Goal: Information Seeking & Learning: Find contact information

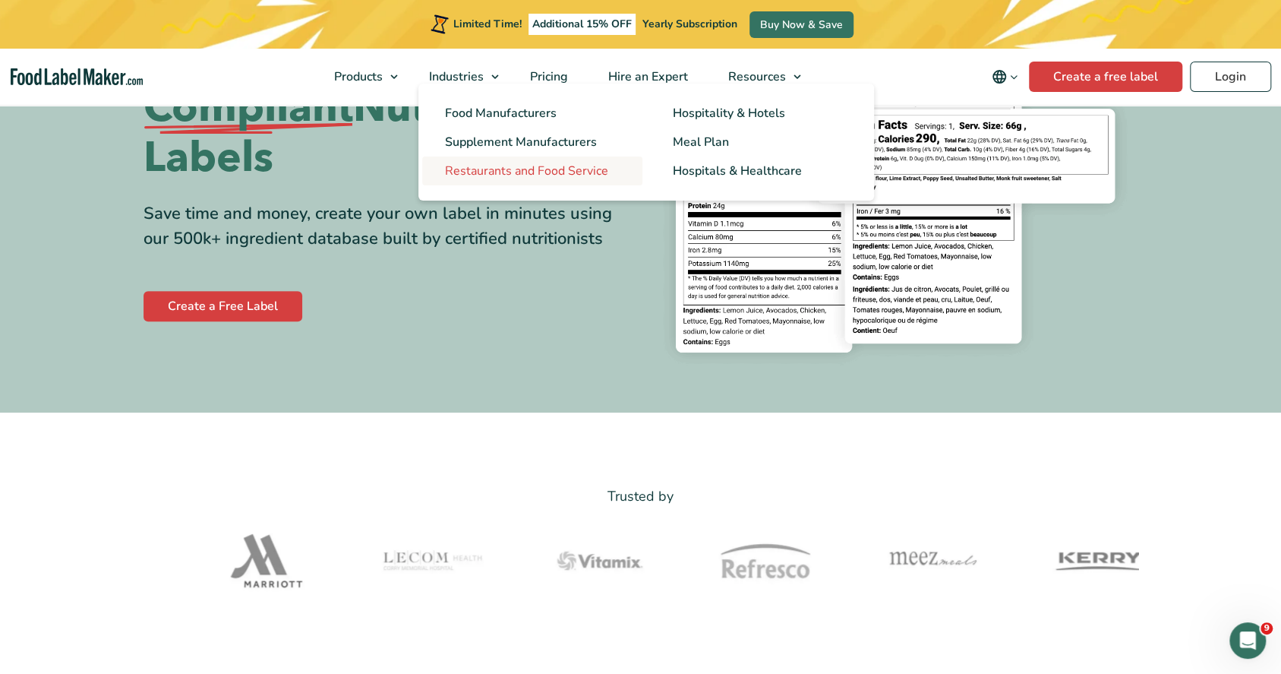
click at [535, 172] on span "Restaurants and Food Service" at bounding box center [526, 171] width 163 height 17
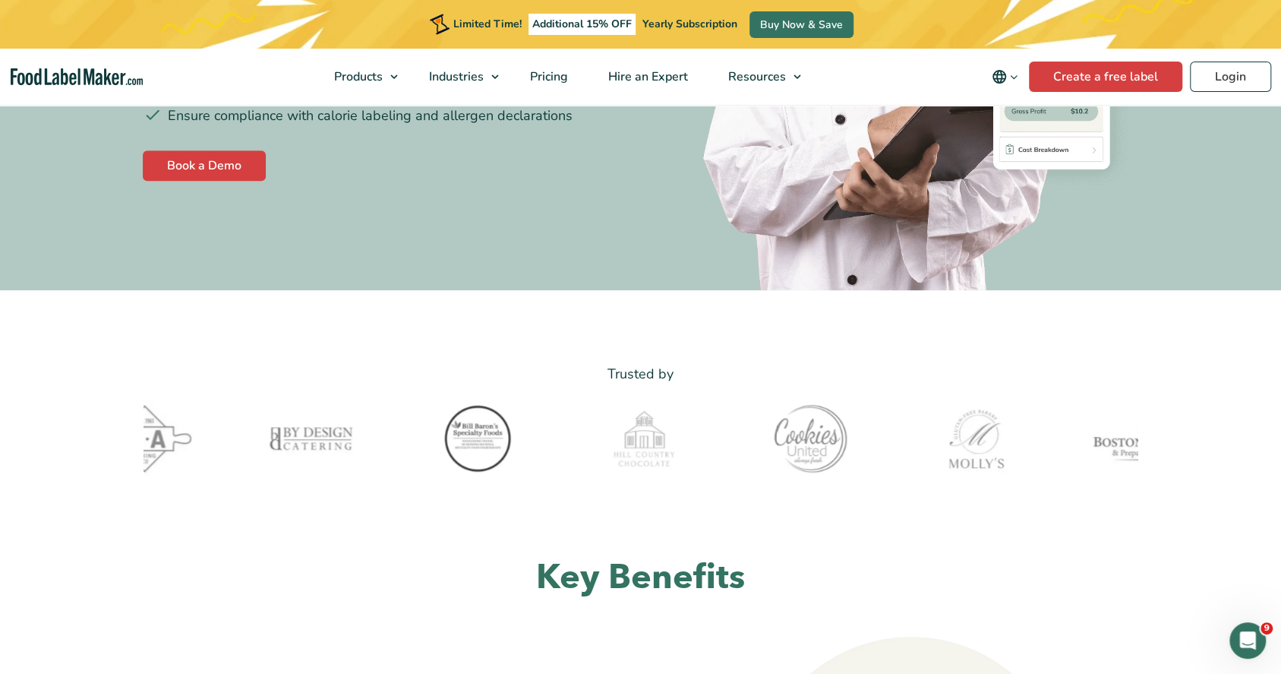
scroll to position [381, 0]
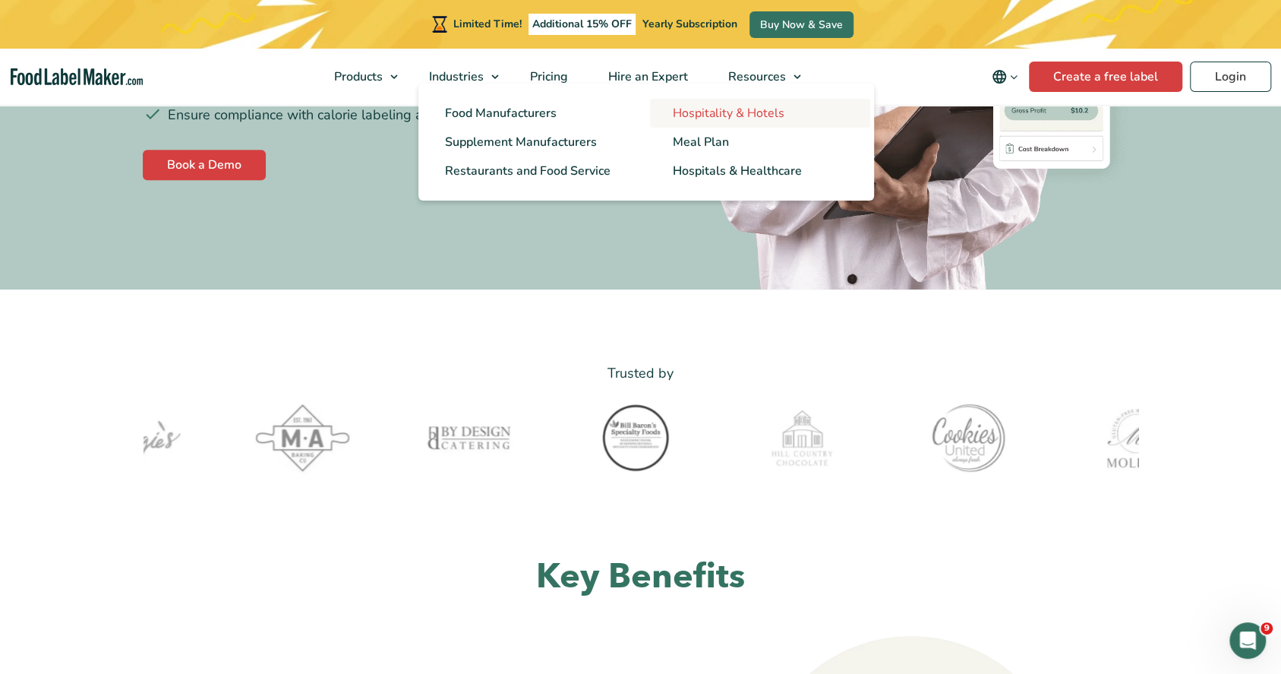
click at [674, 112] on link "Hospitality & Hotels" at bounding box center [760, 113] width 220 height 29
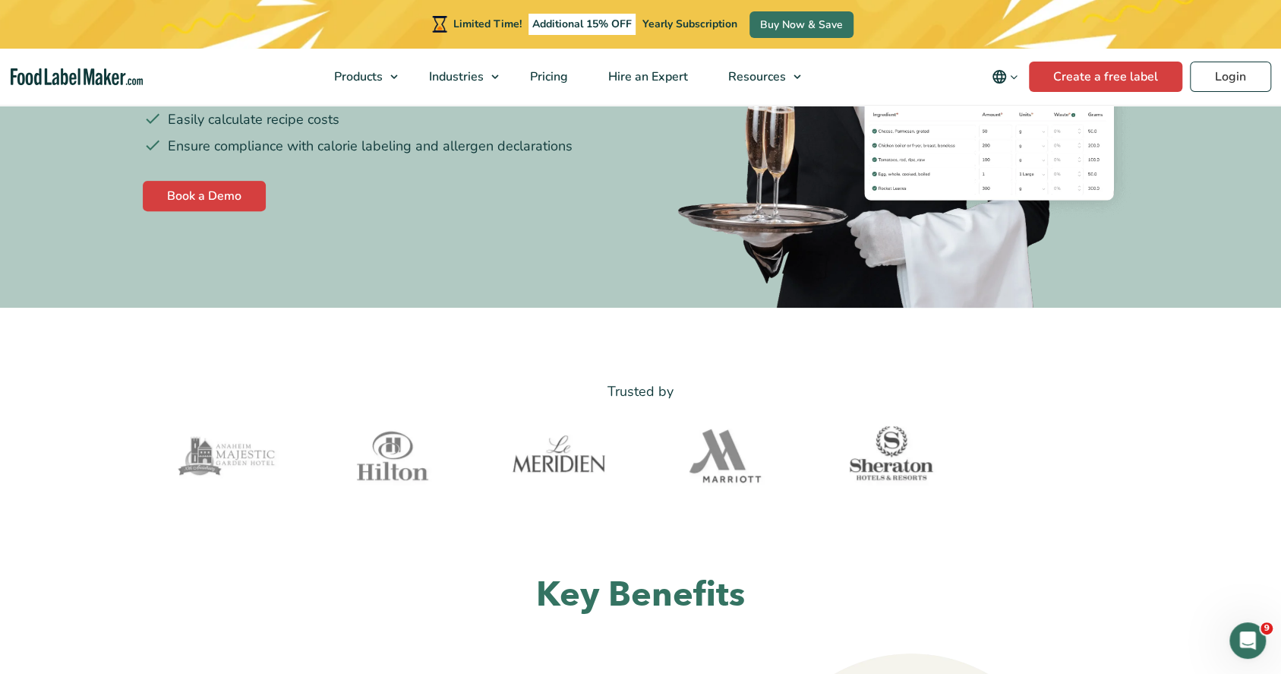
scroll to position [293, 0]
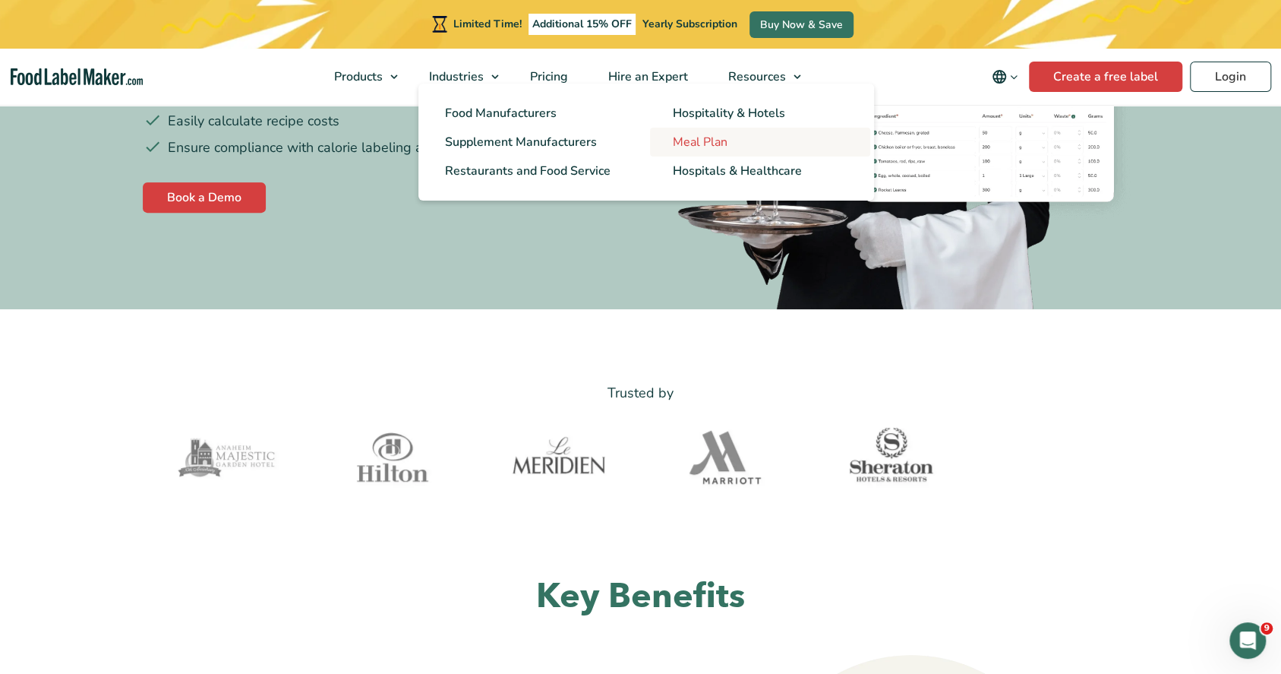
click at [689, 140] on span "Meal Plan" at bounding box center [700, 142] width 55 height 17
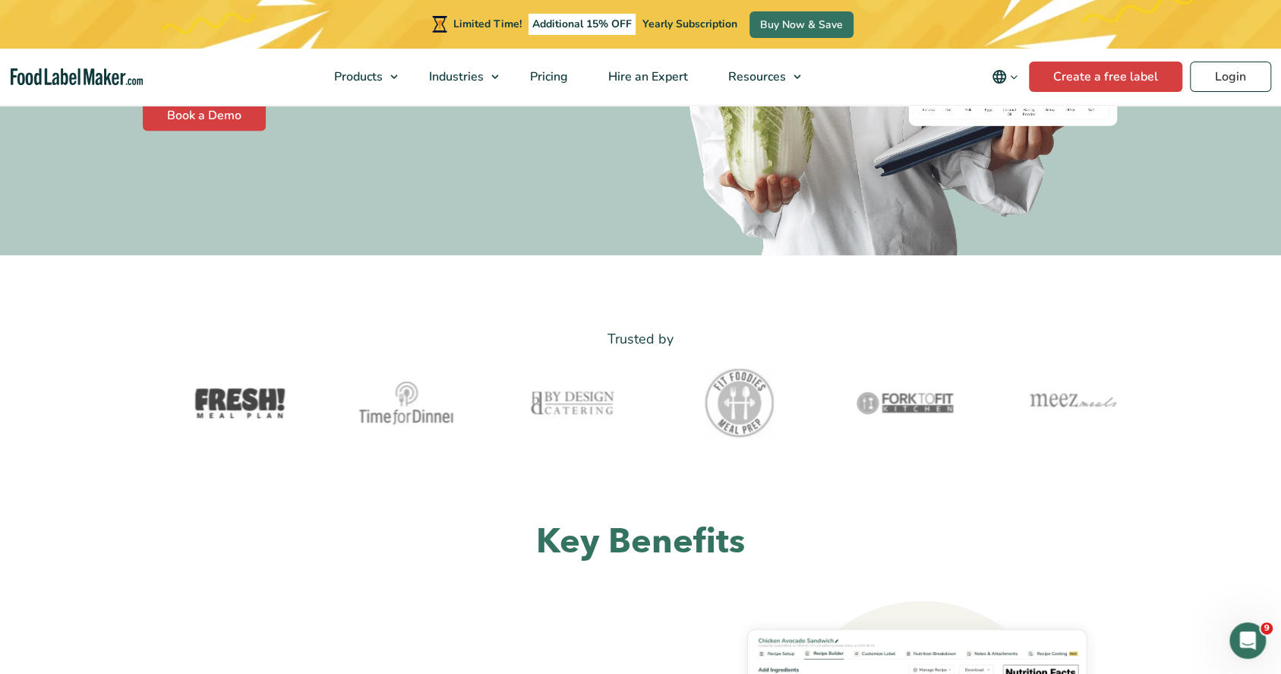
scroll to position [381, 0]
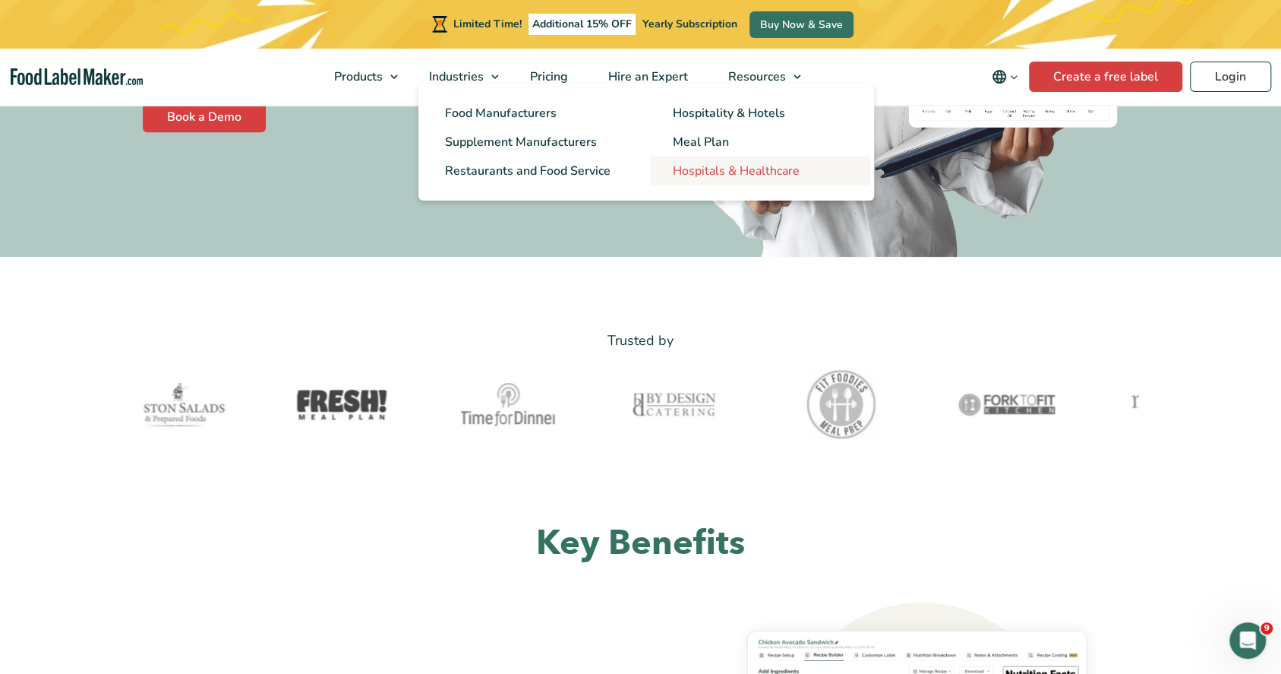
click at [709, 169] on span "Hospitals & Healthcare" at bounding box center [736, 171] width 127 height 17
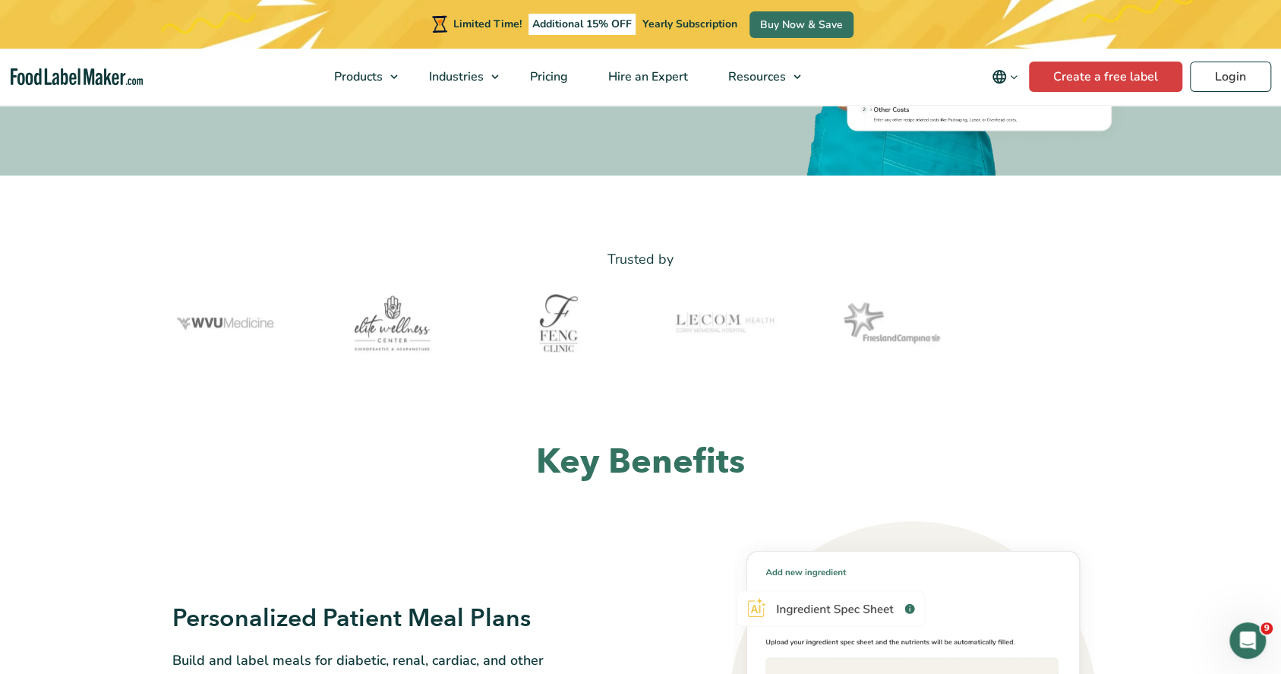
scroll to position [450, 0]
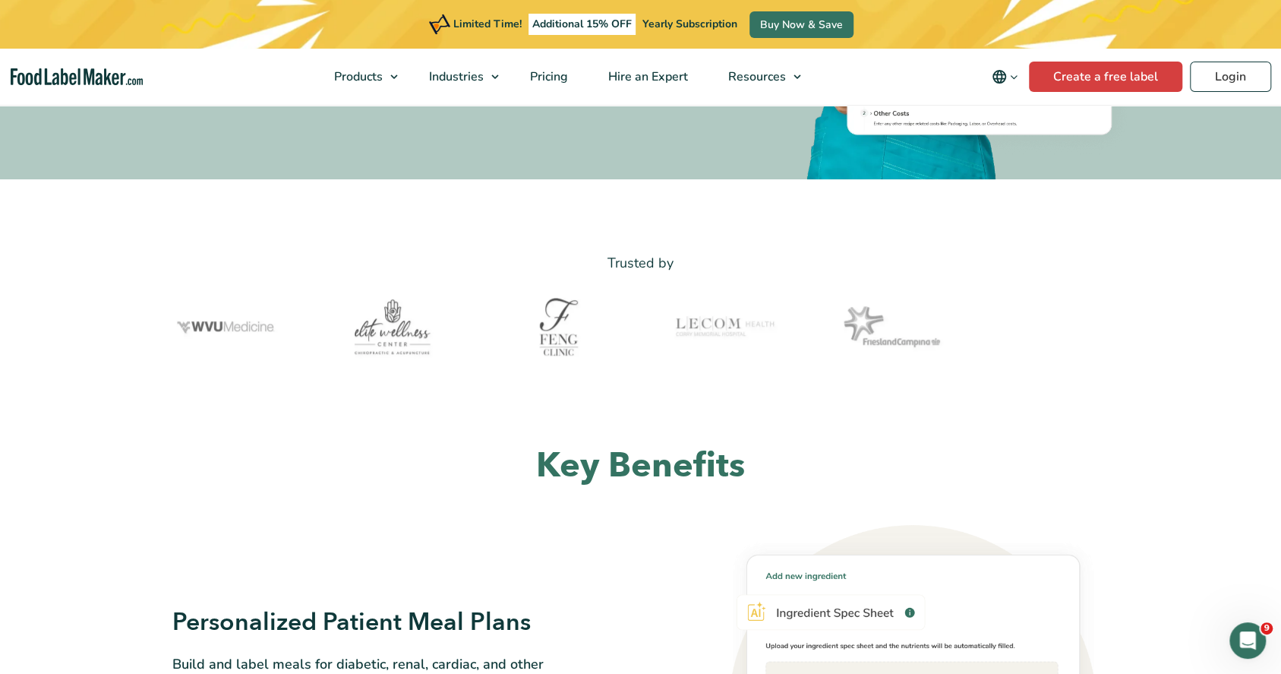
click at [100, 86] on nav "Products Food Nutrition Labelling Supplements Formulation & Labelling Industrie…" at bounding box center [640, 77] width 1281 height 56
click at [99, 74] on img "Food Label Maker homepage" at bounding box center [77, 76] width 132 height 17
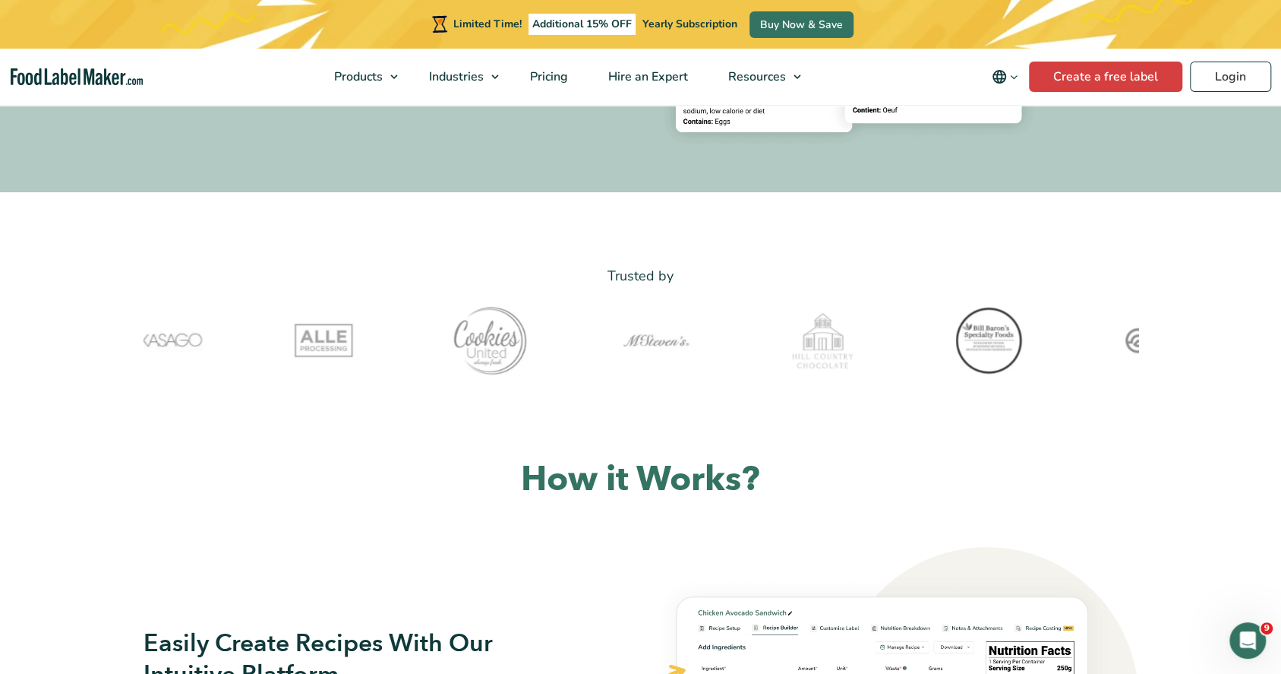
scroll to position [429, 0]
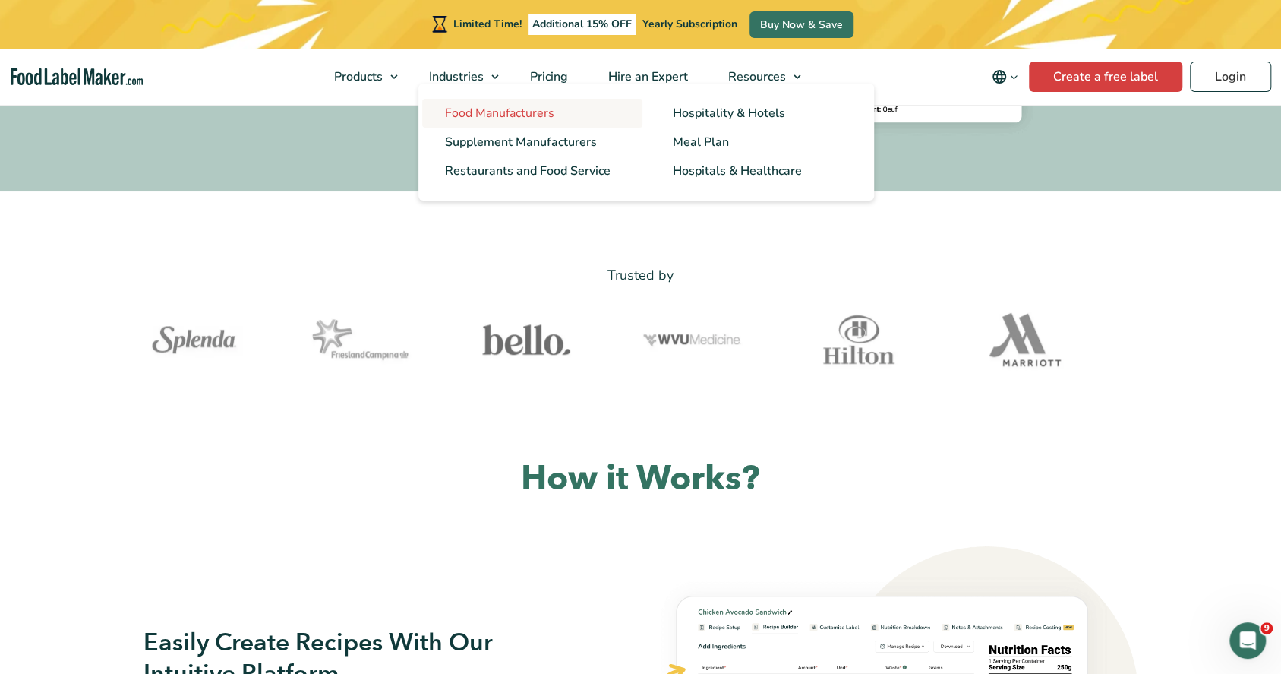
click at [470, 109] on span "Food Manufacturers" at bounding box center [499, 113] width 109 height 17
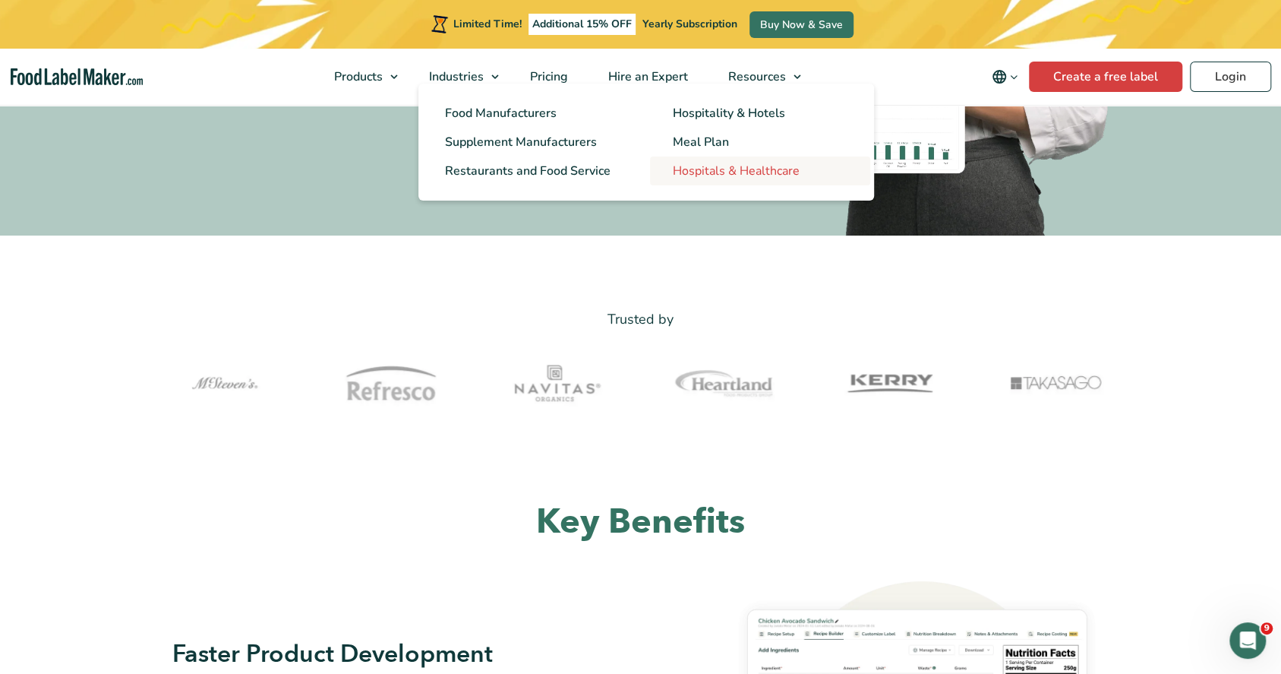
click at [726, 170] on span "Hospitals & Healthcare" at bounding box center [736, 171] width 127 height 17
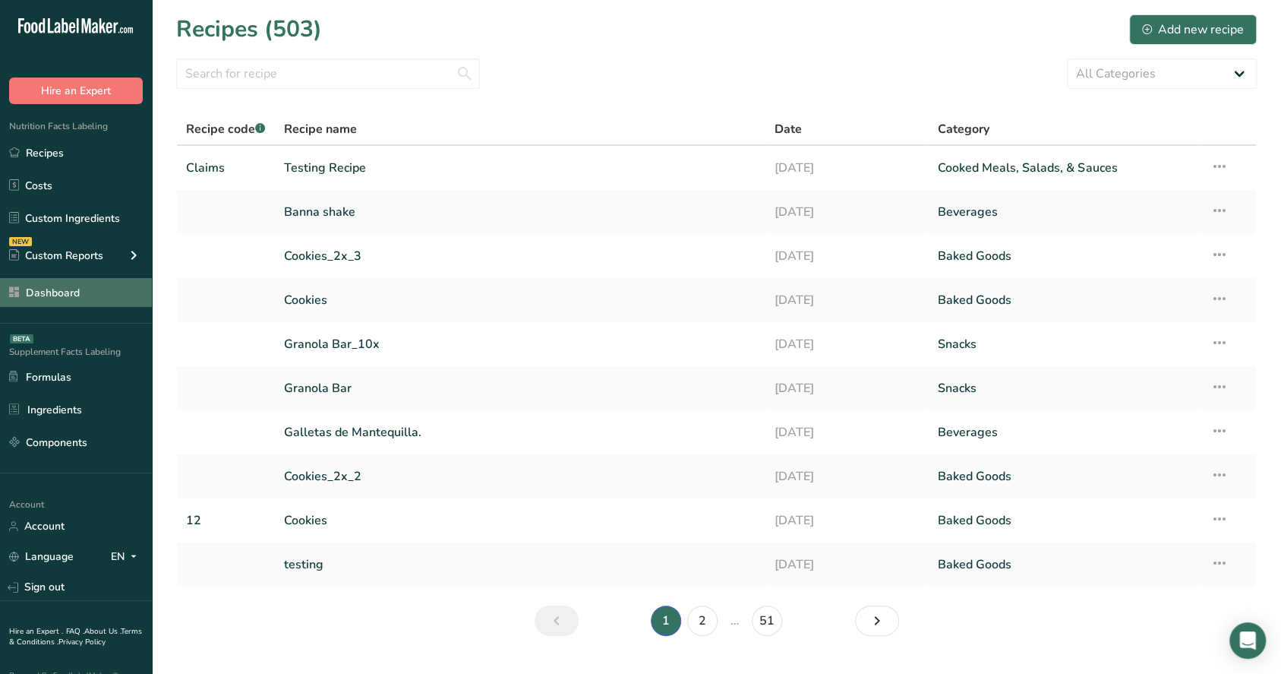
click at [84, 296] on link "Dashboard" at bounding box center [76, 292] width 152 height 29
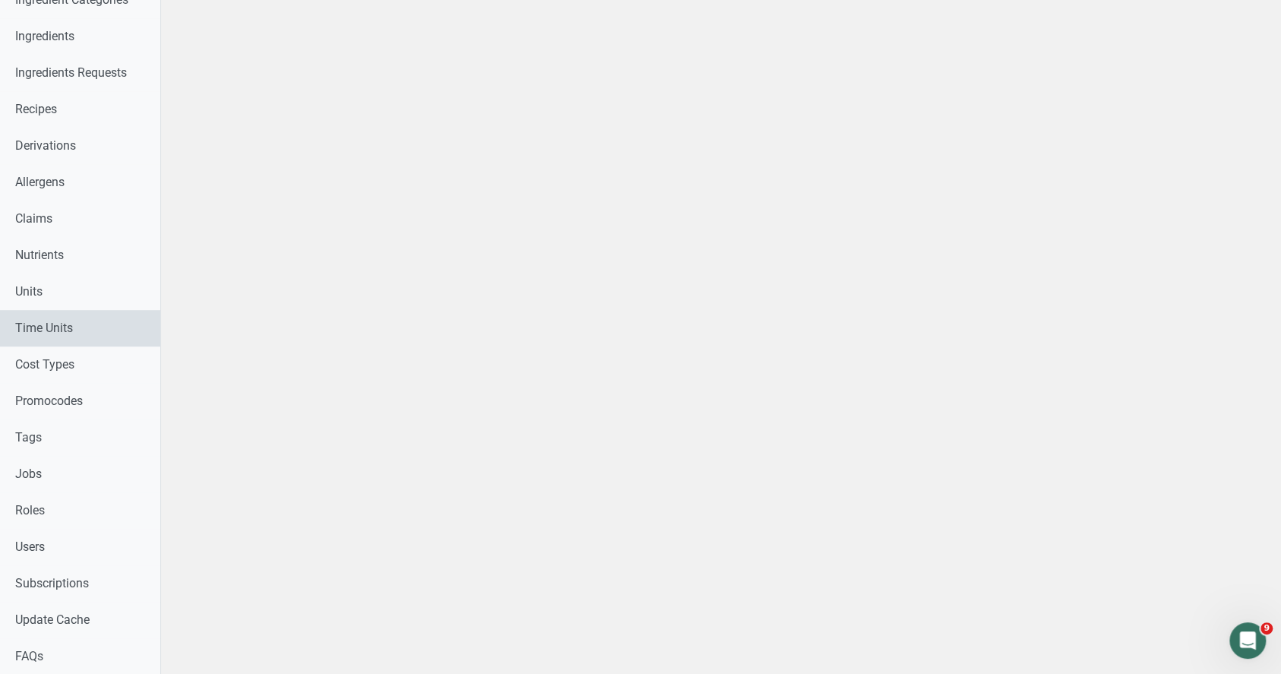
scroll to position [482, 0]
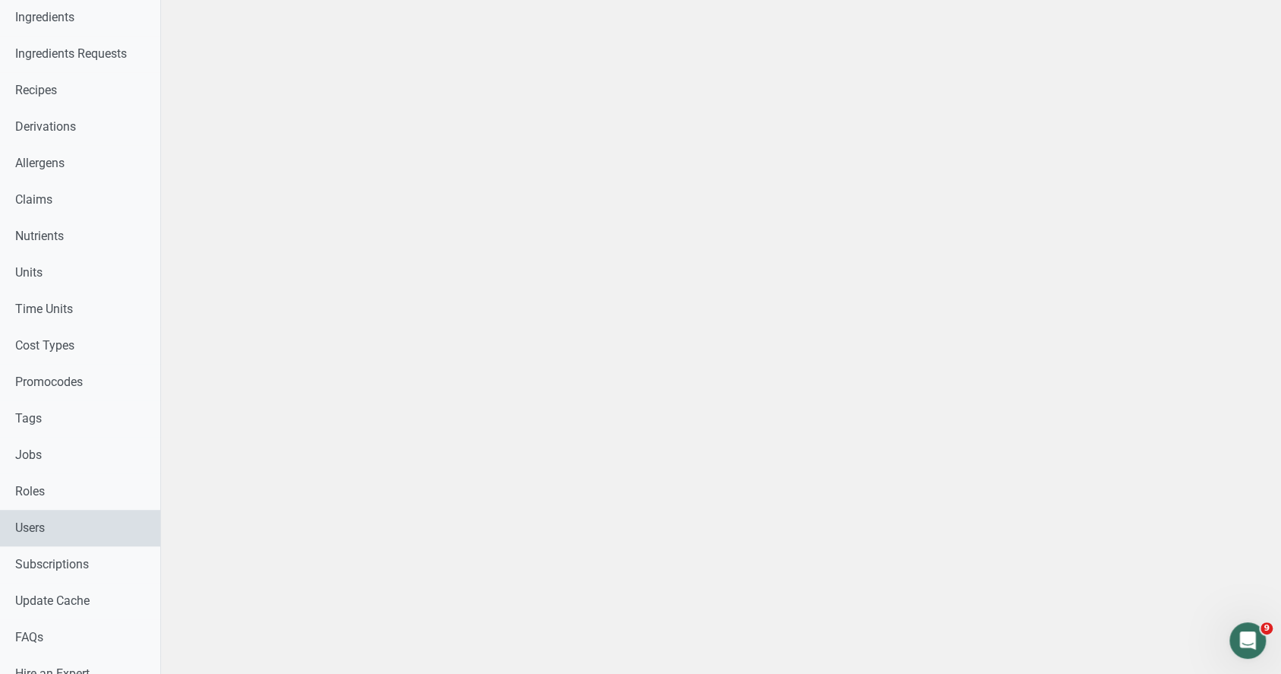
click at [41, 527] on link "Users" at bounding box center [80, 528] width 160 height 36
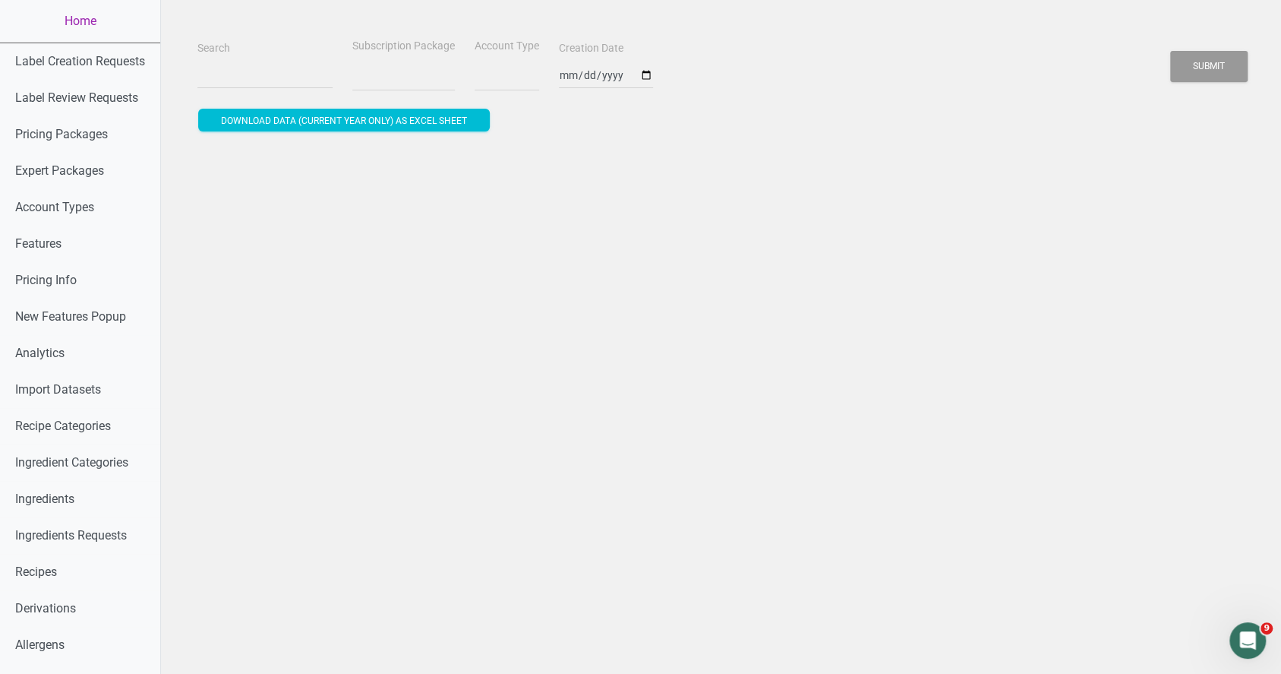
select select
click at [228, 70] on input "Search" at bounding box center [264, 75] width 135 height 27
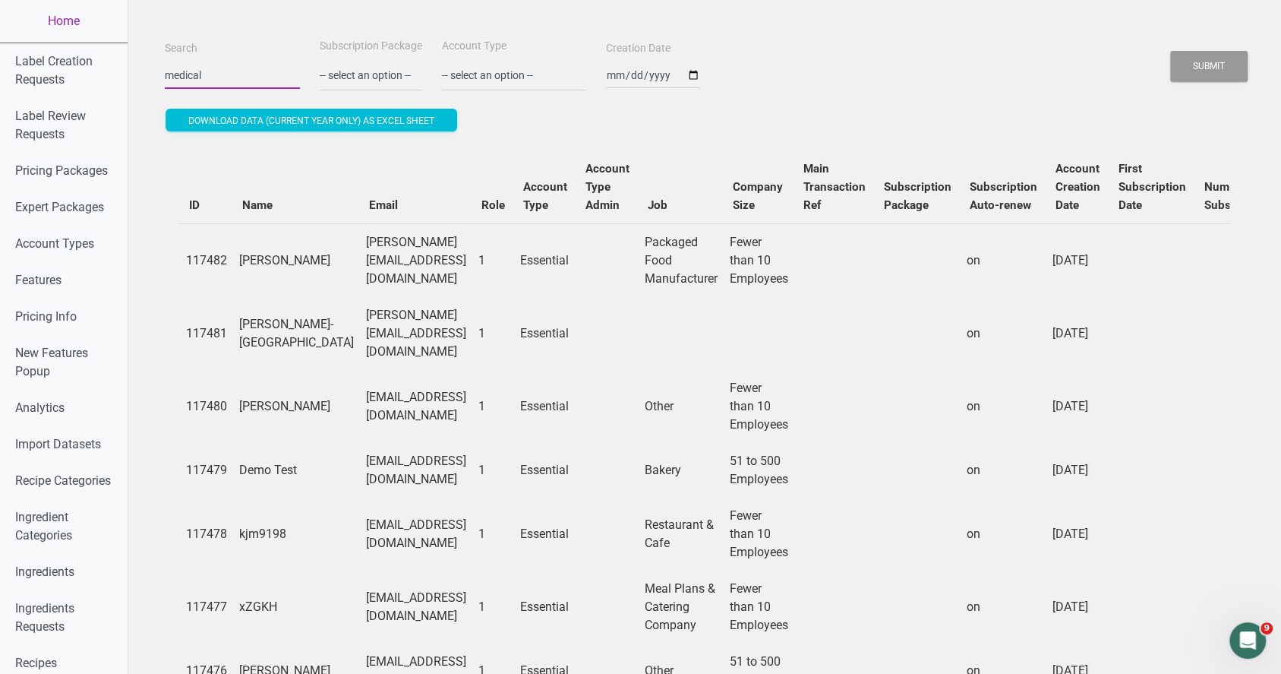
click at [1171, 51] on button "Submit" at bounding box center [1209, 66] width 77 height 31
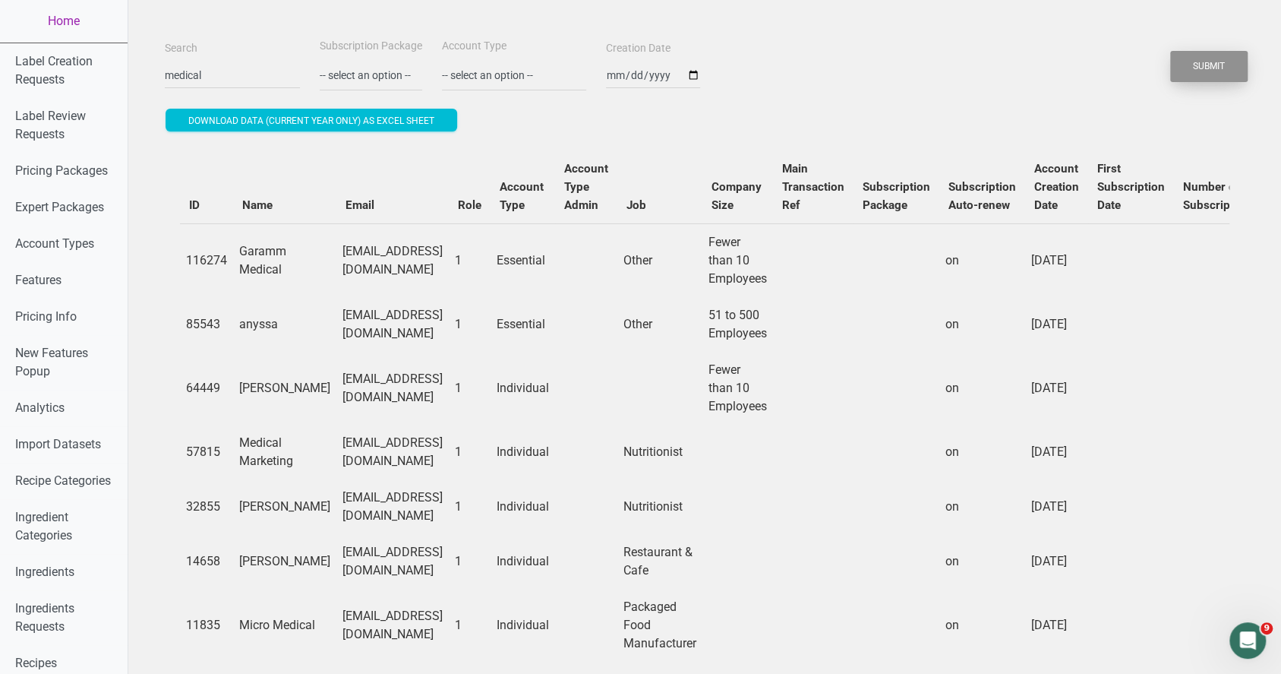
click at [1215, 62] on button "Submit" at bounding box center [1209, 66] width 77 height 31
drag, startPoint x: 517, startPoint y: 322, endPoint x: 289, endPoint y: 318, distance: 227.9
click at [337, 318] on td "anyssa.tepichin@medicalcityhealth.com" at bounding box center [393, 324] width 112 height 55
copy td "anyssa.tepichin@medicalcityhealth.com"
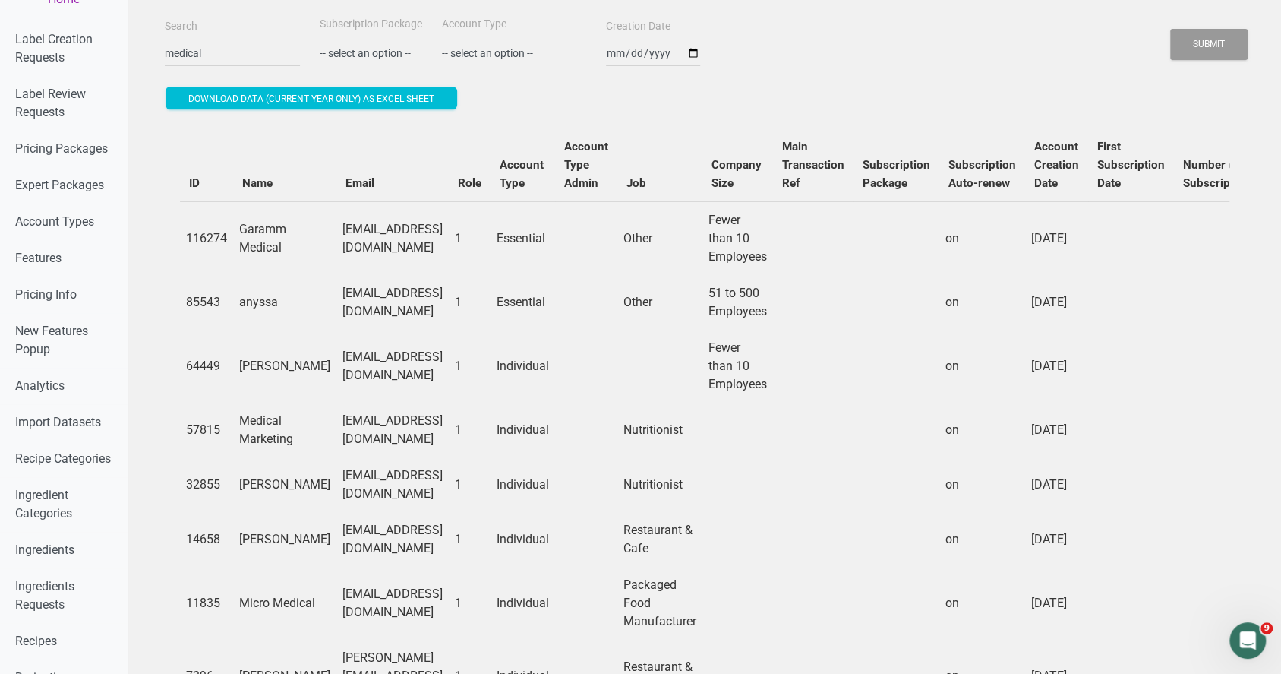
drag, startPoint x: 561, startPoint y: 484, endPoint x: 296, endPoint y: 481, distance: 264.4
click at [337, 481] on td "inshaallah.hephzibah@freseniusmedicalcare.com" at bounding box center [393, 484] width 112 height 55
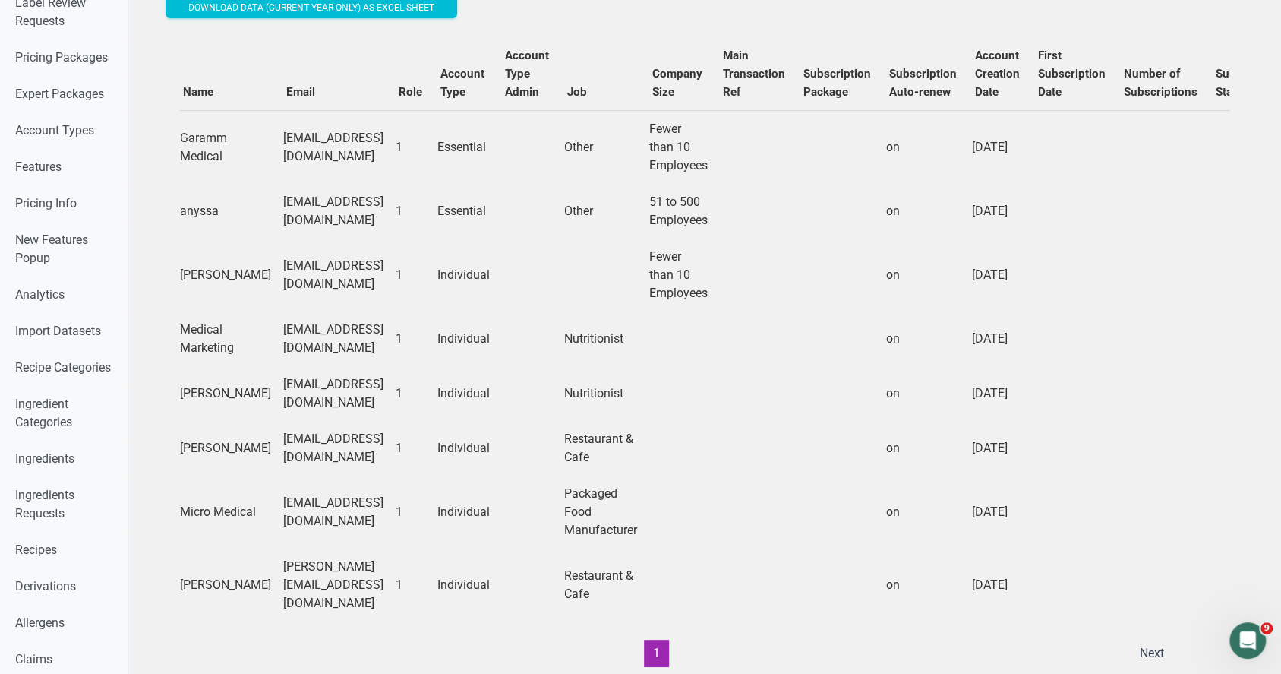
scroll to position [0, 0]
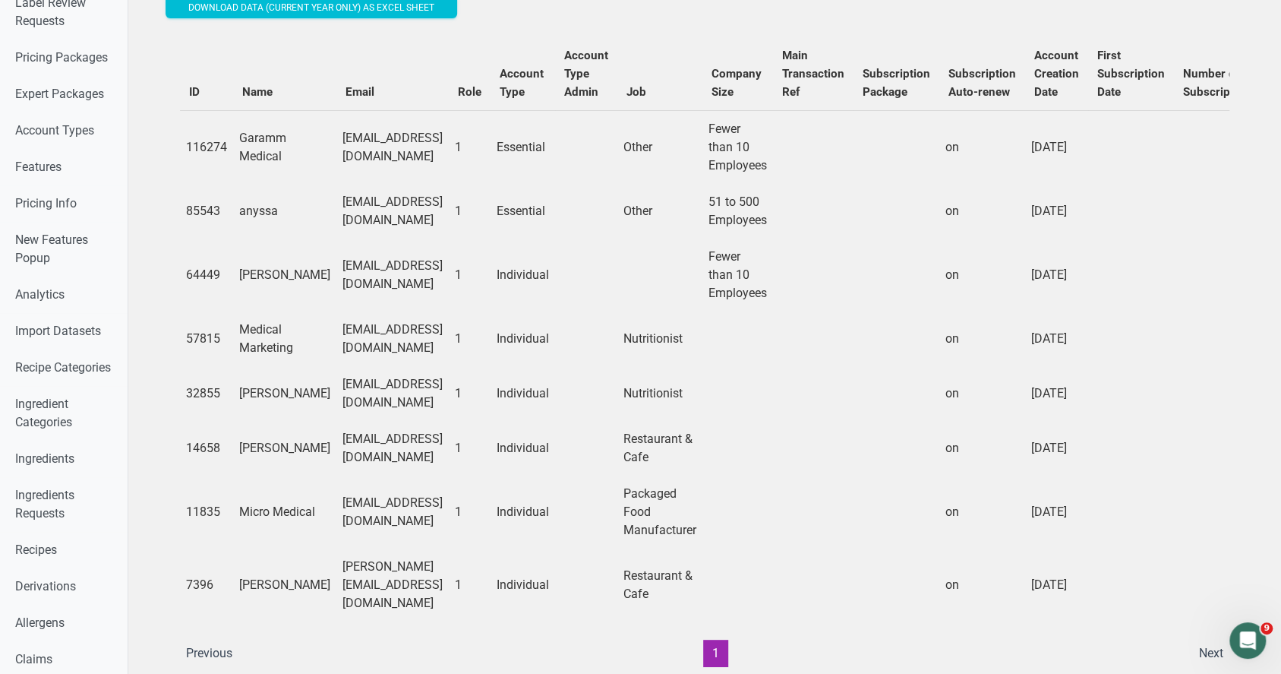
click at [449, 465] on td "mfontenot_21@pnms-medicalstaffing.com" at bounding box center [393, 448] width 112 height 55
drag, startPoint x: 378, startPoint y: 273, endPoint x: 249, endPoint y: 263, distance: 129.6
click at [249, 263] on tr "64449 Raj Madhav raj.zealmedical@gmail.com 1 Individual Fewer than 10 Employees…" at bounding box center [940, 275] width 1521 height 73
click at [419, 278] on td "raj.zealmedical@gmail.com" at bounding box center [393, 275] width 112 height 73
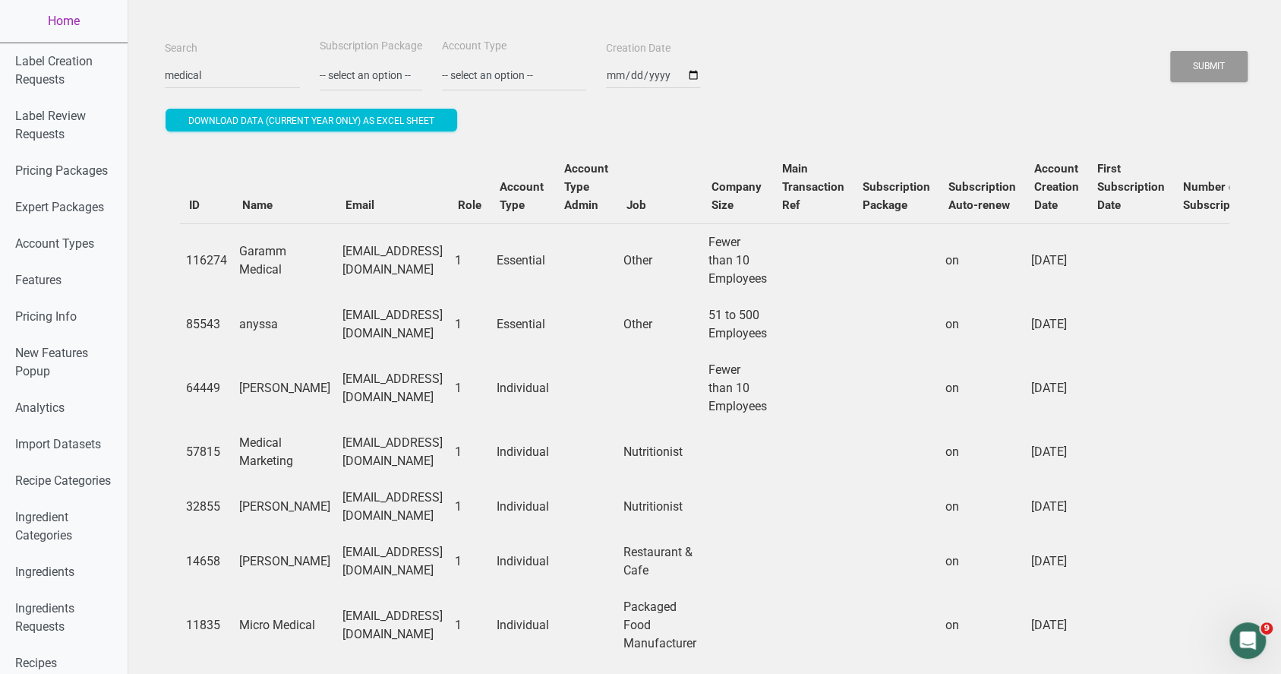
drag, startPoint x: 520, startPoint y: 328, endPoint x: 392, endPoint y: 325, distance: 128.4
click at [392, 325] on td "anyssa.tepichin@medicalcityhealth.com" at bounding box center [393, 324] width 112 height 55
copy td "medicalcityhealth.com"
click at [773, 377] on td "Fewer than 10 Employees" at bounding box center [738, 388] width 71 height 73
click at [208, 85] on input "medical" at bounding box center [232, 75] width 135 height 27
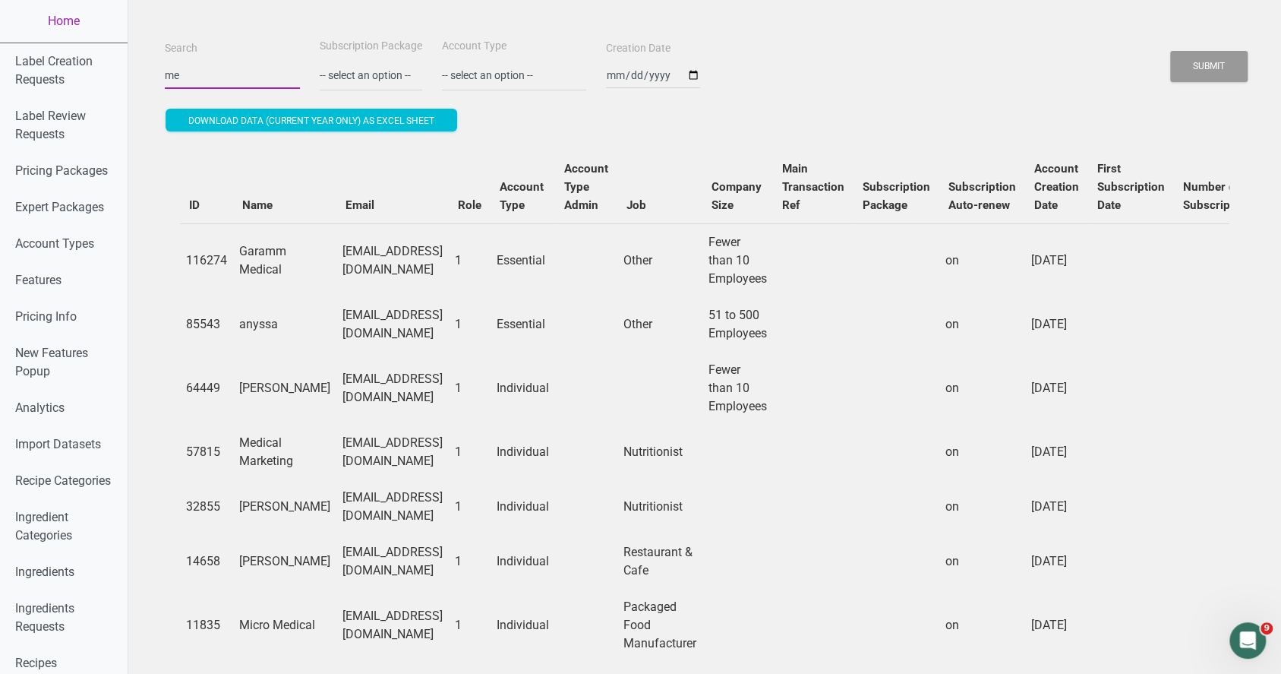
type input "m"
click at [1171, 51] on button "Submit" at bounding box center [1209, 66] width 77 height 31
click at [1188, 78] on button "Submit" at bounding box center [1209, 66] width 77 height 31
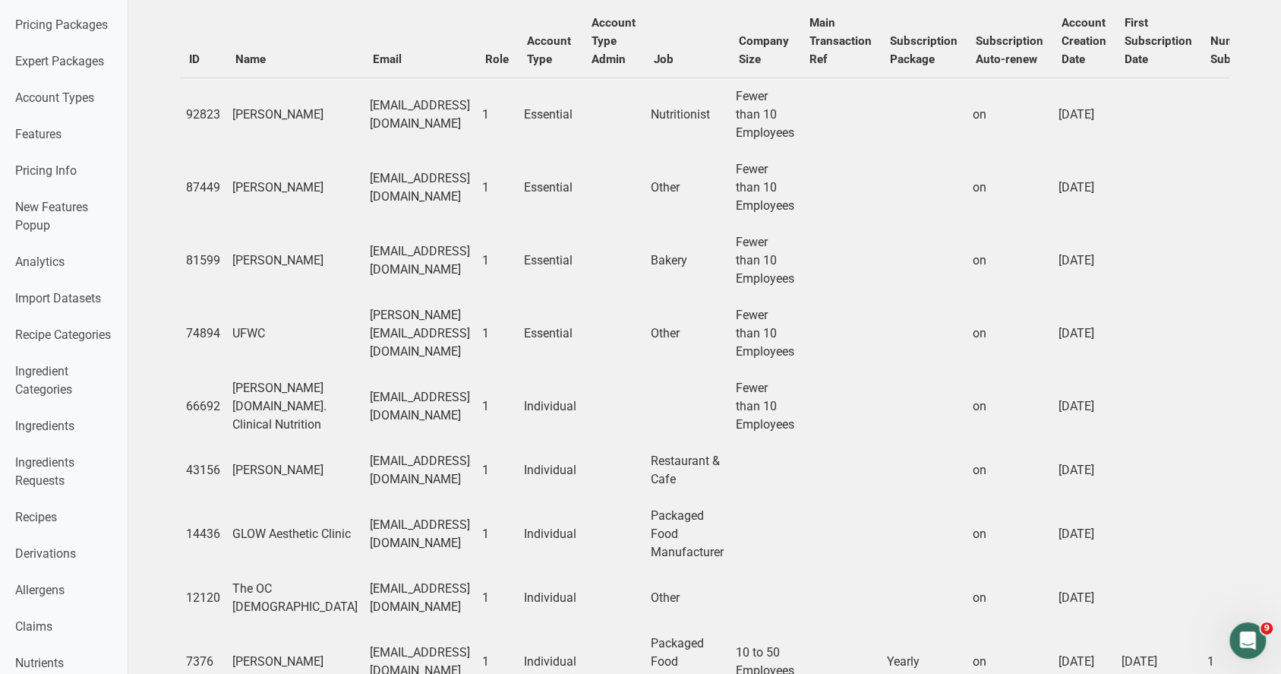
click at [461, 498] on td "clare@vivaskinclinics.com" at bounding box center [420, 470] width 112 height 55
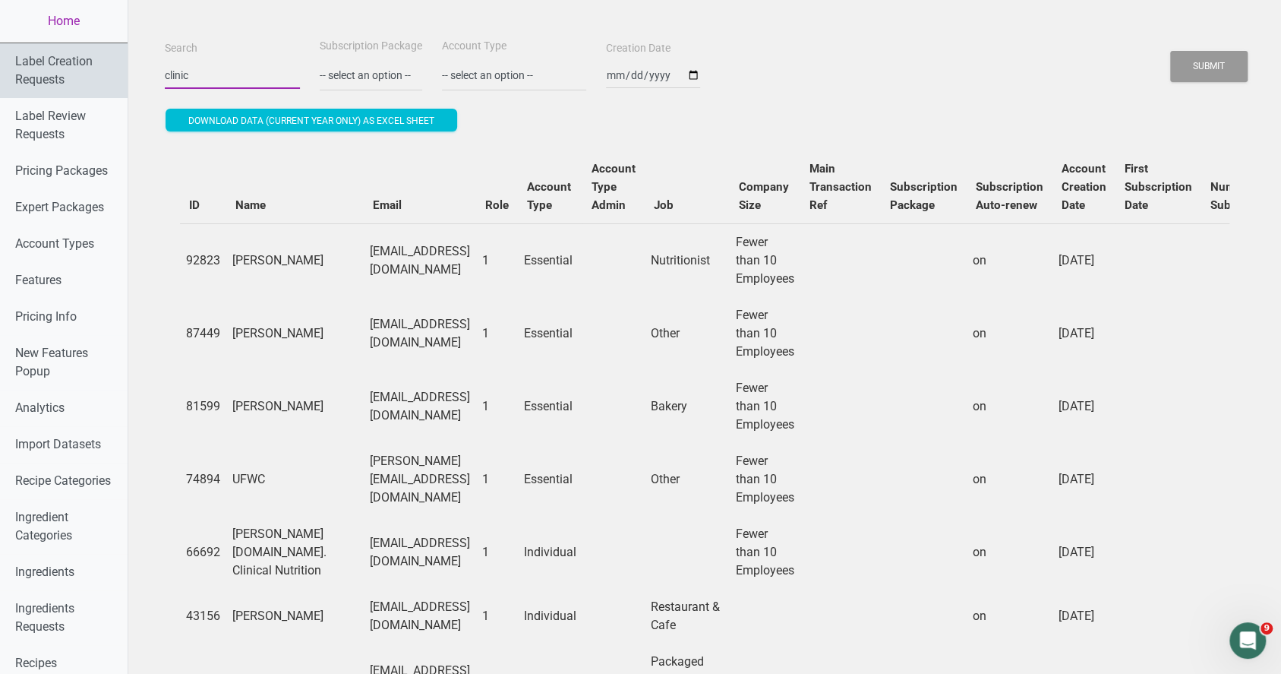
drag, startPoint x: 190, startPoint y: 65, endPoint x: 33, endPoint y: 58, distance: 157.4
click at [1171, 51] on button "Submit" at bounding box center [1209, 66] width 77 height 31
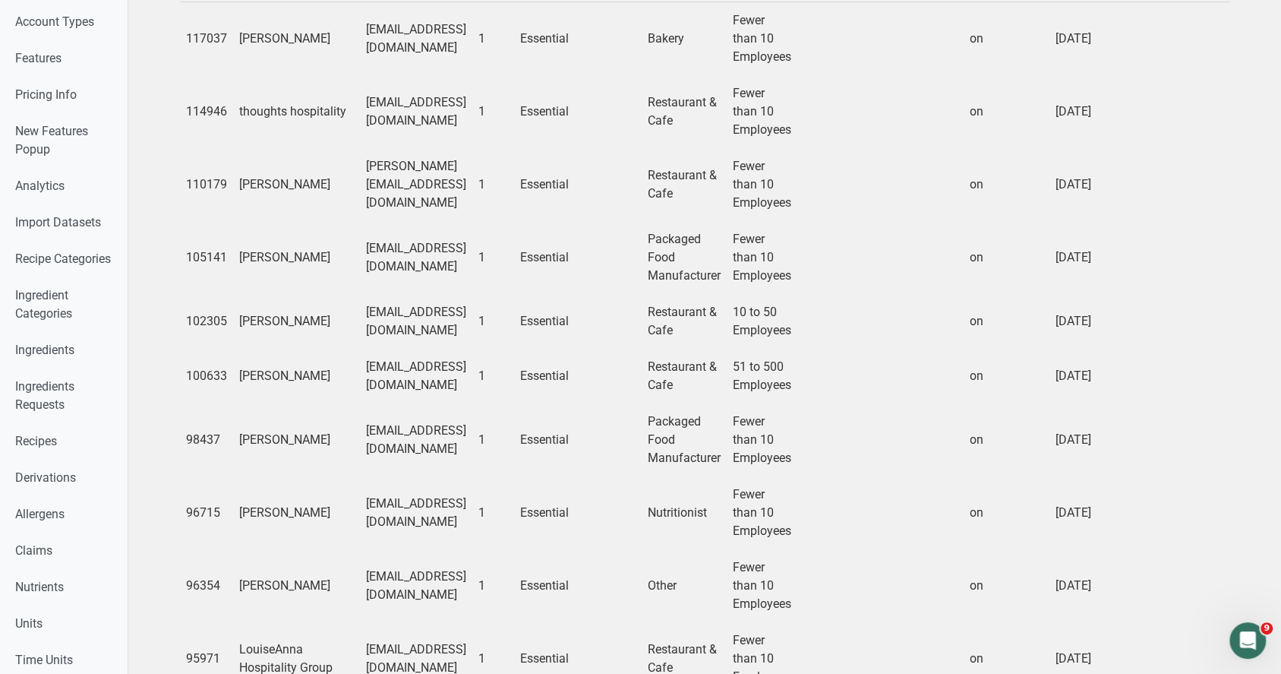
scroll to position [418, 0]
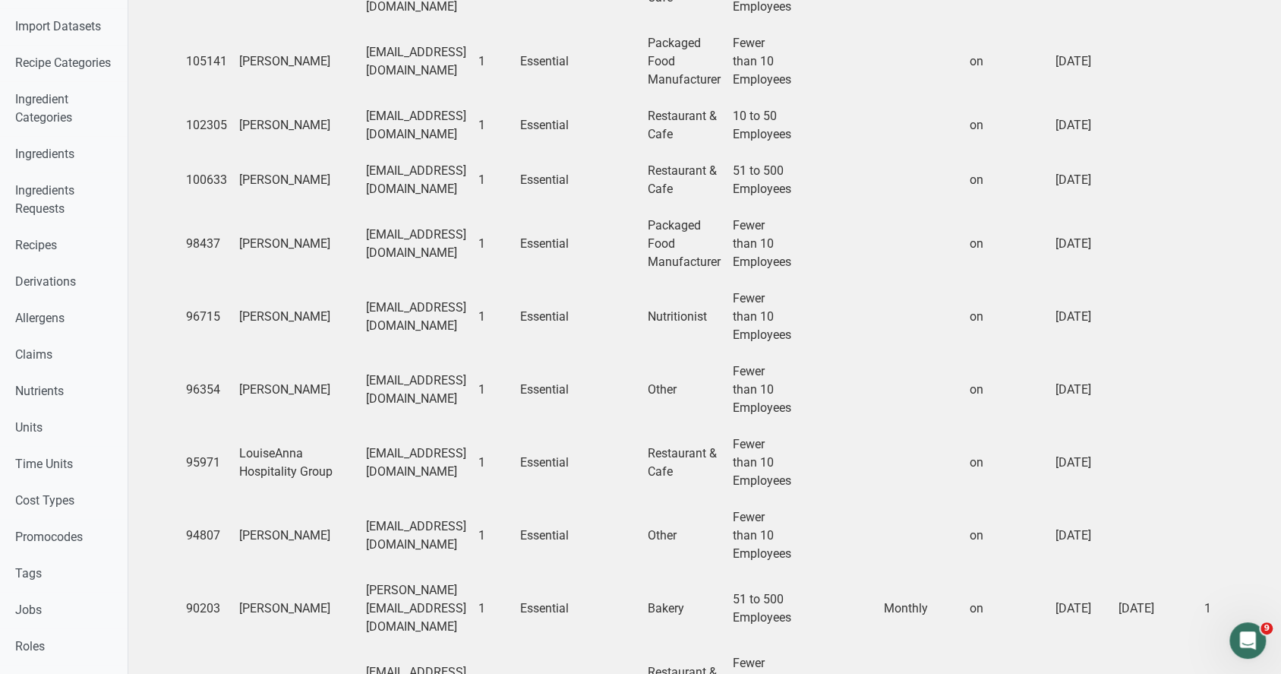
drag, startPoint x: 472, startPoint y: 176, endPoint x: 267, endPoint y: 169, distance: 205.2
click at [267, 169] on tr "100633 Cory Armenta carmenta@vinehospitality.com 1 Essential Restaurant & Cafe …" at bounding box center [952, 180] width 1545 height 55
click at [397, 234] on td "tjeappreciationhospitality.vd@gmail.com" at bounding box center [416, 243] width 112 height 73
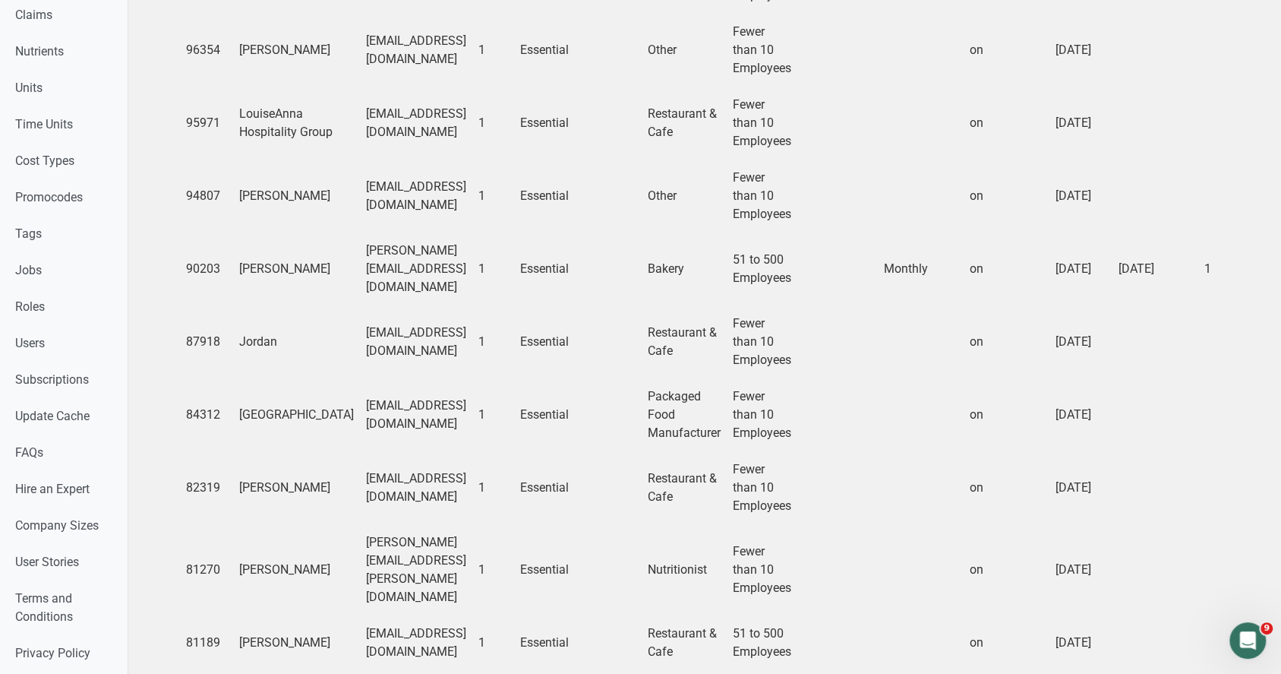
scroll to position [758, 0]
drag, startPoint x: 467, startPoint y: 266, endPoint x: 307, endPoint y: 271, distance: 160.4
click at [360, 271] on td "tim@rarerootshospitality.com" at bounding box center [416, 268] width 112 height 73
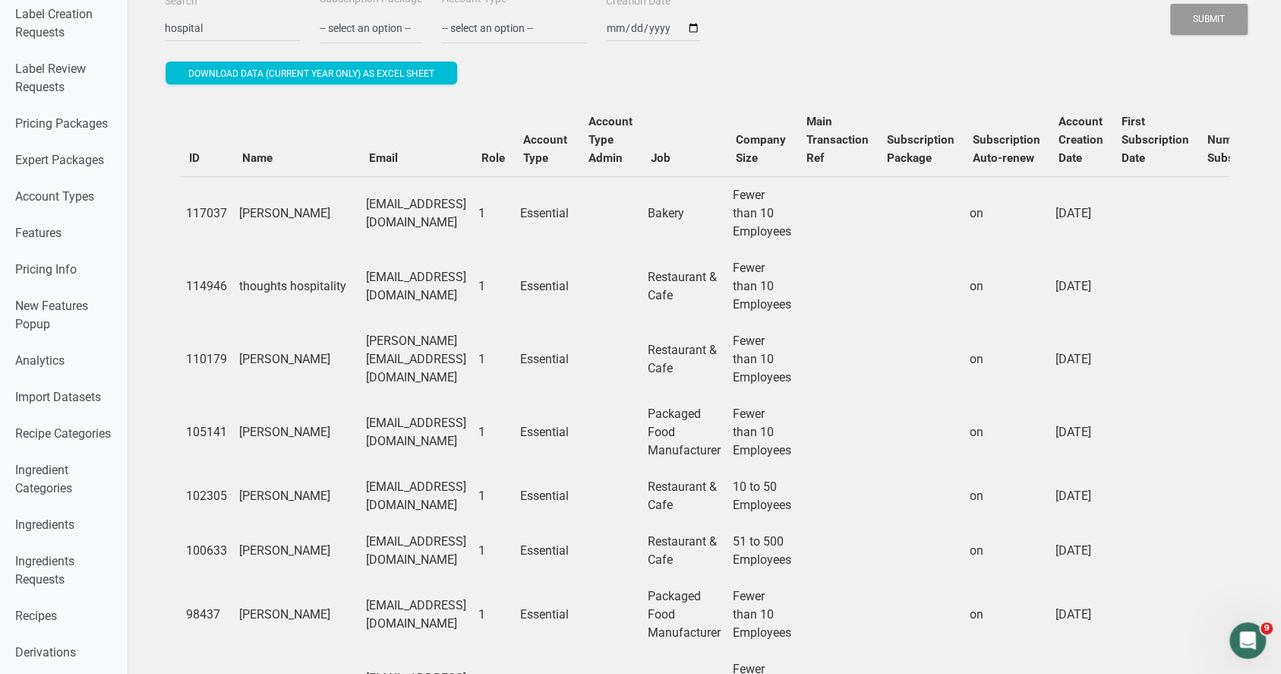
scroll to position [39, 0]
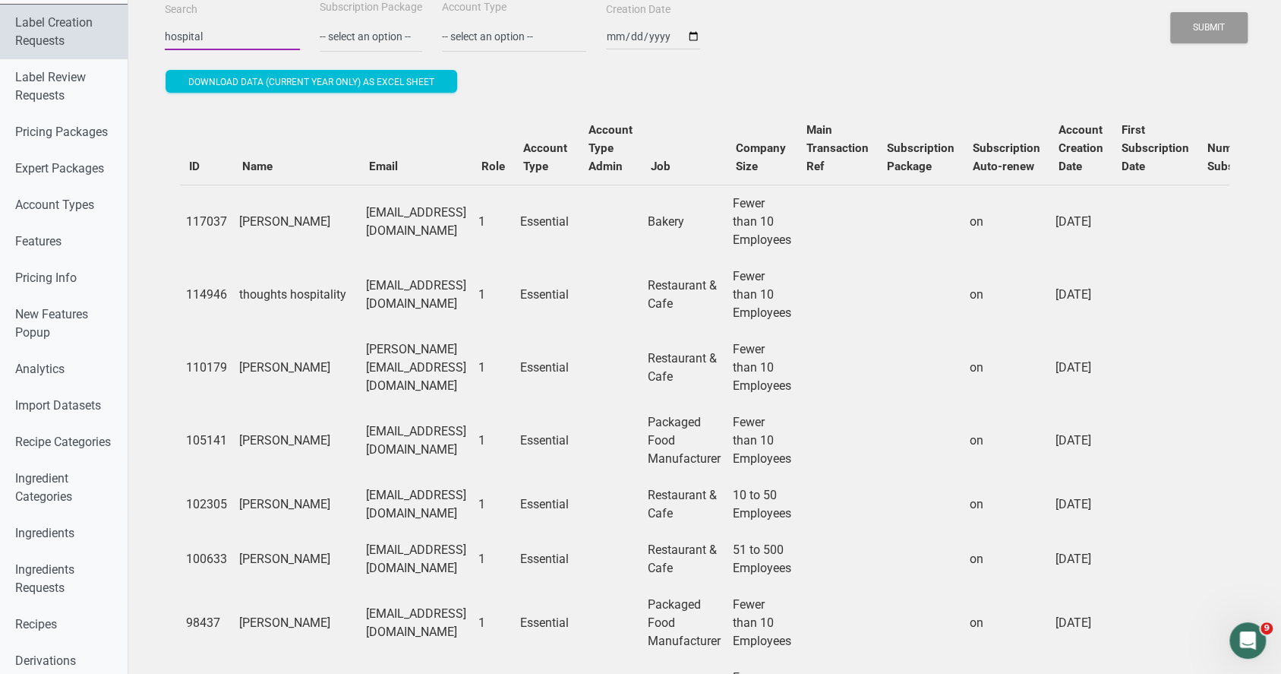
drag, startPoint x: 216, startPoint y: 38, endPoint x: 0, endPoint y: 31, distance: 216.6
click at [1171, 12] on button "Submit" at bounding box center [1209, 27] width 77 height 31
click at [1202, 28] on button "Submit" at bounding box center [1209, 27] width 77 height 31
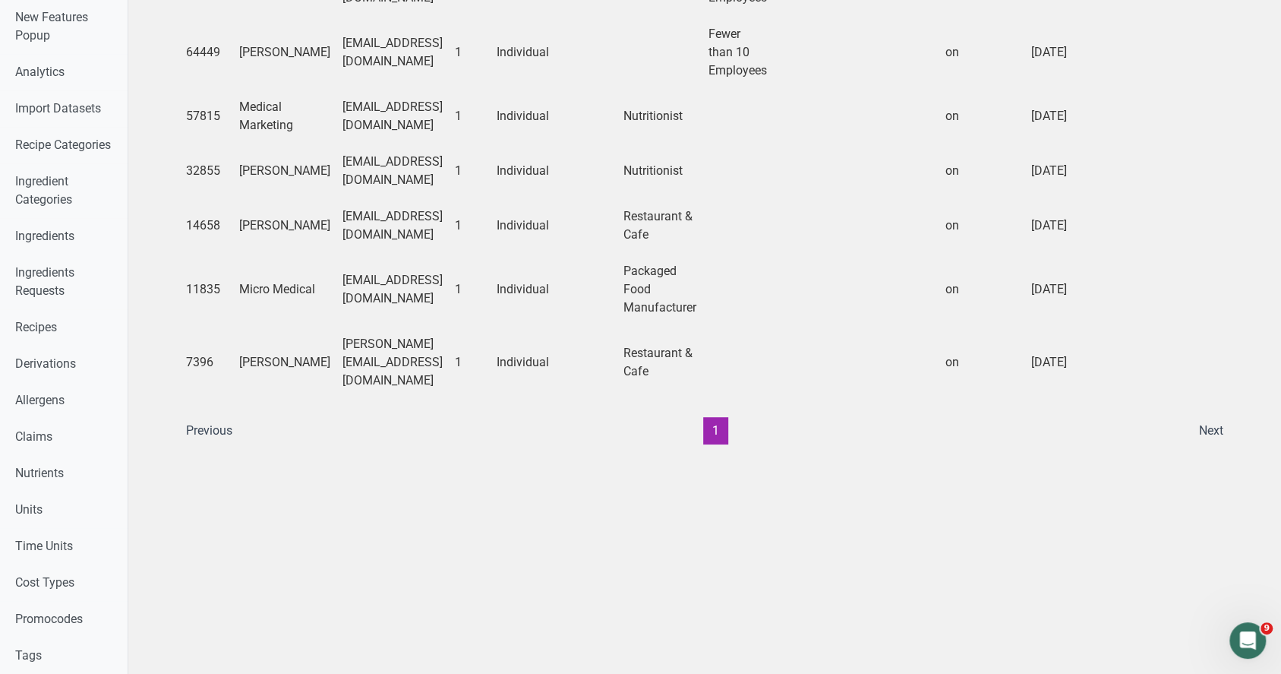
scroll to position [0, 0]
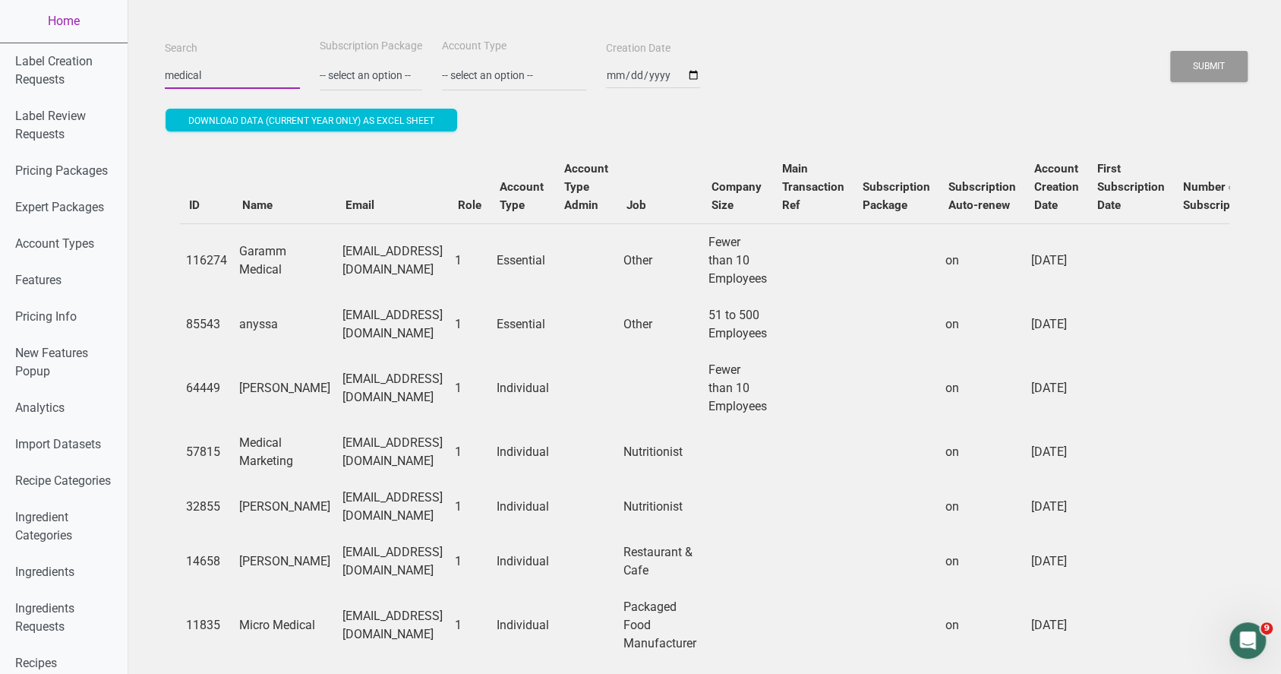
click at [219, 80] on input "medical" at bounding box center [232, 75] width 135 height 27
click at [1171, 51] on button "Submit" at bounding box center [1209, 66] width 77 height 31
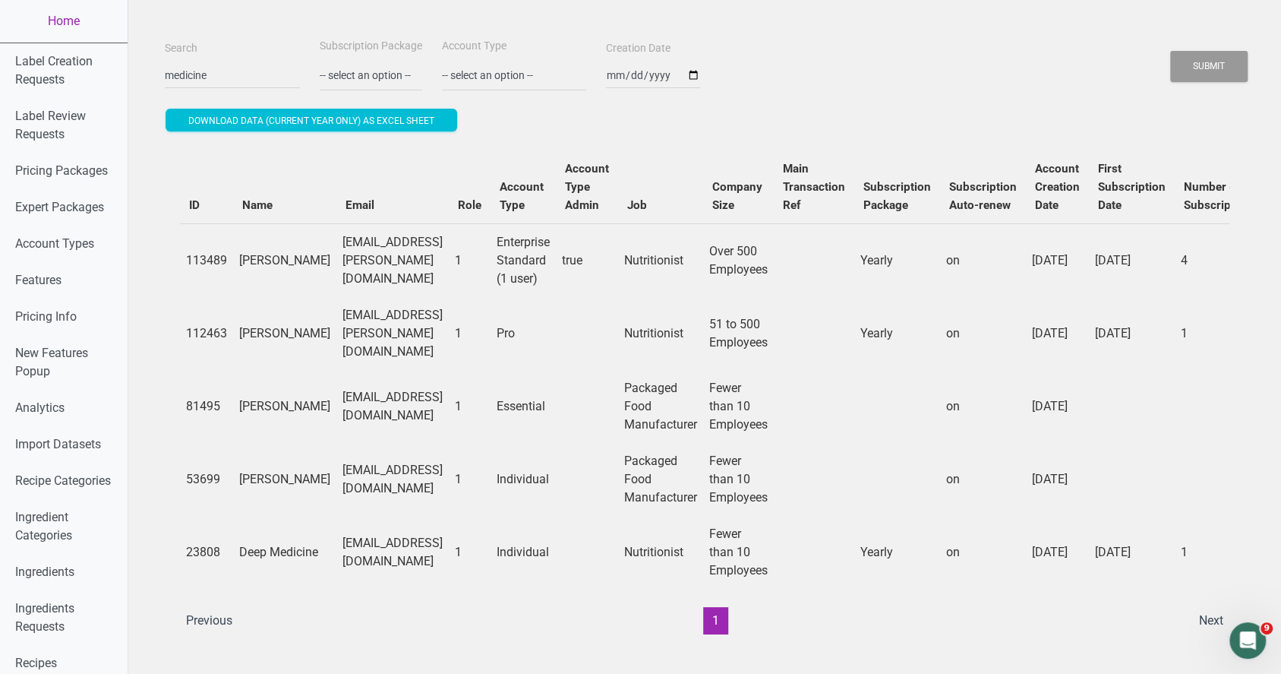
drag, startPoint x: 507, startPoint y: 257, endPoint x: 413, endPoint y: 266, distance: 93.9
click at [413, 266] on td "alzaharna.mansour@wvumedicine.org" at bounding box center [393, 260] width 112 height 74
copy td "wvumedicine.org"
drag, startPoint x: 511, startPoint y: 334, endPoint x: 378, endPoint y: 335, distance: 133.7
click at [378, 335] on td "jhael.carrillo@stonybrookmedicine.edu" at bounding box center [393, 333] width 112 height 73
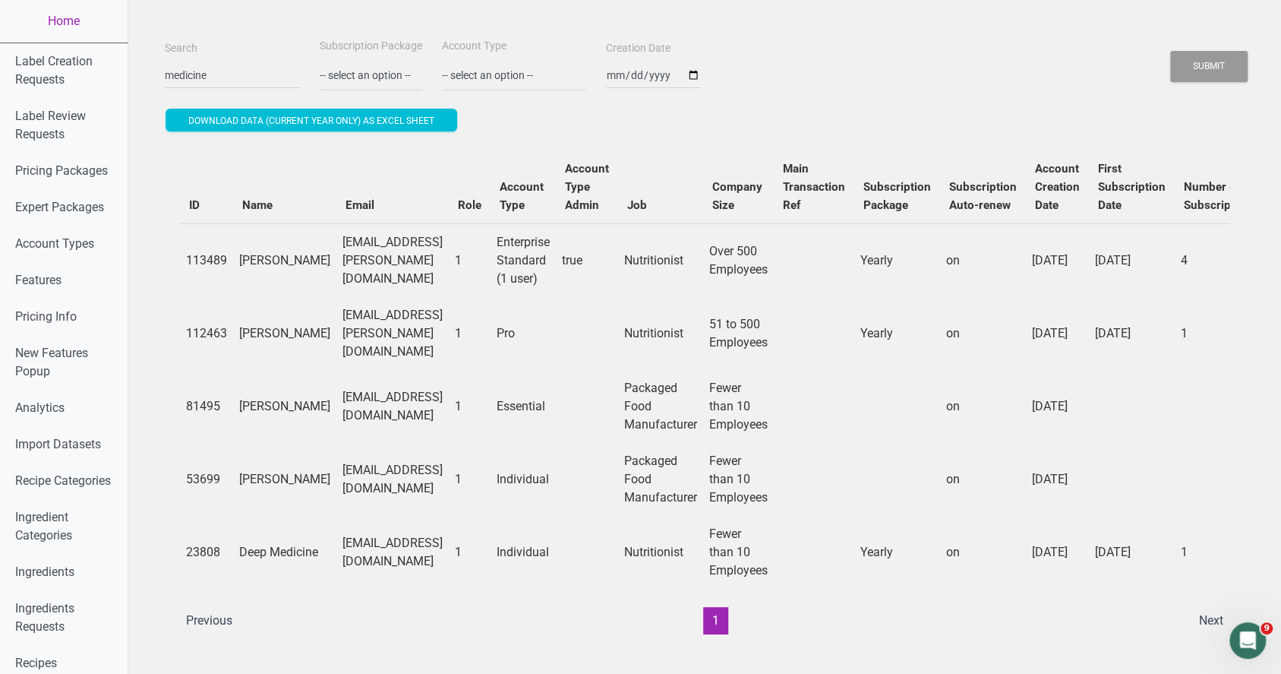
copy td "stonybrookmedicine.edu"
drag, startPoint x: 507, startPoint y: 260, endPoint x: 412, endPoint y: 263, distance: 95.0
click at [412, 263] on td "alzaharna.mansour@wvumedicine.org" at bounding box center [393, 260] width 112 height 74
copy td "wvumedicine.org"
click at [207, 73] on input "medicine" at bounding box center [232, 75] width 135 height 27
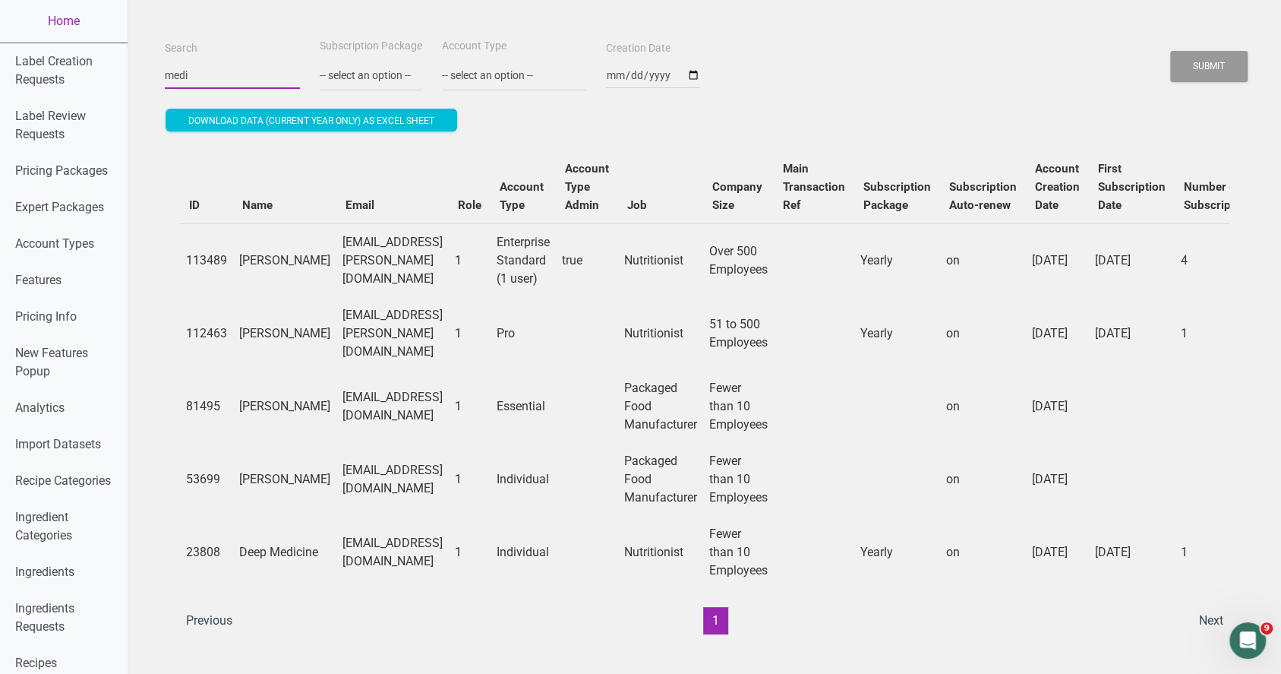
click at [1171, 51] on button "Submit" at bounding box center [1209, 66] width 77 height 31
click at [1190, 57] on button "Submit" at bounding box center [1209, 66] width 77 height 31
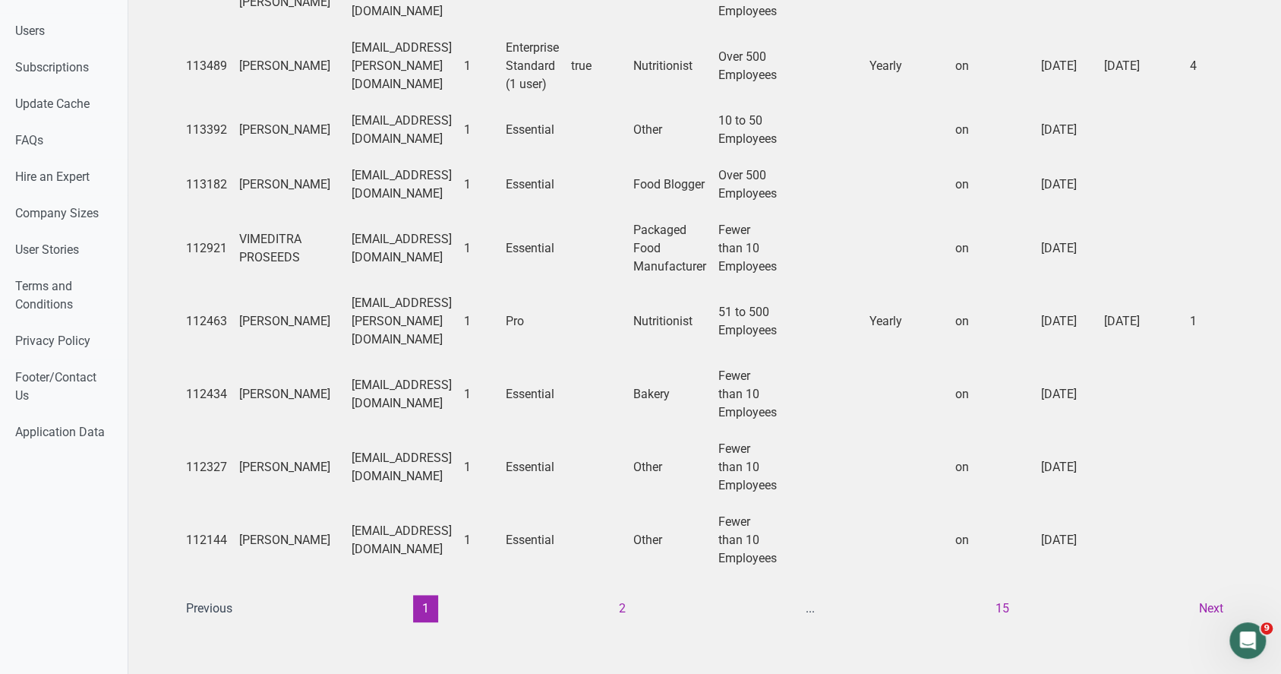
scroll to position [1120, 0]
click at [609, 595] on button "2" at bounding box center [621, 608] width 25 height 27
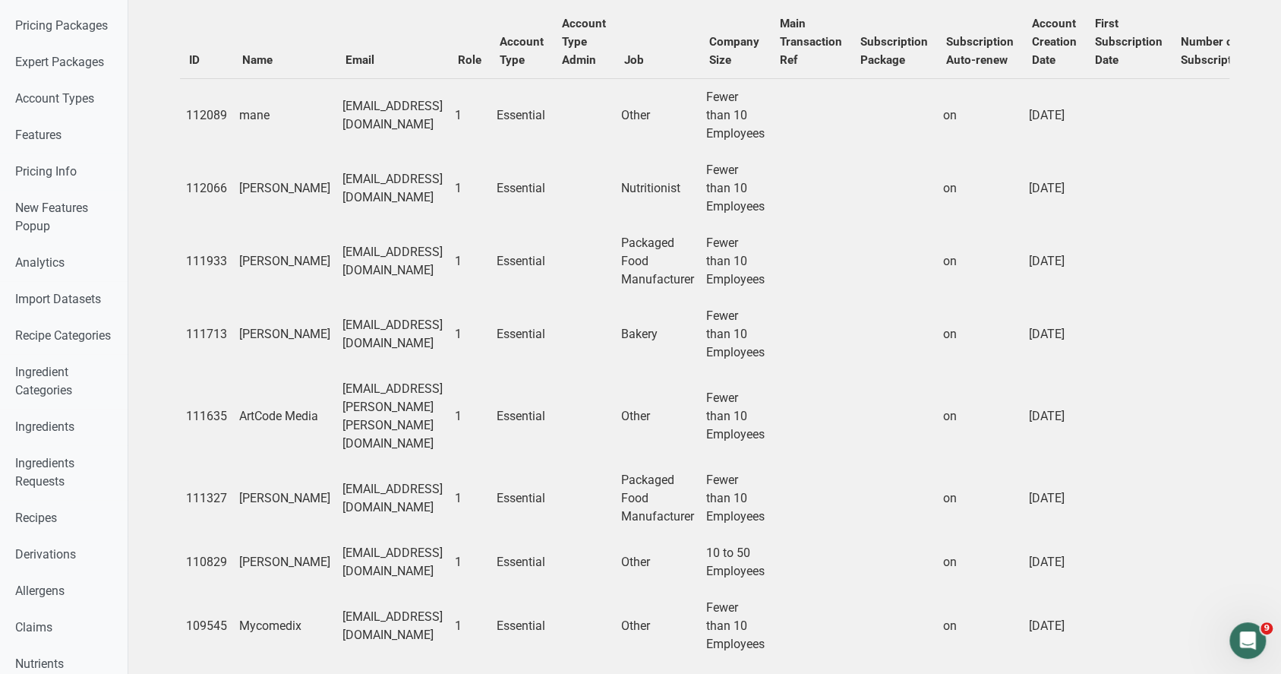
scroll to position [0, 0]
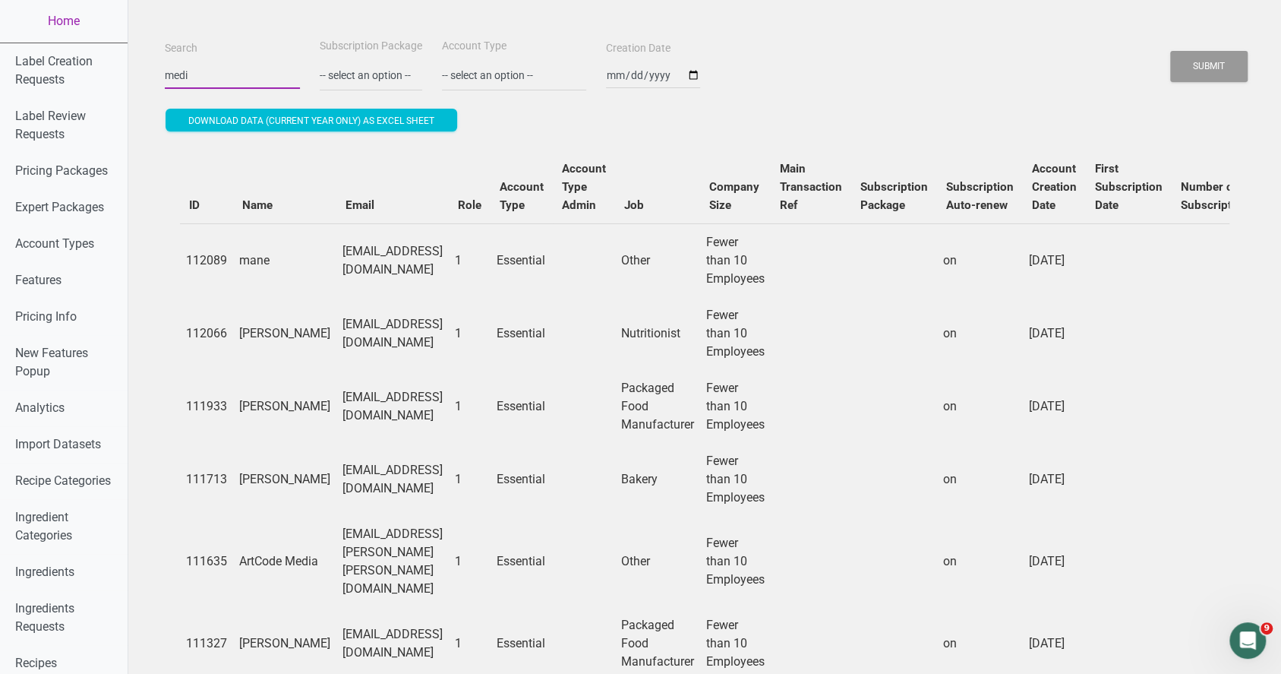
click at [216, 62] on input "medi" at bounding box center [232, 75] width 135 height 27
click at [1171, 51] on button "Submit" at bounding box center [1209, 66] width 77 height 31
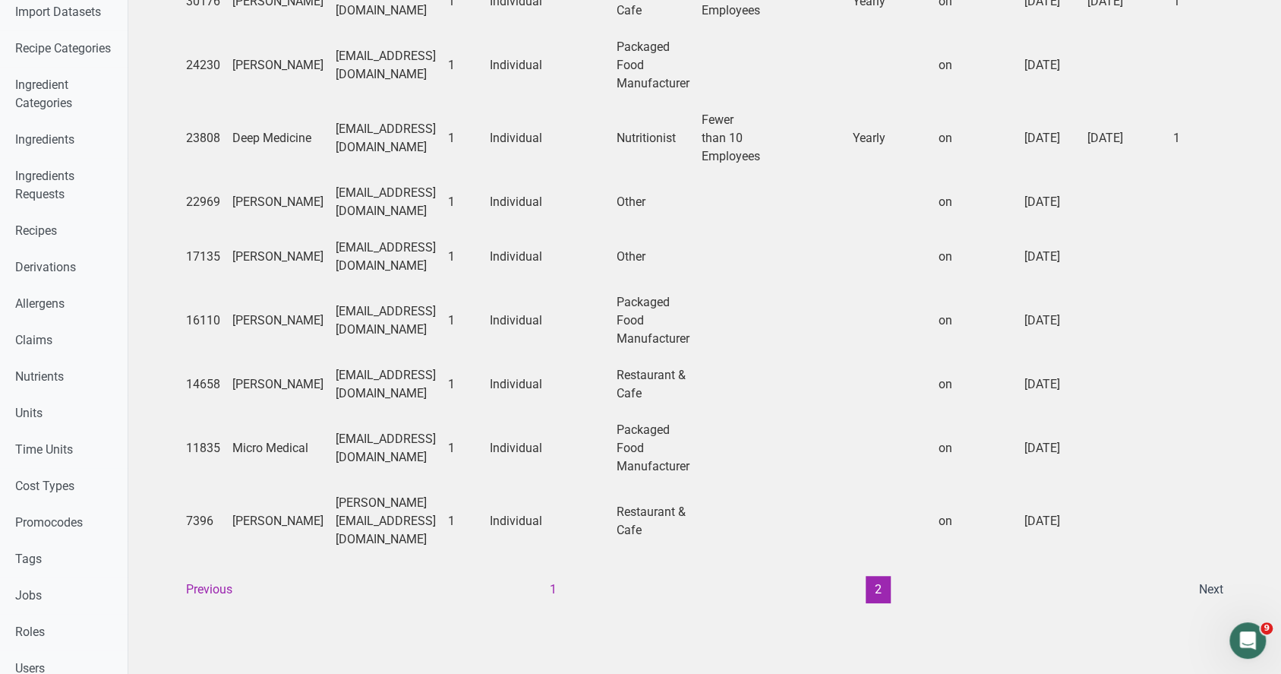
scroll to position [433, 0]
click at [541, 575] on button "1" at bounding box center [553, 588] width 25 height 27
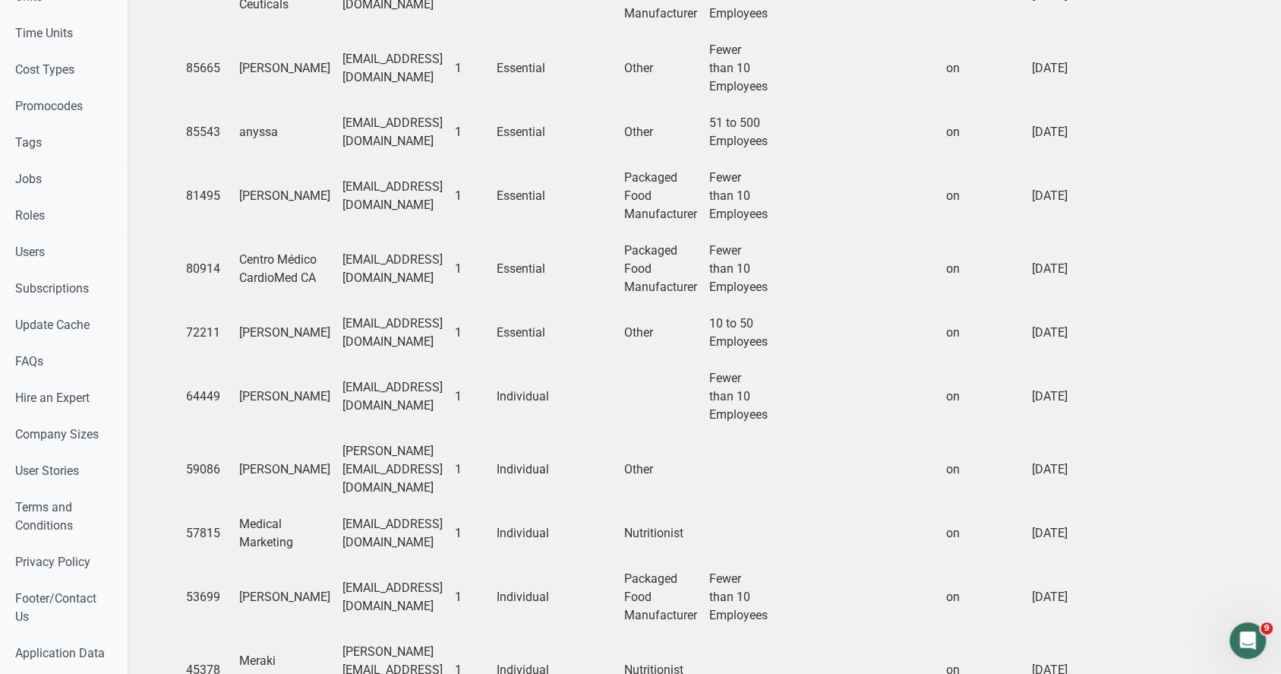
scroll to position [1047, 0]
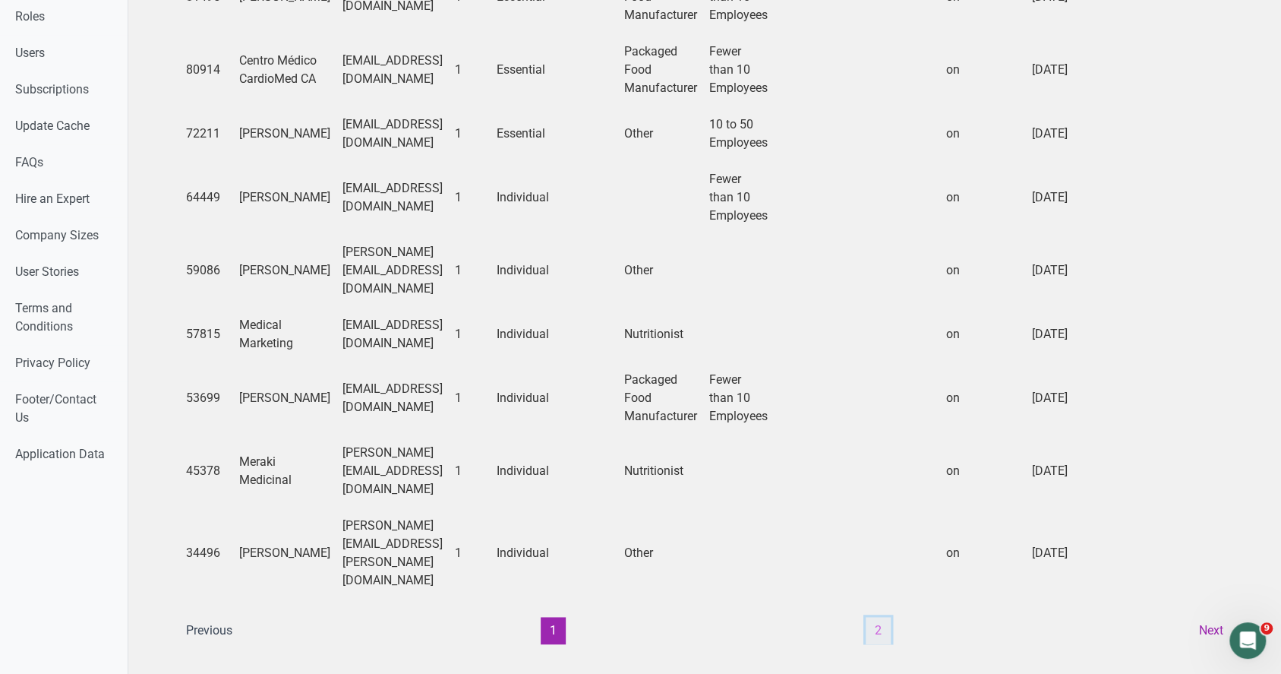
click at [866, 617] on button "2" at bounding box center [878, 630] width 25 height 27
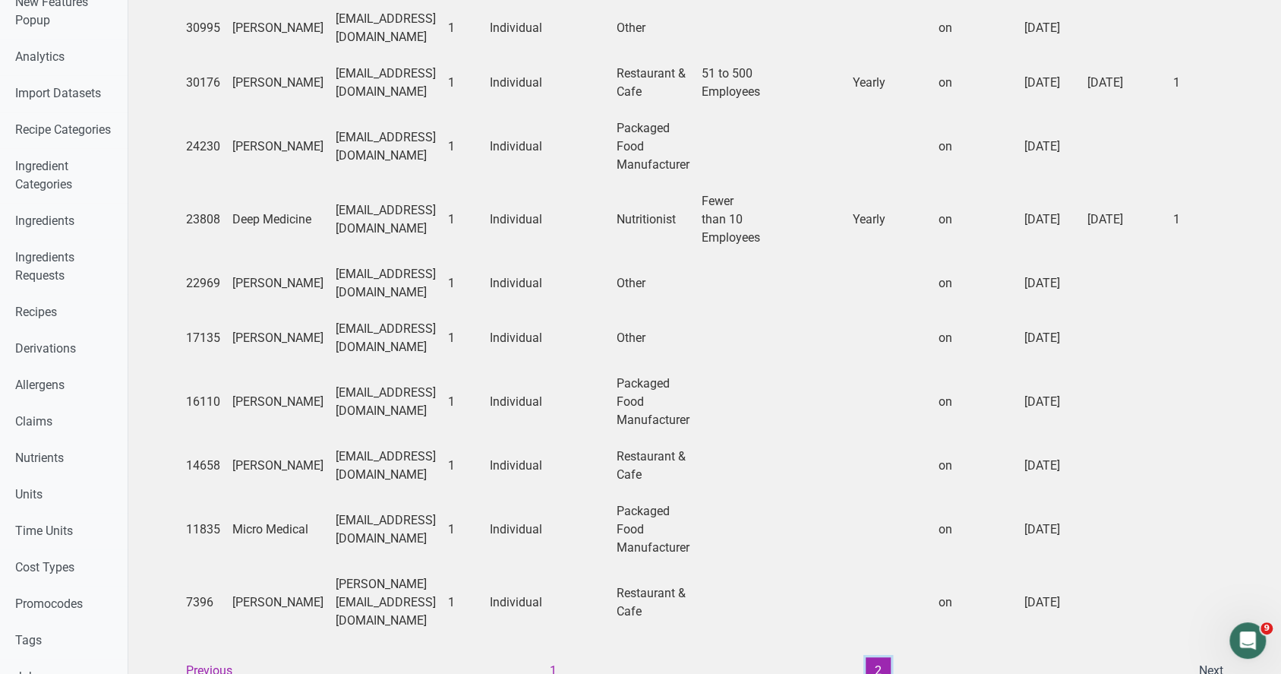
scroll to position [0, 0]
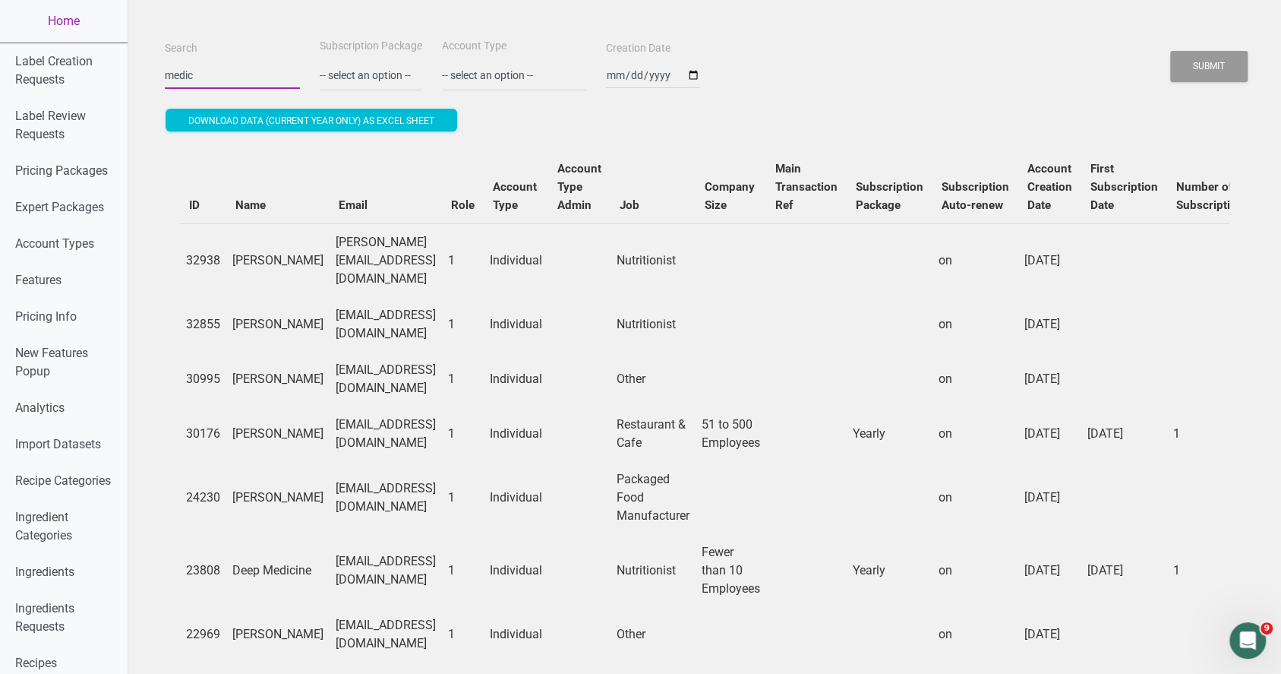
click at [240, 74] on input "medic" at bounding box center [232, 75] width 135 height 27
type input "m"
click at [237, 77] on input "Search" at bounding box center [232, 75] width 135 height 27
type input "health"
click at [1171, 51] on button "Submit" at bounding box center [1209, 66] width 77 height 31
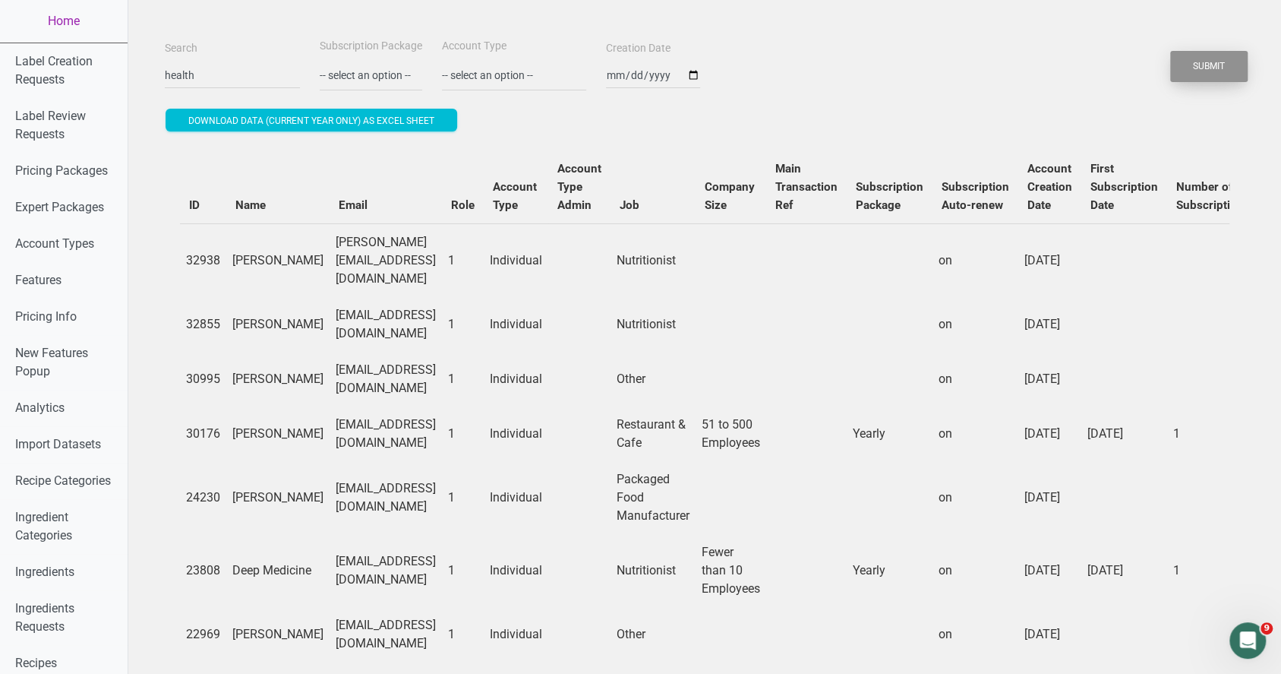
click at [1194, 59] on button "Submit" at bounding box center [1209, 66] width 77 height 31
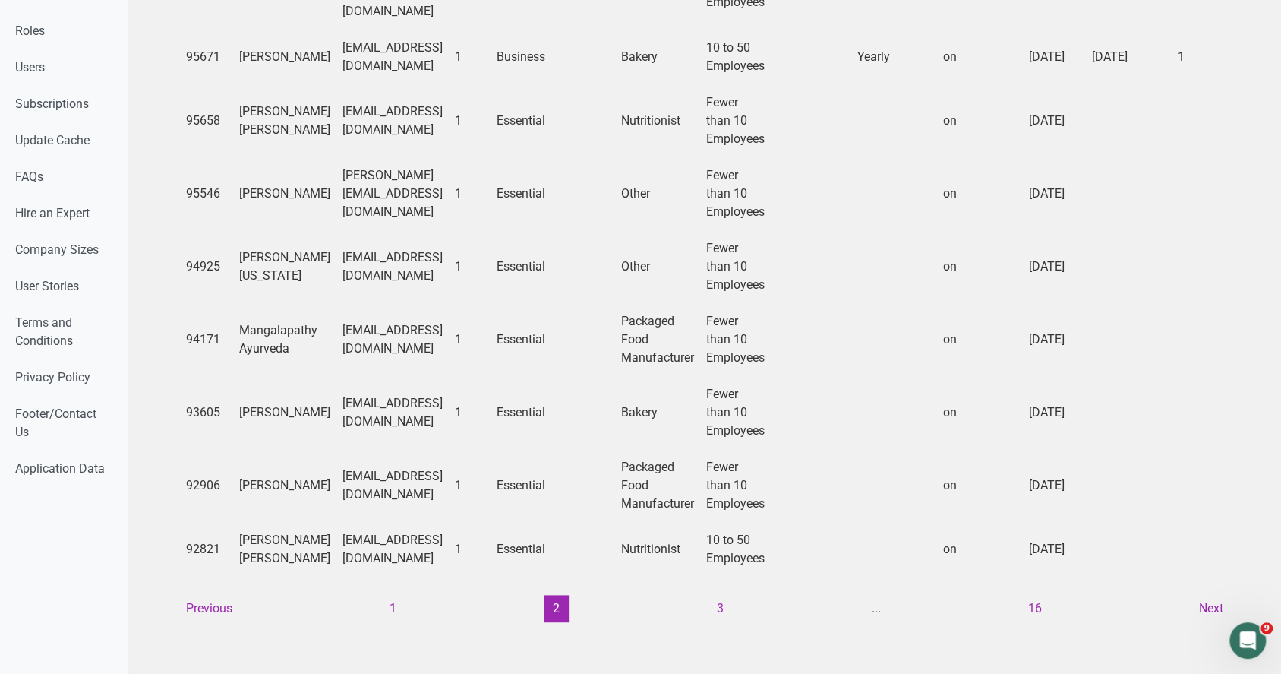
scroll to position [1084, 0]
click at [380, 595] on button "1" at bounding box center [392, 608] width 25 height 27
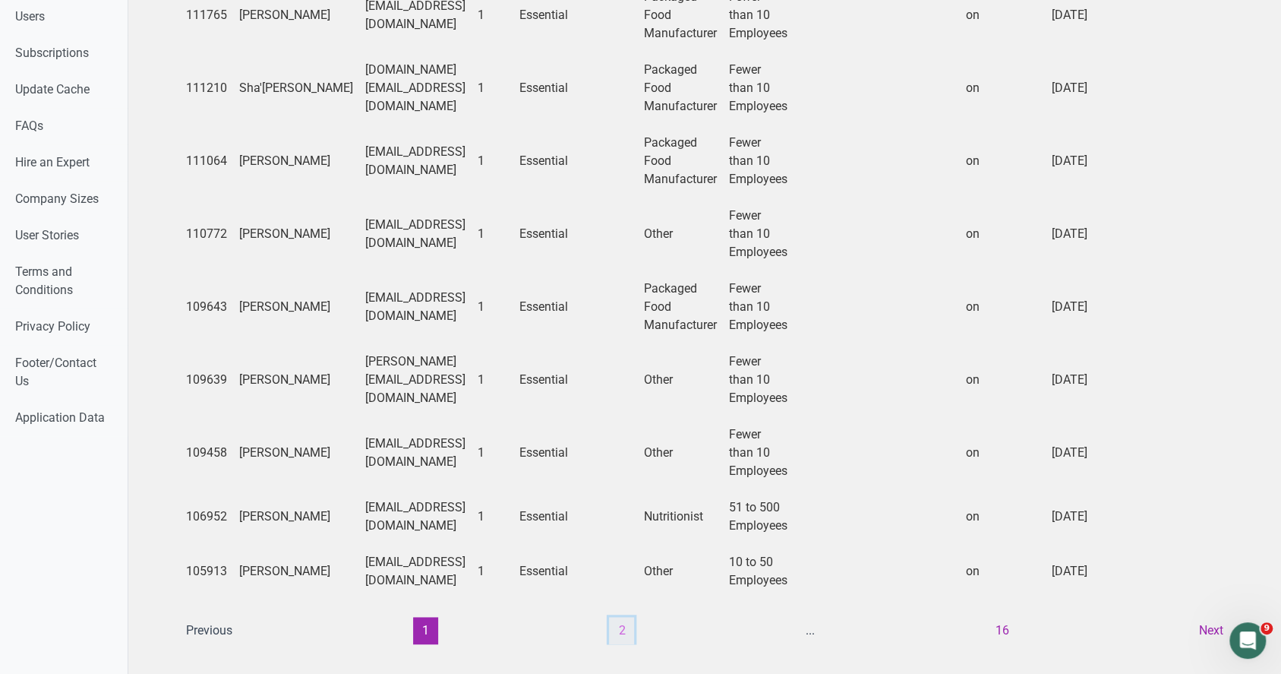
click at [620, 617] on button "2" at bounding box center [621, 630] width 25 height 27
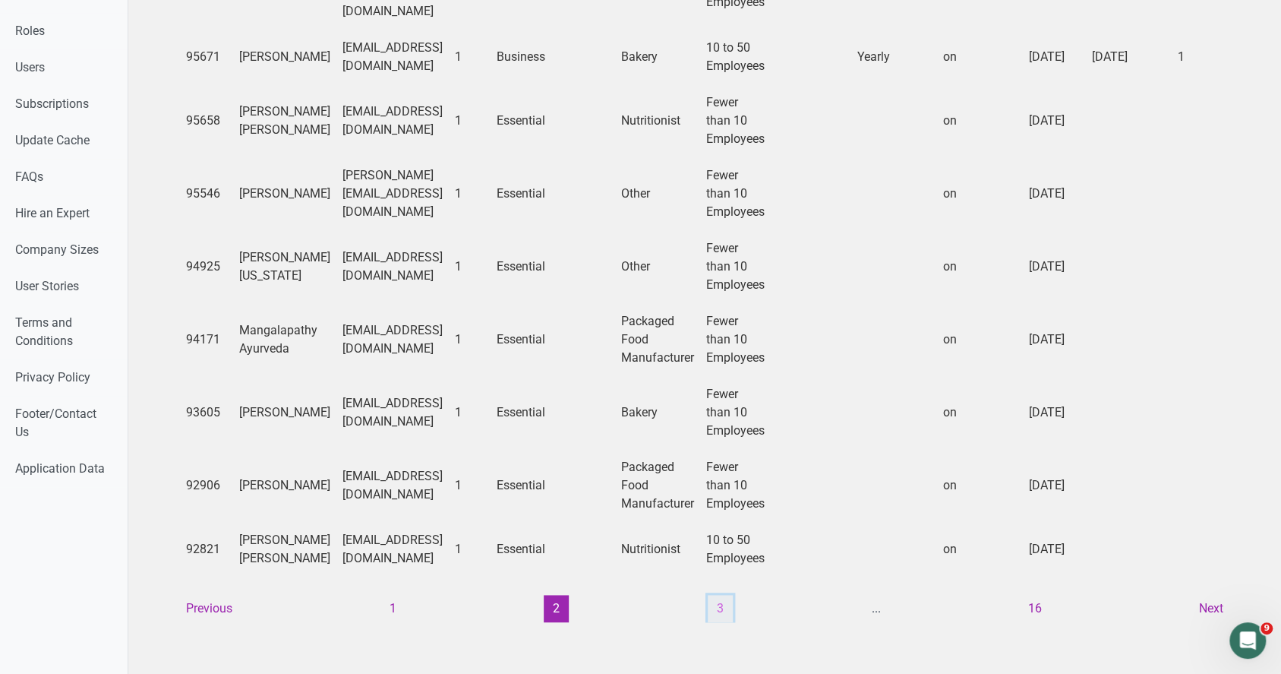
click at [708, 596] on button "3" at bounding box center [720, 608] width 25 height 27
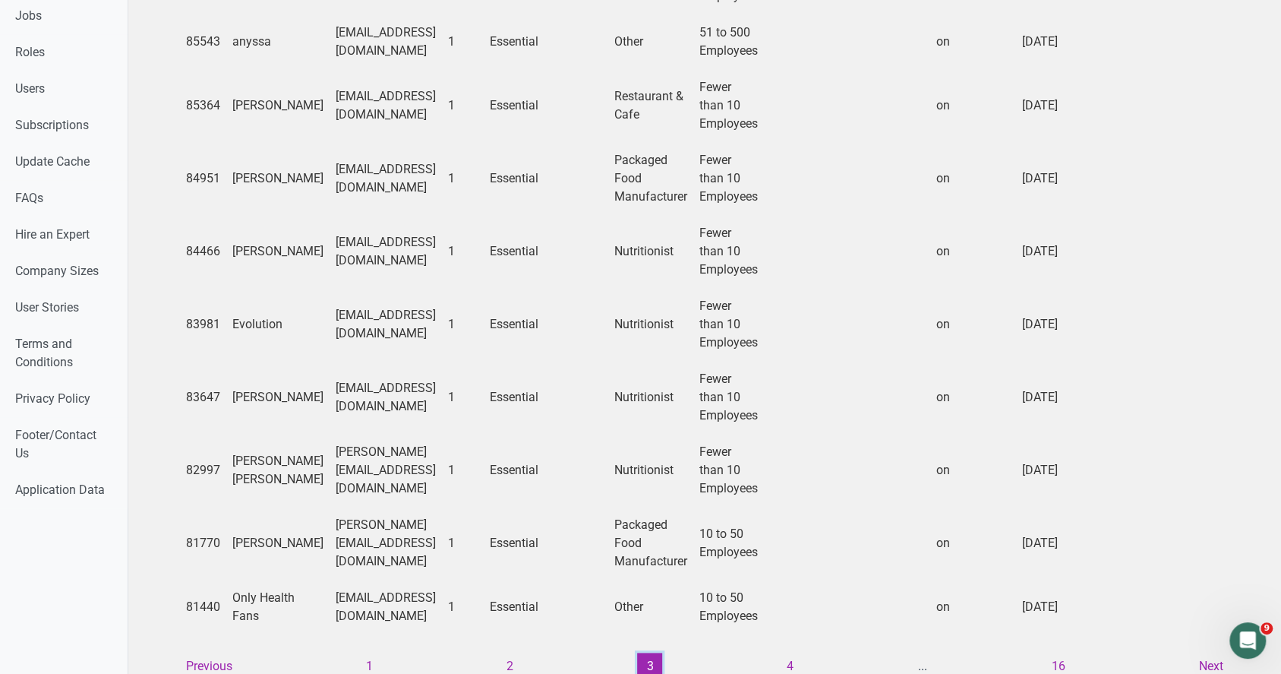
scroll to position [1102, 0]
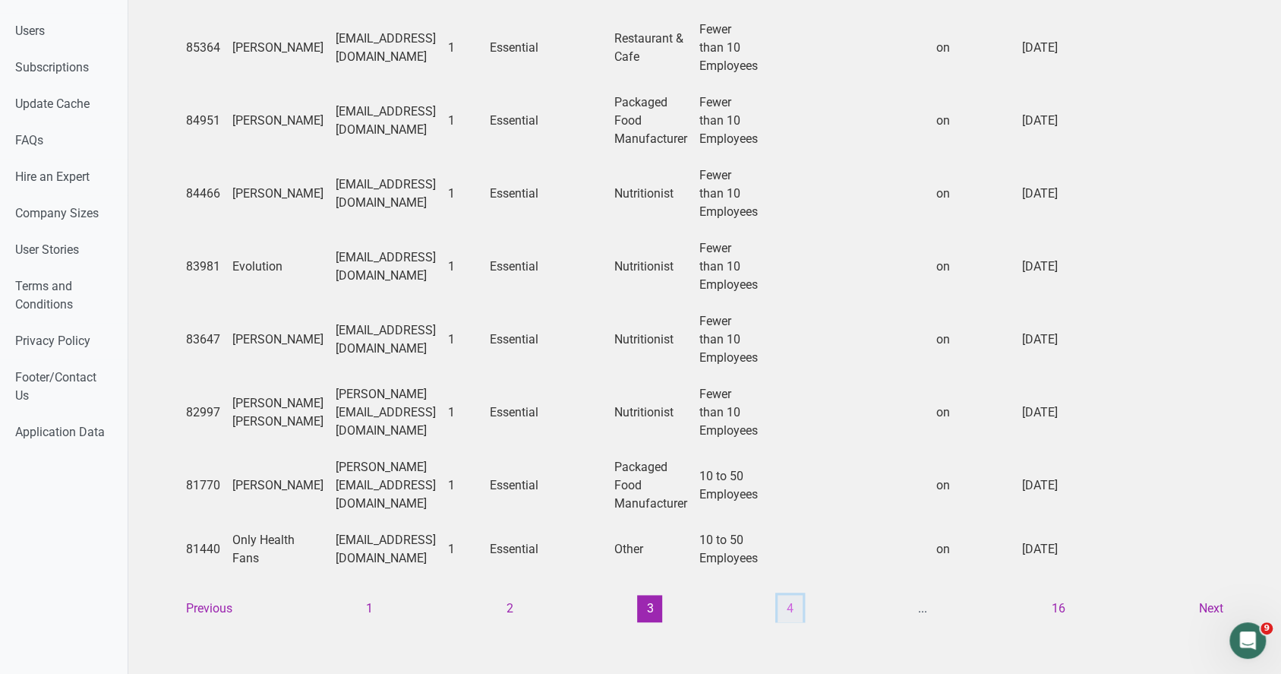
click at [782, 595] on button "4" at bounding box center [790, 608] width 25 height 27
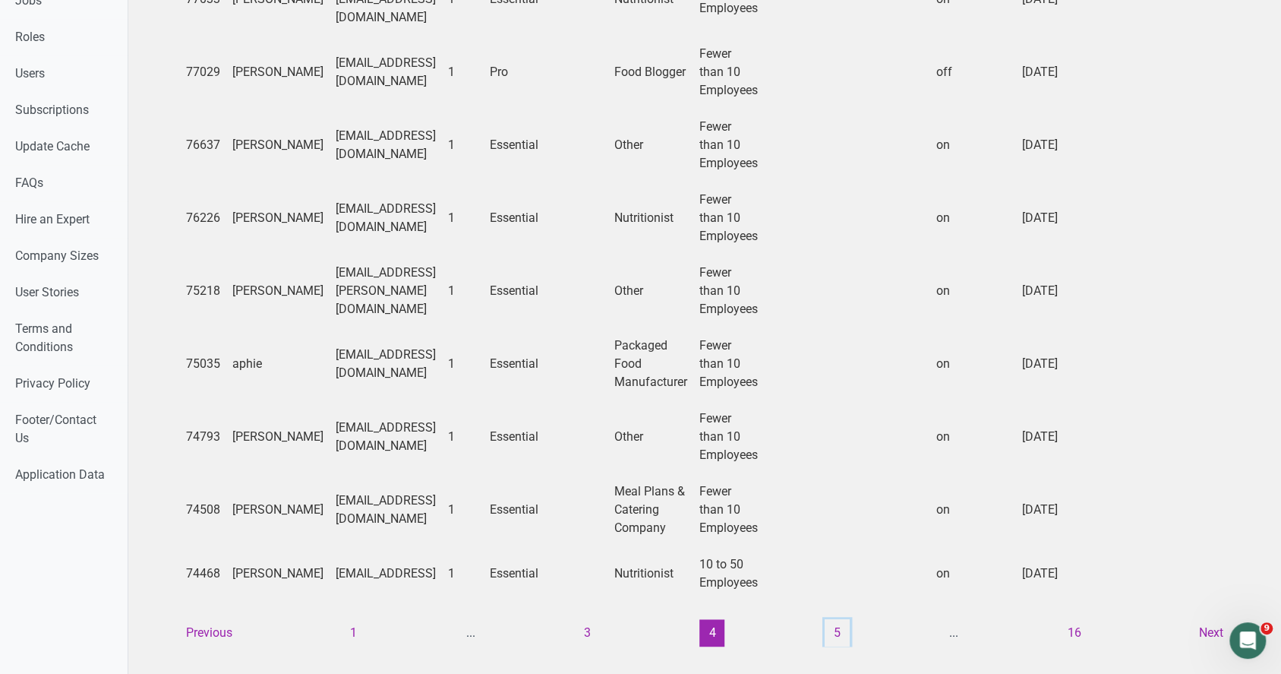
scroll to position [1029, 0]
click at [838, 617] on button "5" at bounding box center [837, 630] width 25 height 27
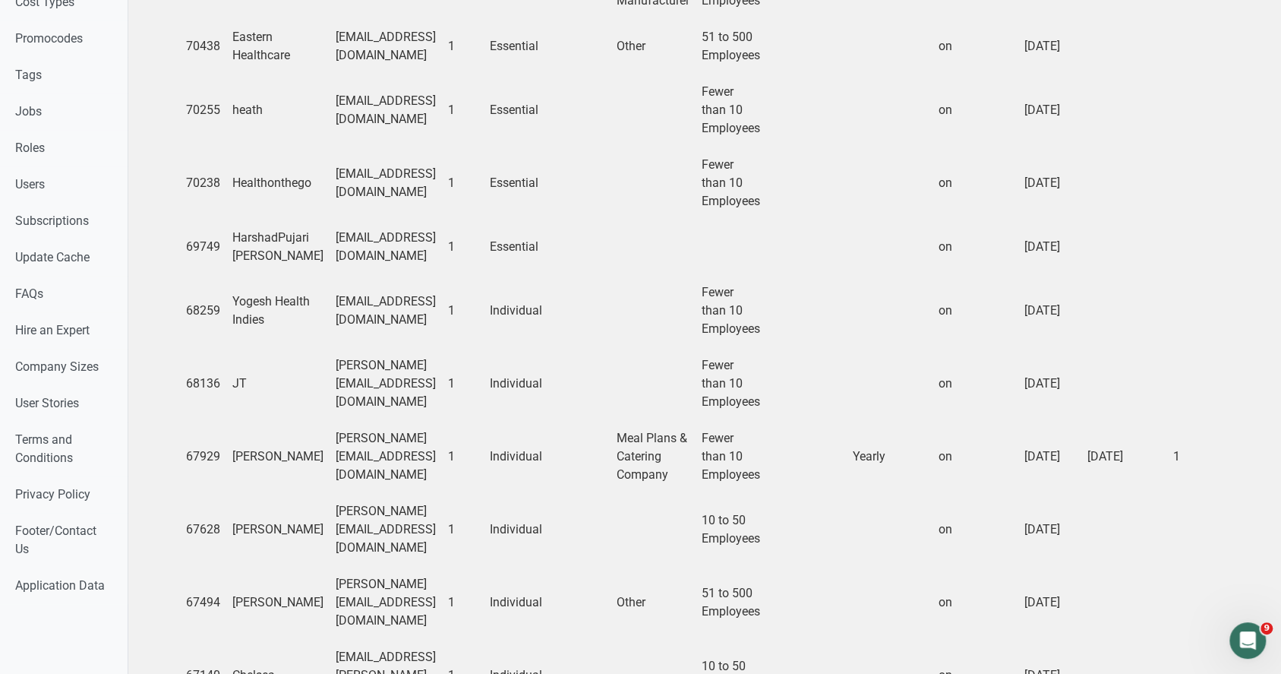
scroll to position [1011, 0]
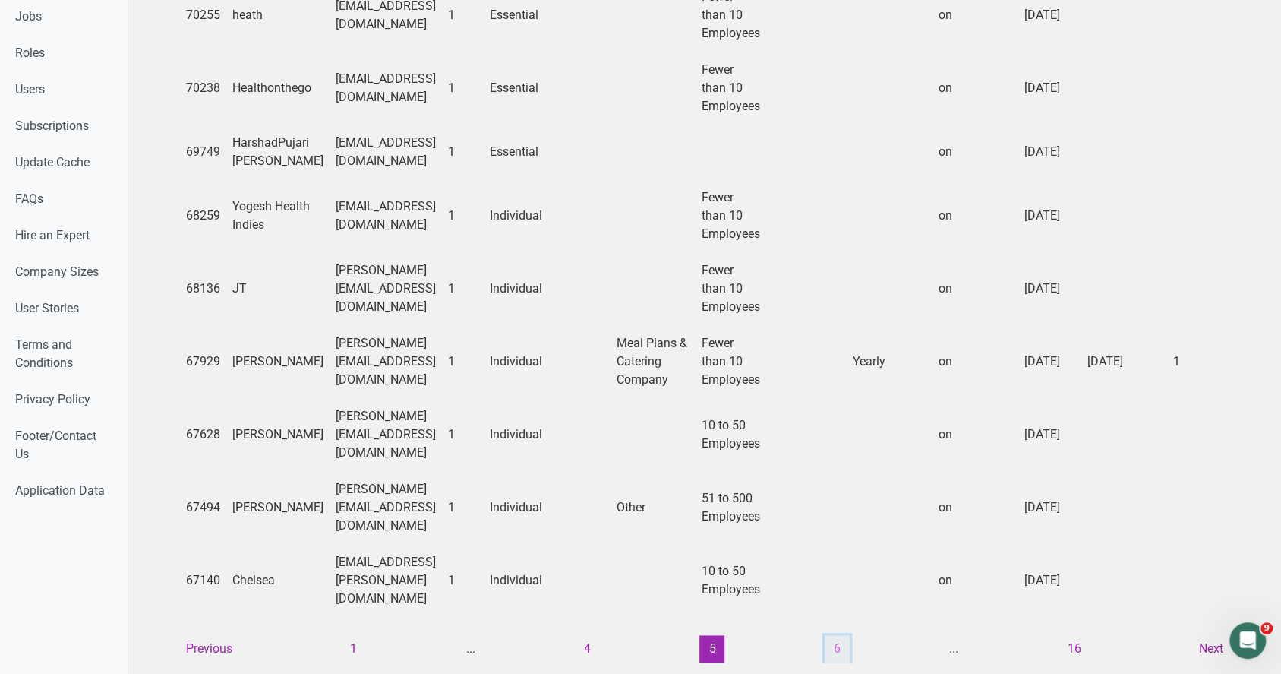
click at [832, 635] on button "6" at bounding box center [837, 648] width 25 height 27
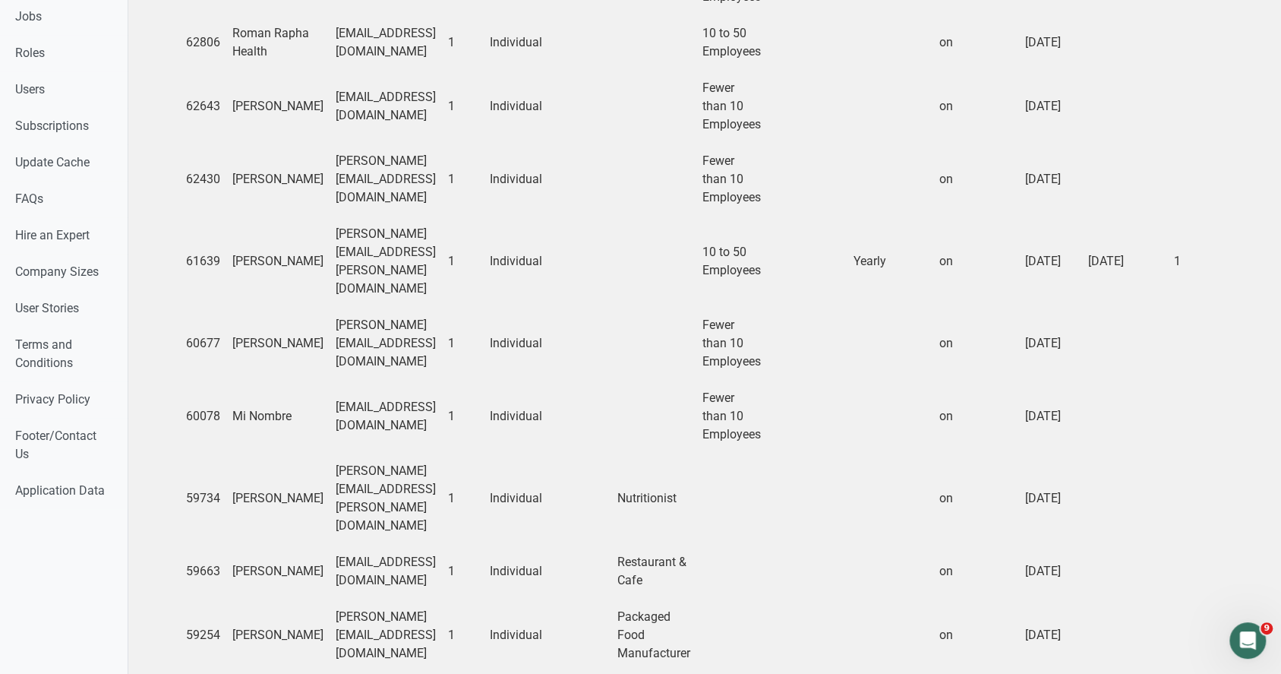
scroll to position [993, 0]
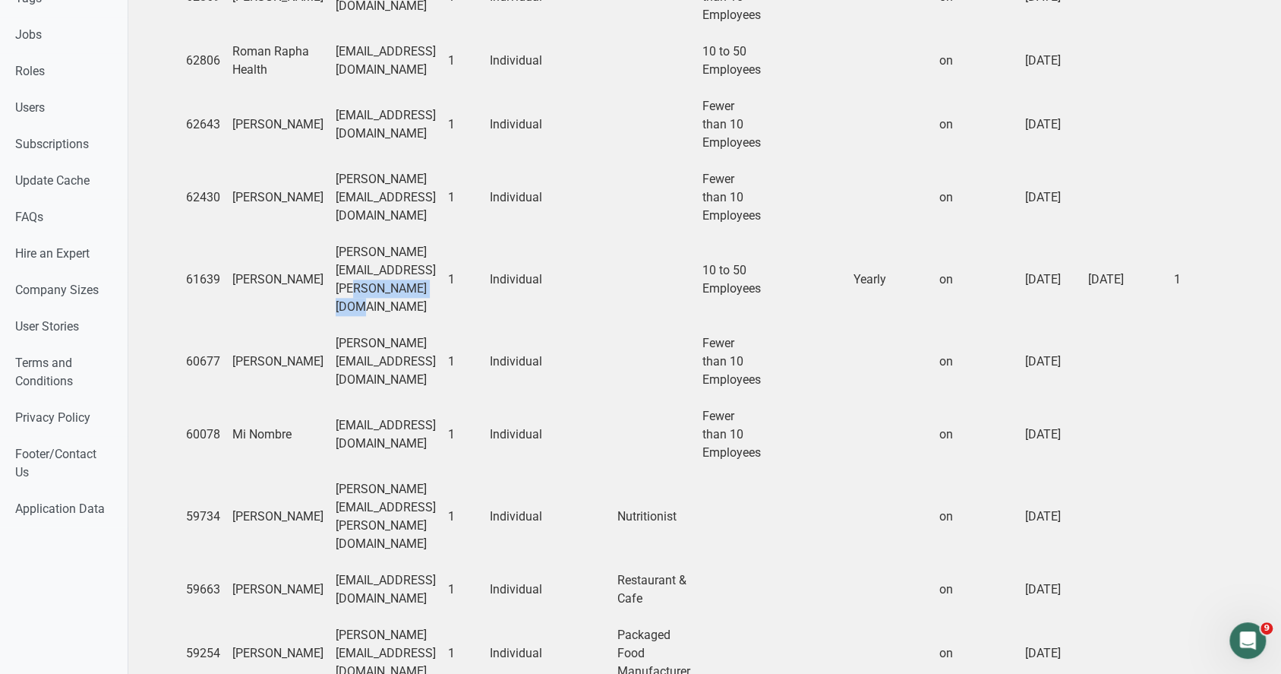
drag, startPoint x: 471, startPoint y: 194, endPoint x: 380, endPoint y: 215, distance: 93.4
click at [380, 234] on td "stephen.hardy@lcmchealth.org" at bounding box center [386, 279] width 112 height 91
copy td "lcmchealth.org"
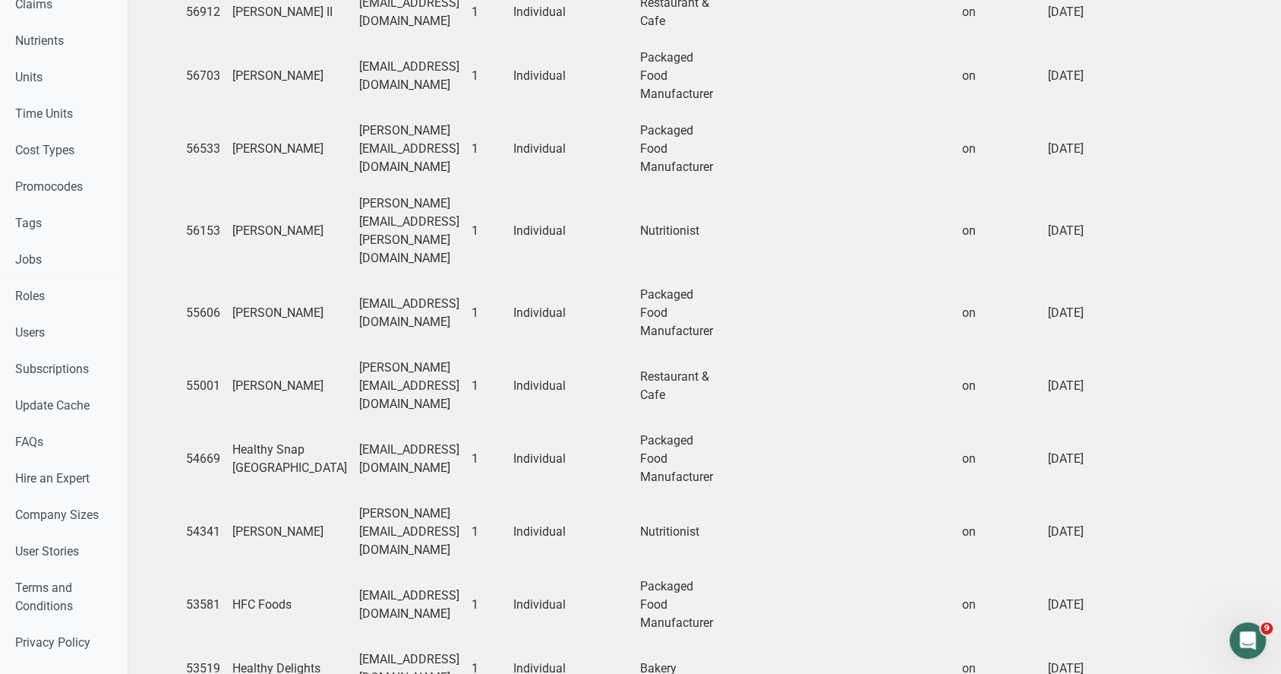
scroll to position [937, 0]
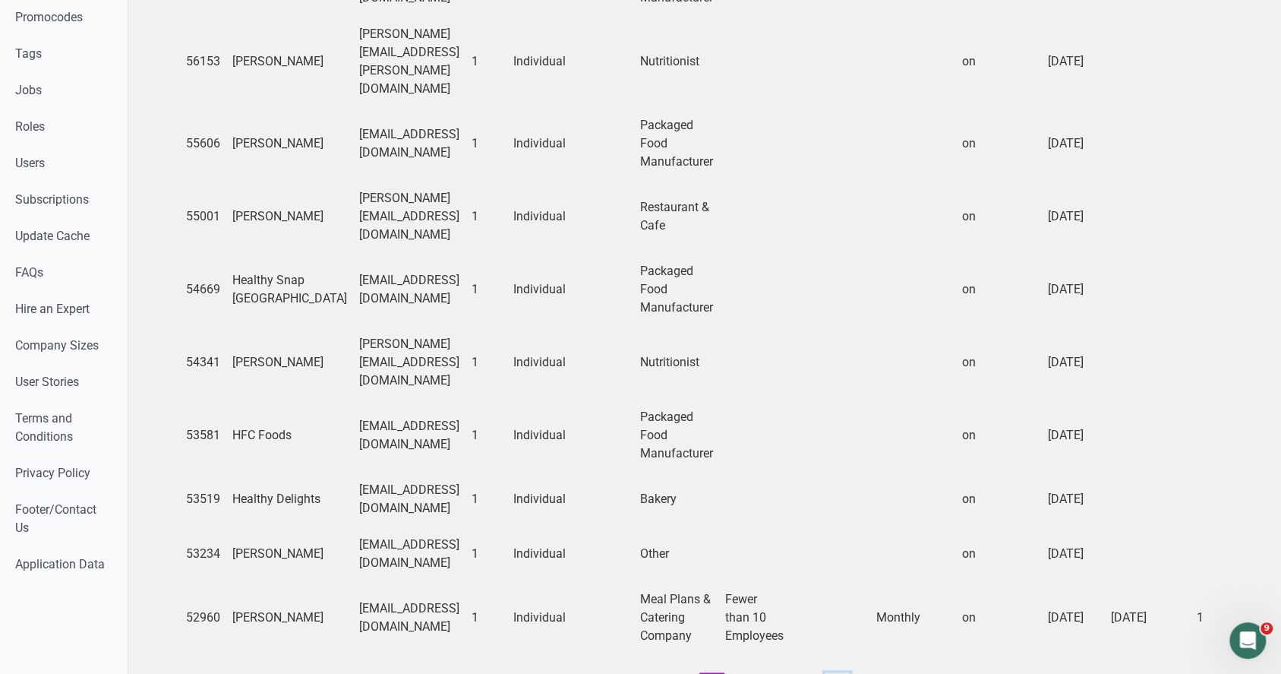
click at [834, 638] on button "8" at bounding box center [837, 685] width 25 height 27
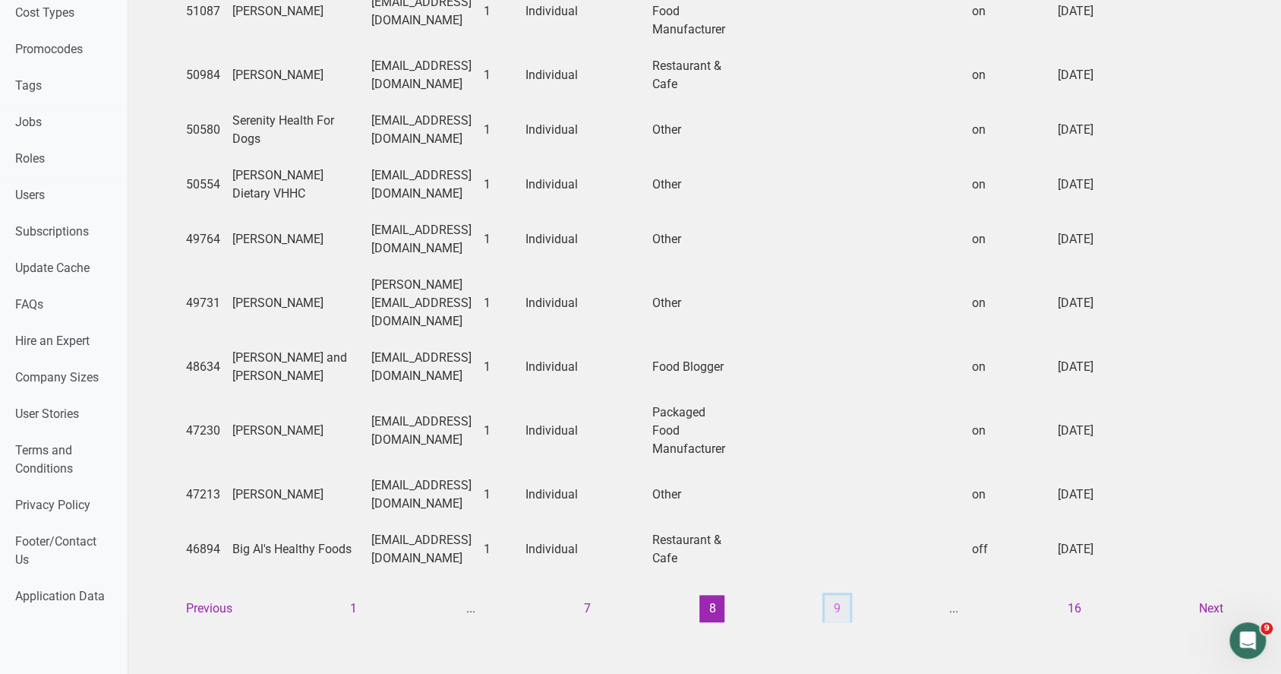
click at [839, 595] on button "9" at bounding box center [837, 608] width 25 height 27
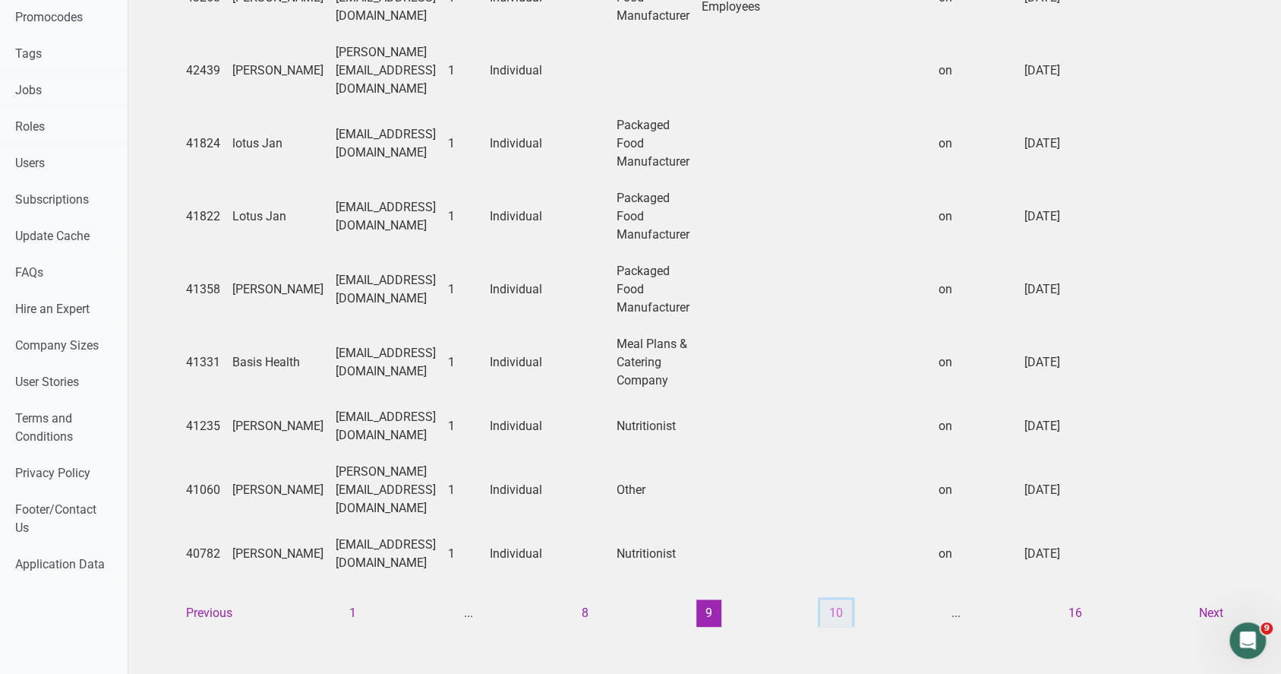
click at [820, 599] on button "10" at bounding box center [836, 612] width 32 height 27
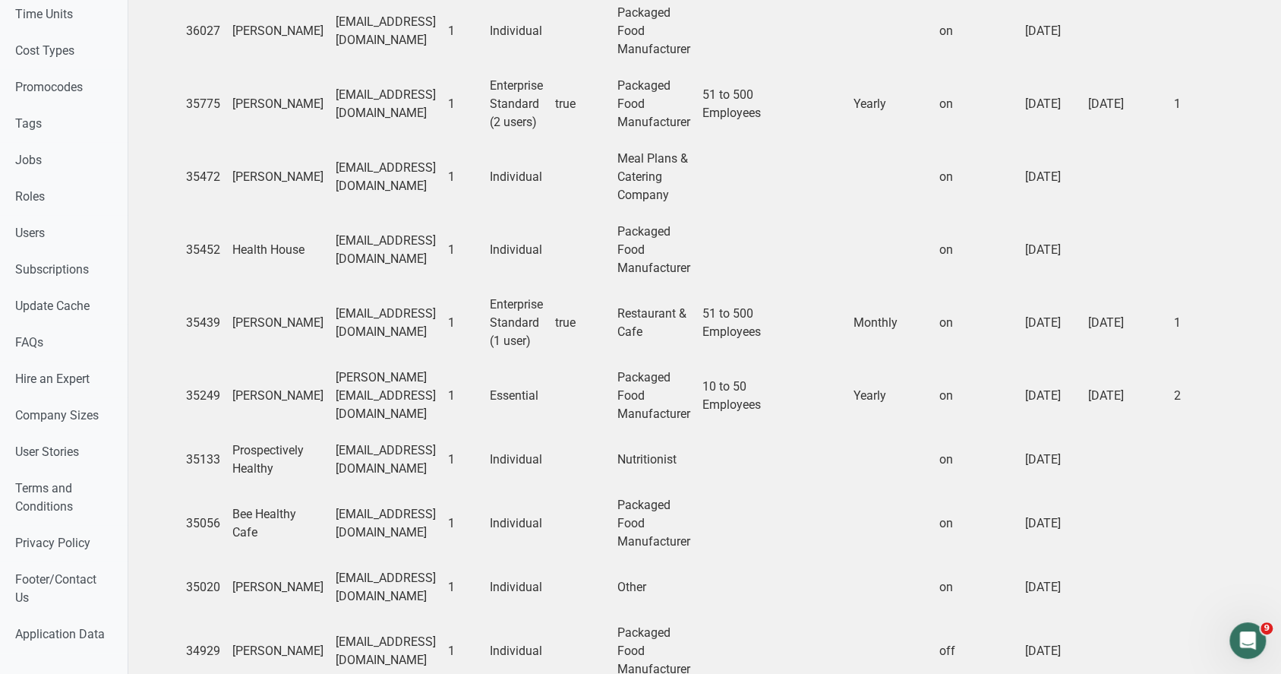
scroll to position [866, 0]
click at [442, 338] on td "Hellysang@healthysushillc.page" at bounding box center [386, 324] width 112 height 73
drag, startPoint x: 443, startPoint y: 412, endPoint x: 343, endPoint y: 422, distance: 100.8
click at [343, 422] on td "imelda@healthverve.com" at bounding box center [386, 397] width 112 height 73
copy td "@healthverve.com"
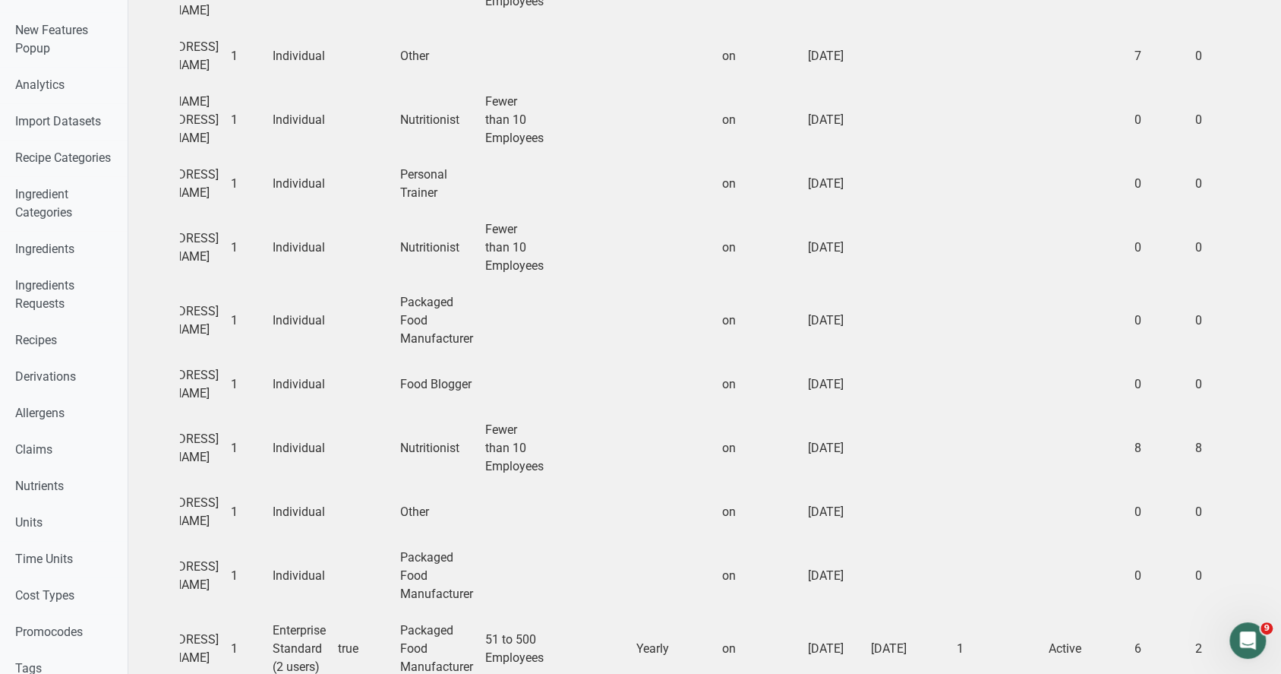
scroll to position [0, 0]
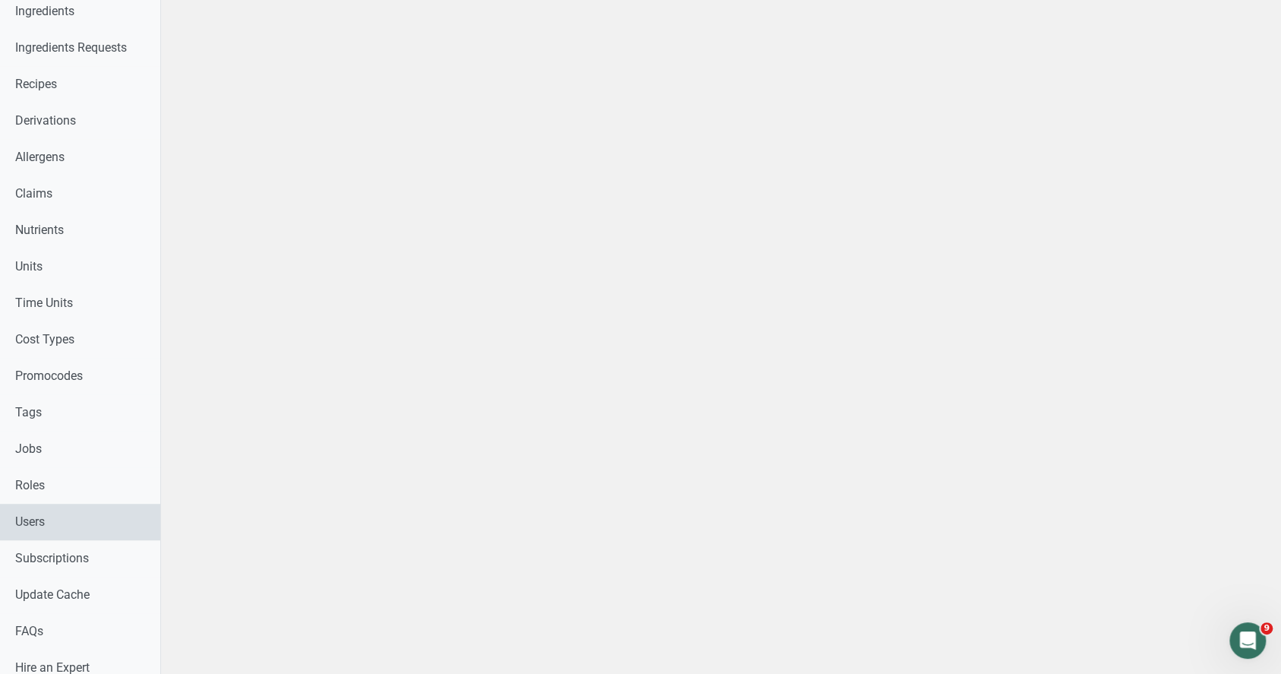
scroll to position [491, 0]
drag, startPoint x: 39, startPoint y: 524, endPoint x: 359, endPoint y: 296, distance: 392.7
click at [39, 524] on link "Users" at bounding box center [80, 519] width 160 height 36
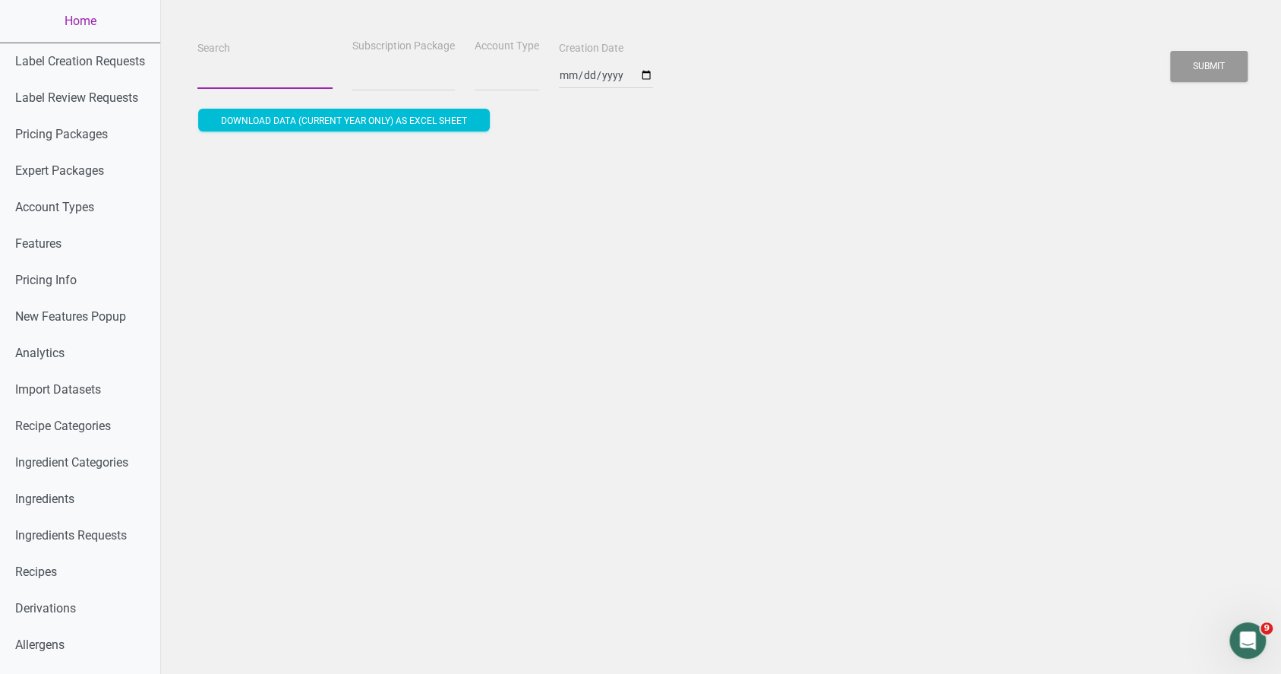
click at [248, 84] on input "Search" at bounding box center [264, 75] width 135 height 27
select select
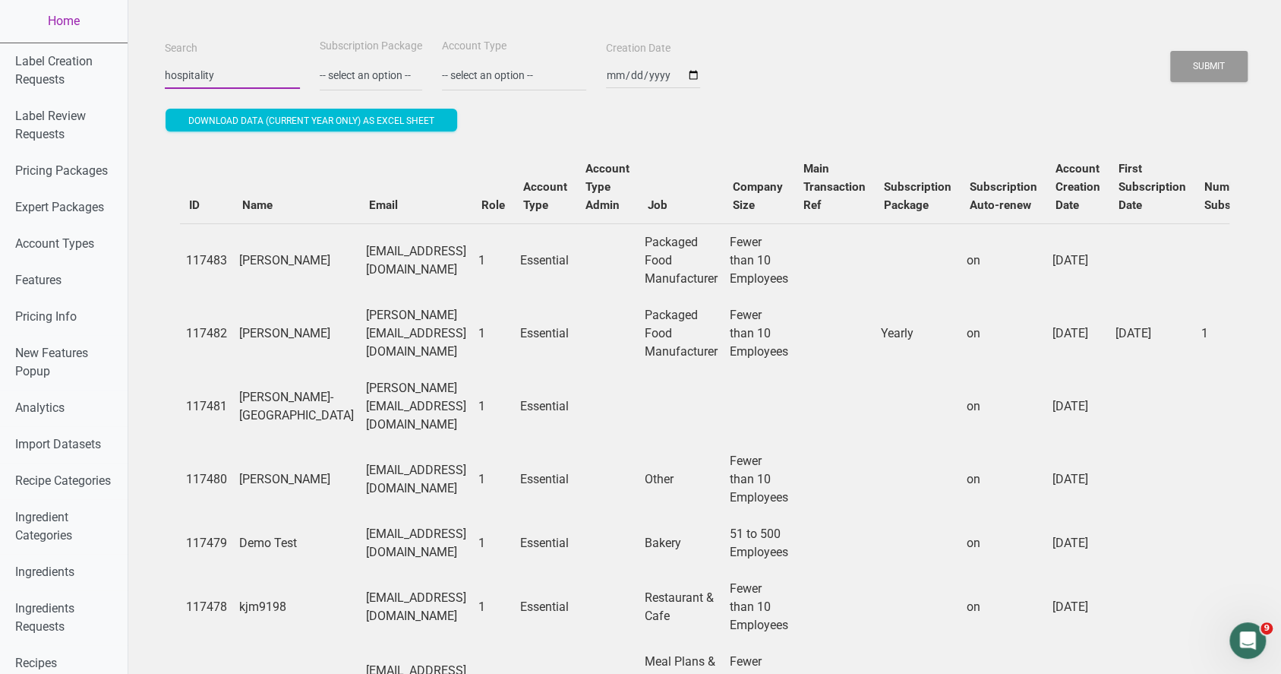
click at [1171, 51] on button "Submit" at bounding box center [1209, 66] width 77 height 31
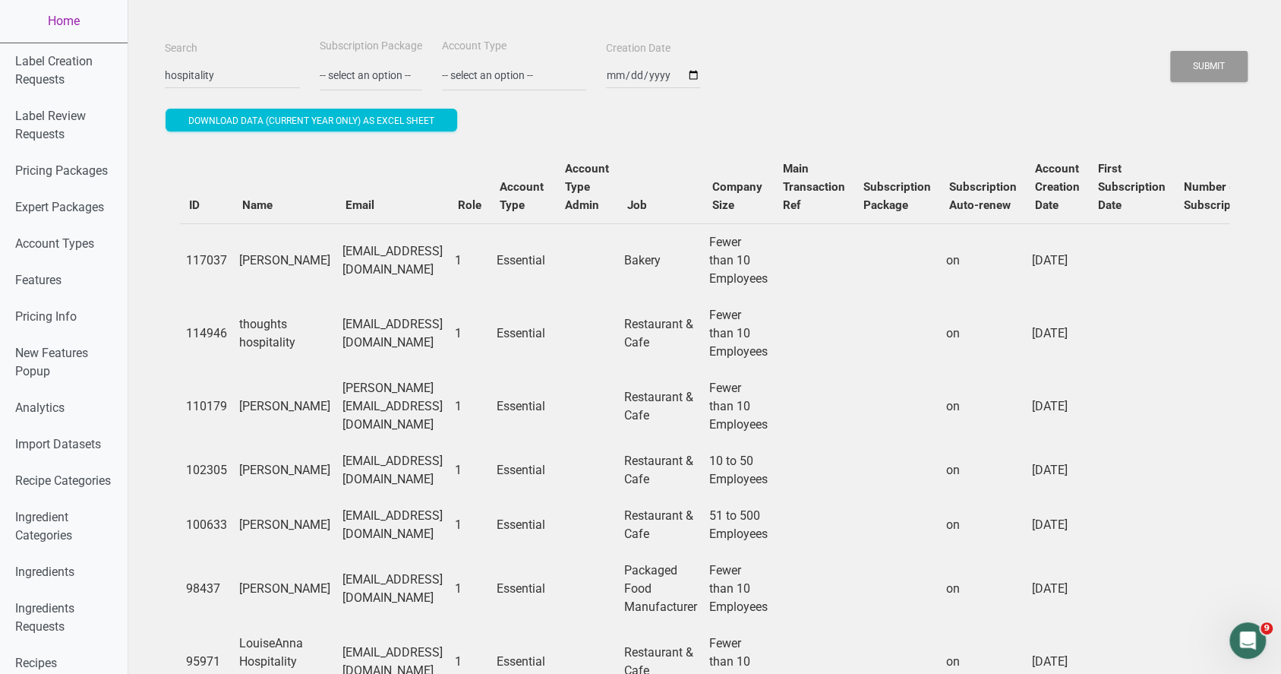
click at [1211, 70] on button "Submit" at bounding box center [1209, 66] width 77 height 31
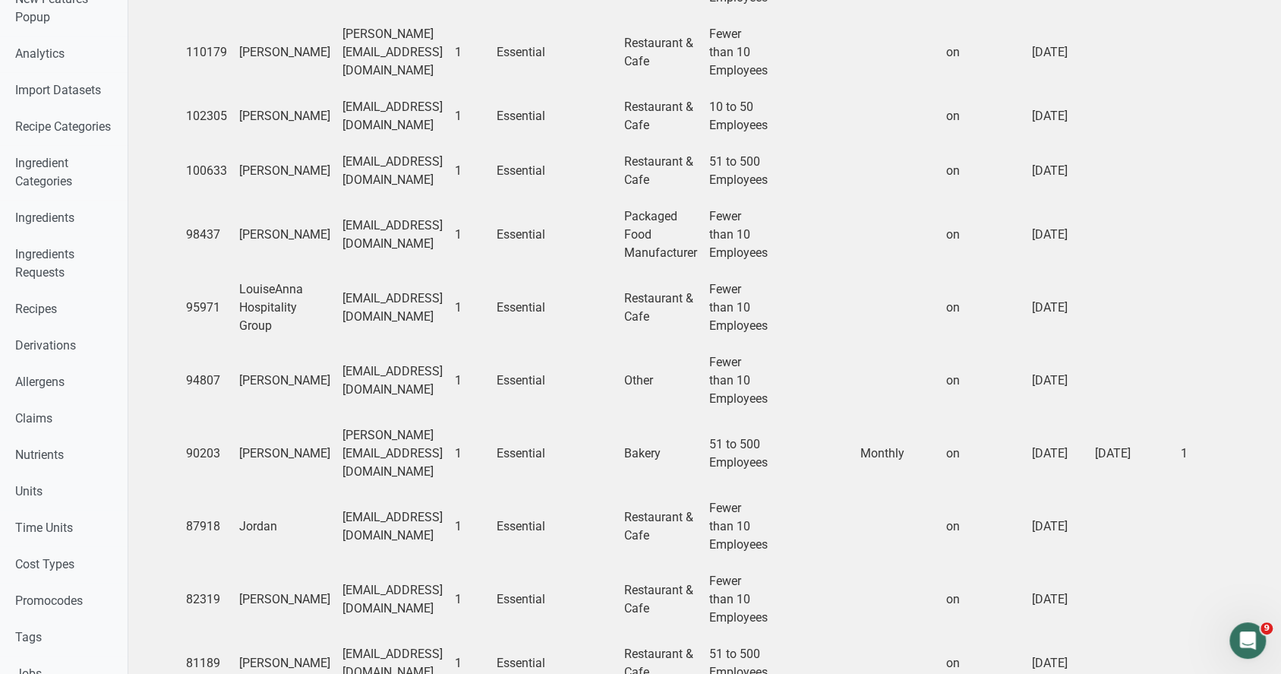
scroll to position [397, 0]
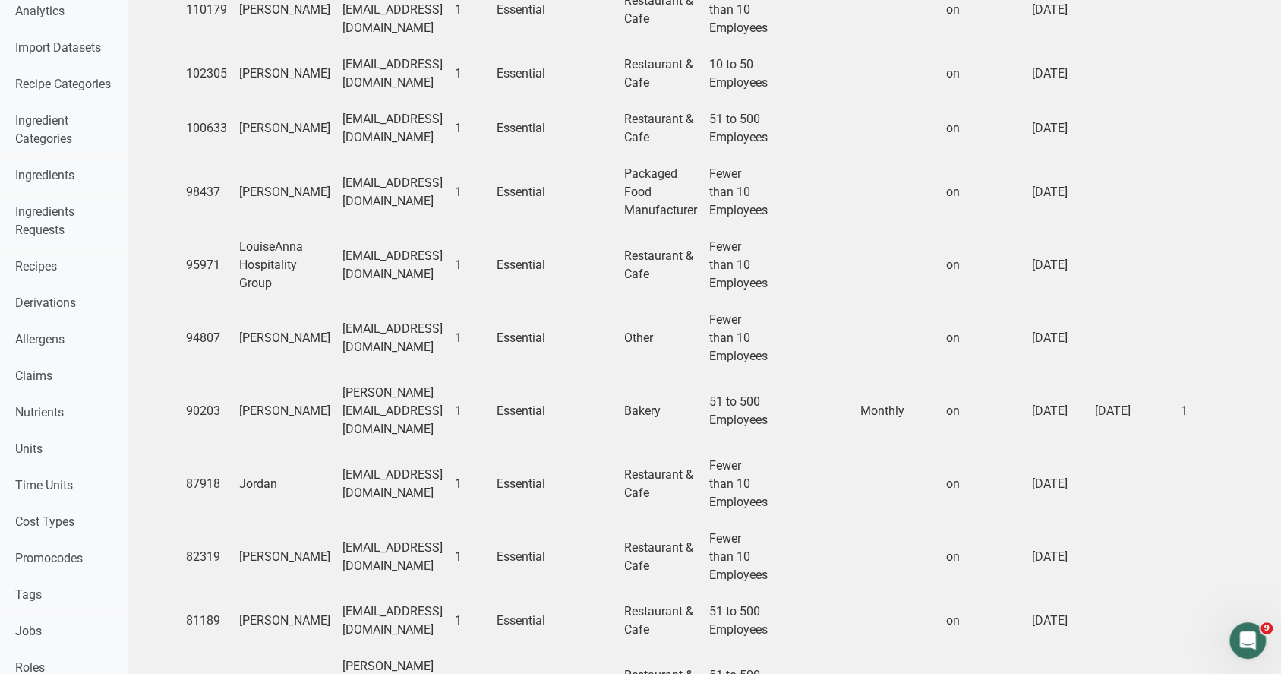
drag, startPoint x: 471, startPoint y: 409, endPoint x: 290, endPoint y: 415, distance: 180.9
click at [290, 415] on tr "90203 Tim Buchanan tim@rarerootshospitality.com 1 Essential Bakery 51 to 500 Em…" at bounding box center [940, 410] width 1521 height 73
copy tr "tim@rarerootshospitality.com"
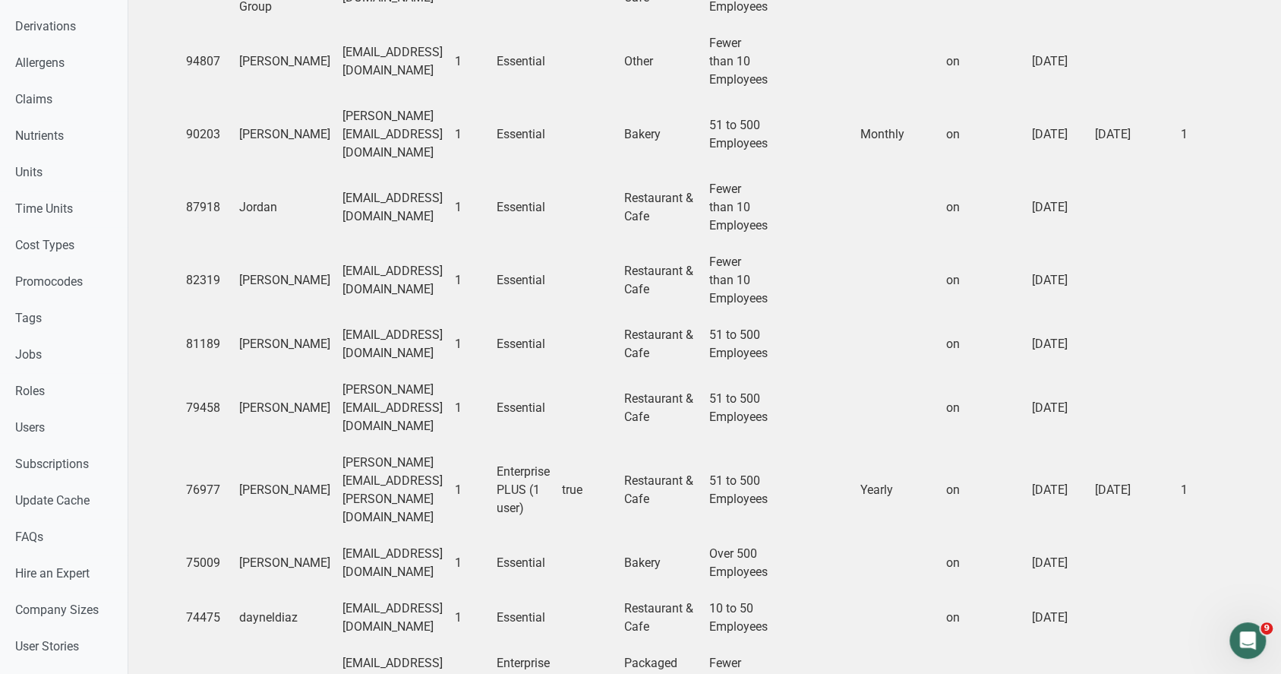
scroll to position [675, 0]
drag, startPoint x: 497, startPoint y: 466, endPoint x: 296, endPoint y: 464, distance: 200.5
click at [337, 464] on td "Ramiz.hammoud@grithospitality.me" at bounding box center [393, 487] width 112 height 91
copy td "Ramiz.hammoud@grithospitality.me"
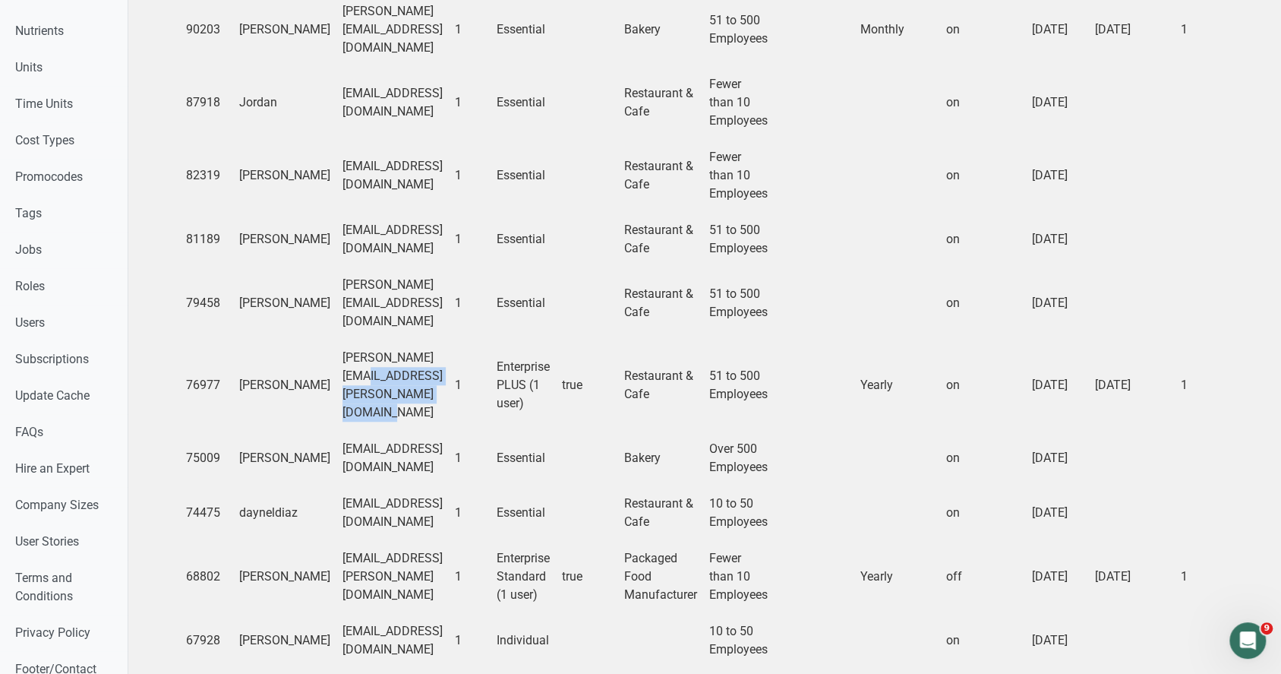
scroll to position [779, 0]
drag, startPoint x: 434, startPoint y: 535, endPoint x: 290, endPoint y: 517, distance: 145.5
click at [290, 539] on tr "68802 Nicolas Baizan de Aldecoa nico@rex-hospitality.com 1 Enterprise Standard …" at bounding box center [940, 575] width 1521 height 73
click at [414, 539] on td "nico@rex-hospitality.com" at bounding box center [393, 575] width 112 height 73
drag, startPoint x: 442, startPoint y: 541, endPoint x: 303, endPoint y: 539, distance: 139.0
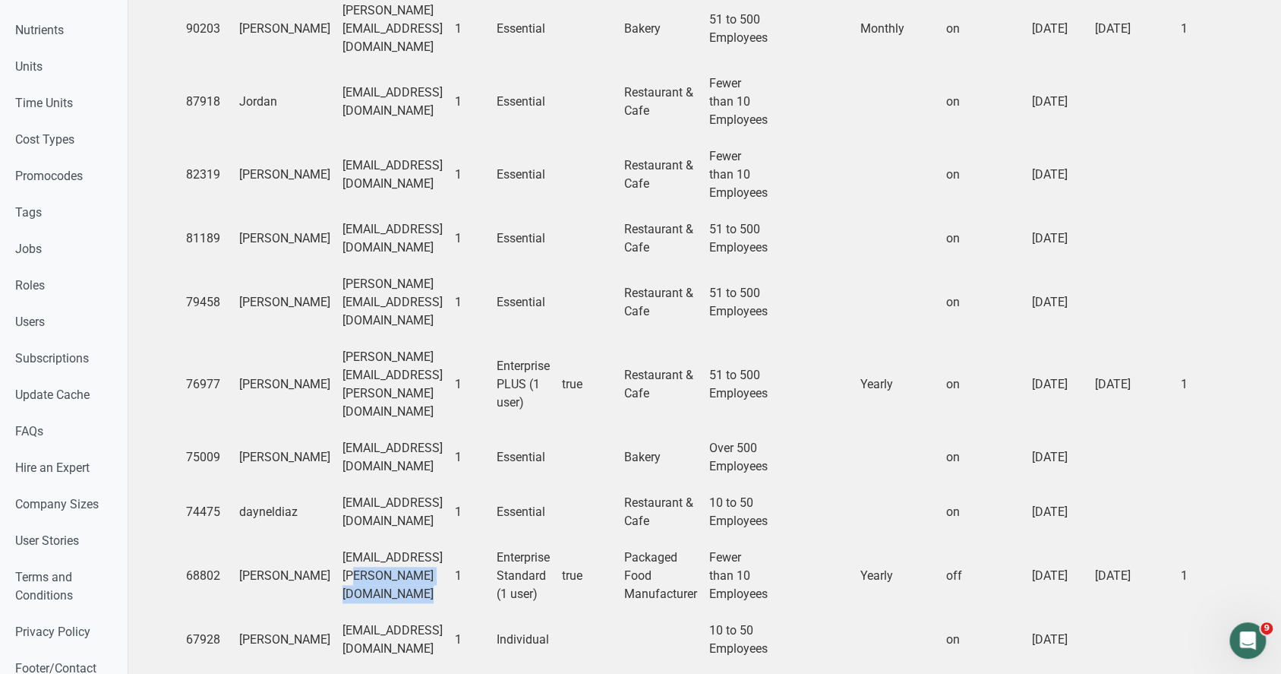
click at [337, 539] on td "nico@rex-hospitality.com" at bounding box center [393, 575] width 112 height 73
copy td "nico@rex-hospitality.com"
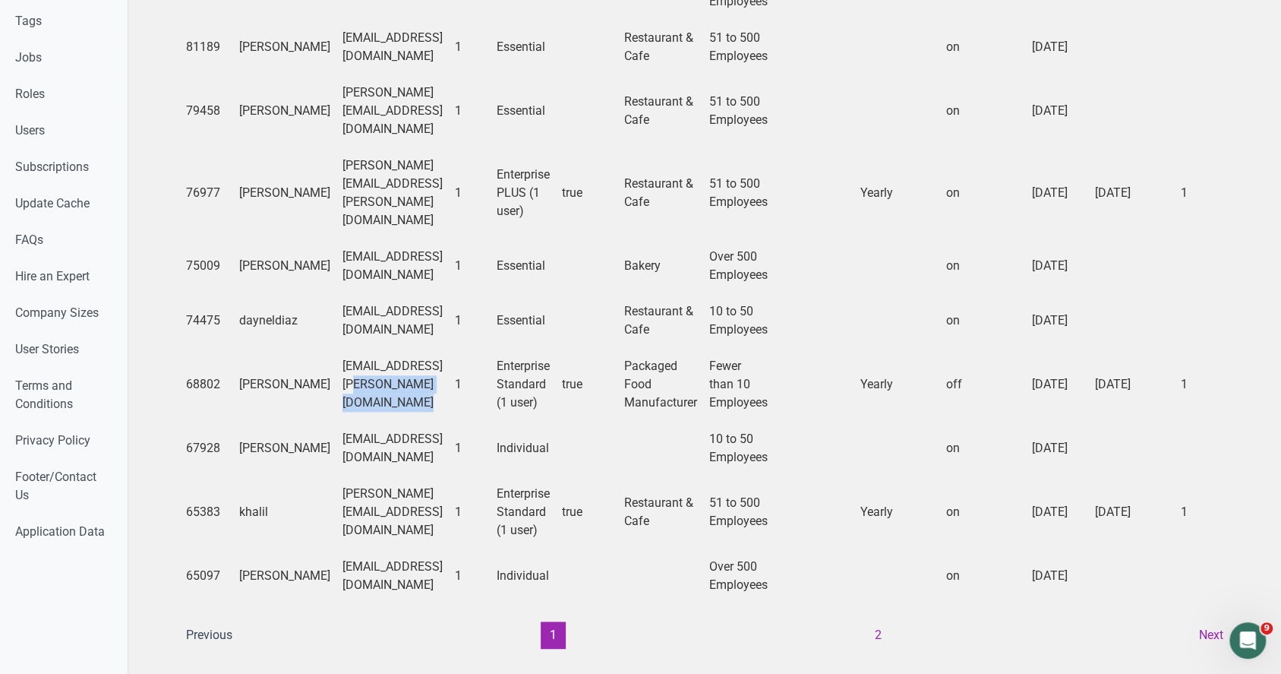
scroll to position [993, 0]
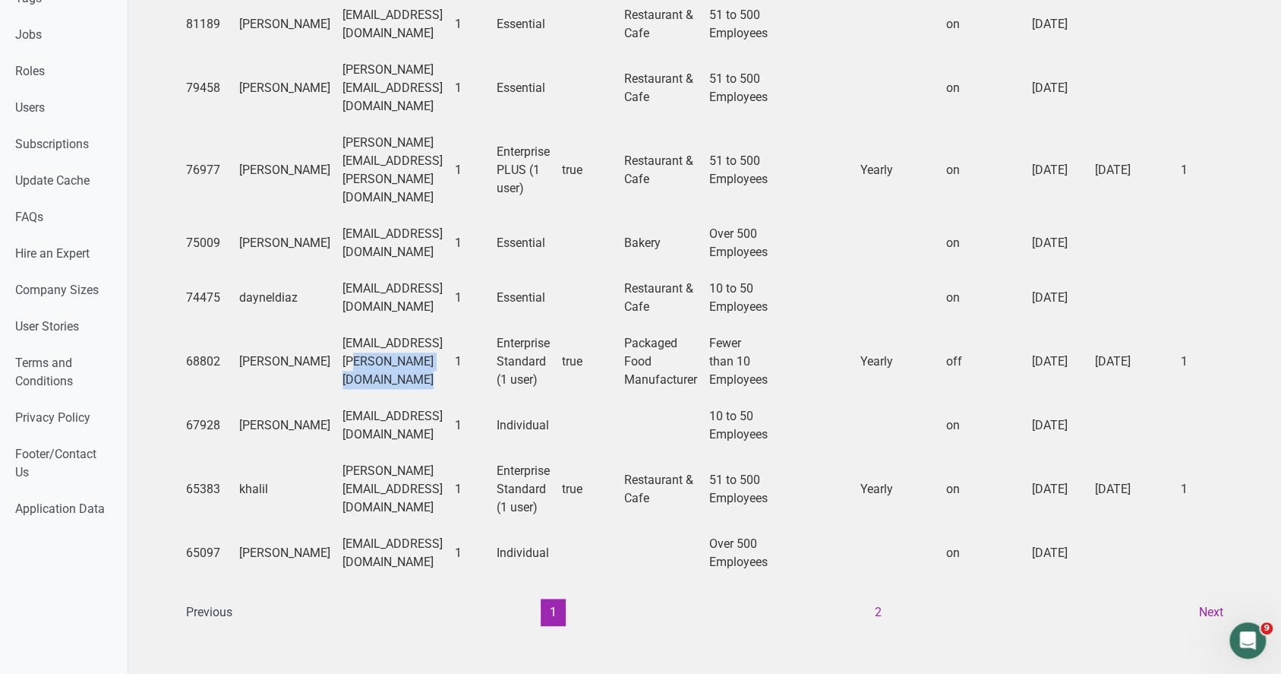
drag, startPoint x: 493, startPoint y: 472, endPoint x: 297, endPoint y: 471, distance: 196.0
click at [337, 471] on td "k.fakih@hospitalityventuresco.com" at bounding box center [393, 489] width 112 height 73
click at [868, 599] on button "2" at bounding box center [878, 612] width 25 height 27
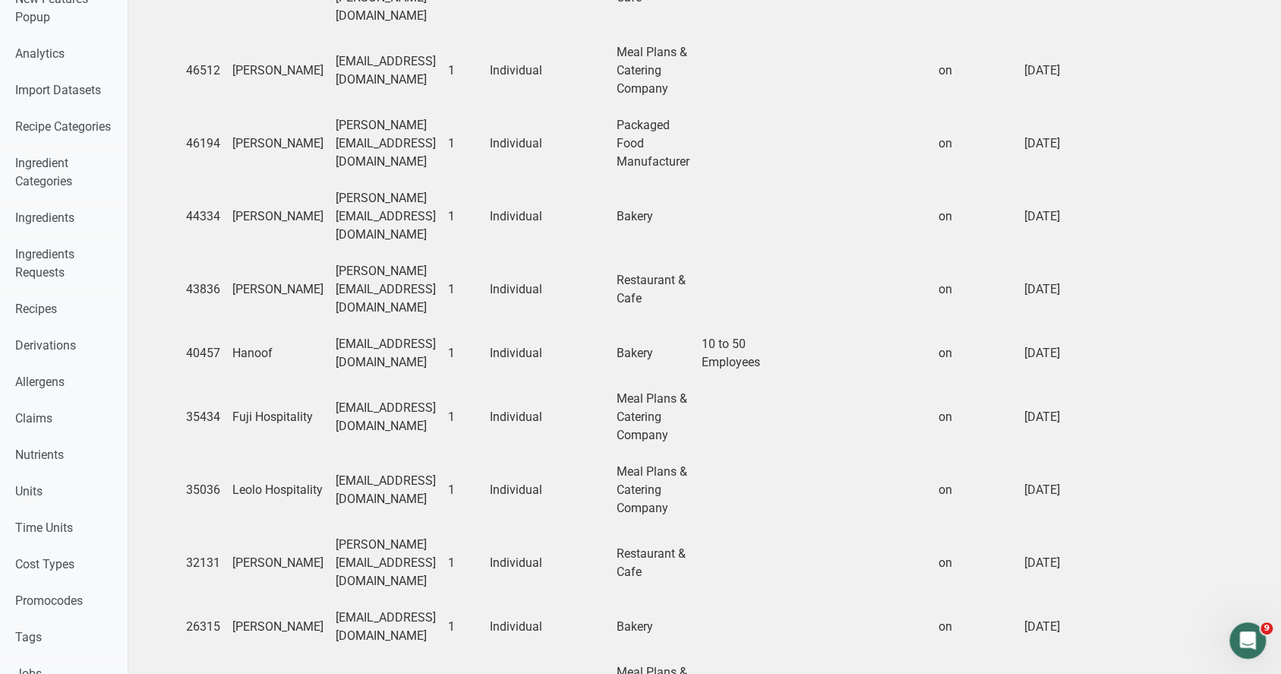
scroll to position [352, 0]
drag, startPoint x: 482, startPoint y: 263, endPoint x: 284, endPoint y: 260, distance: 197.5
click at [330, 327] on td "hfaqeeh@ehospitalitytourism.com" at bounding box center [386, 354] width 112 height 55
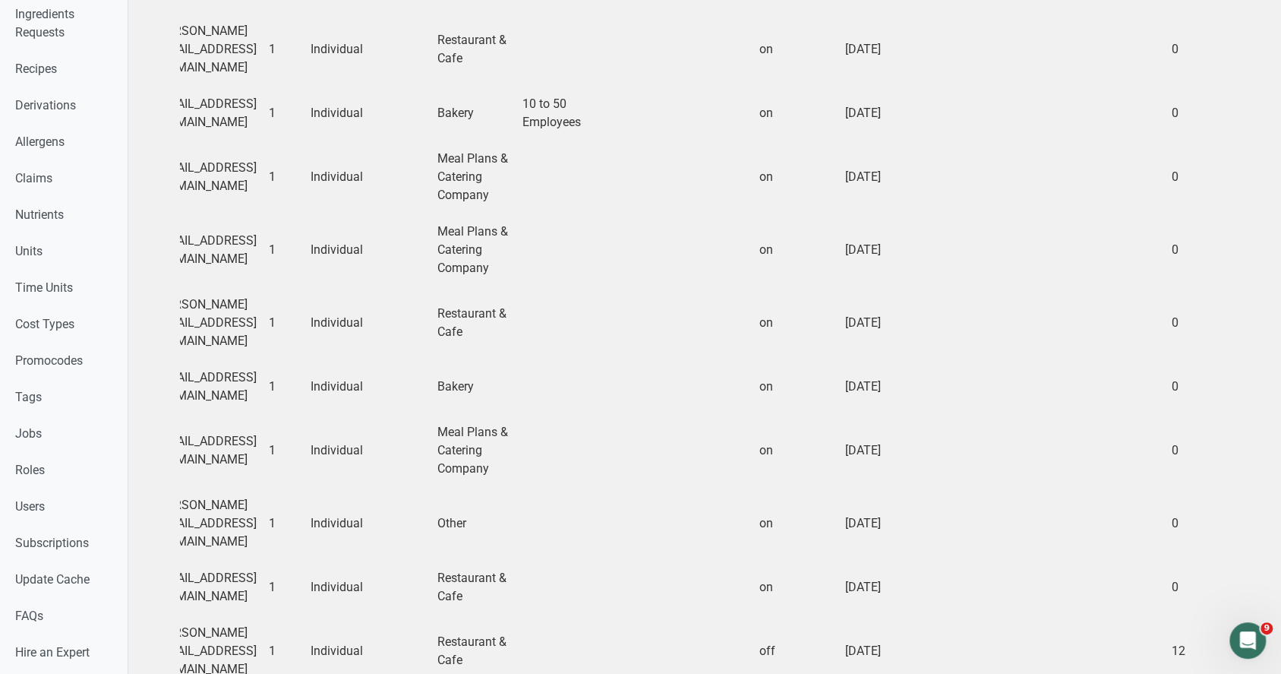
scroll to position [0, 0]
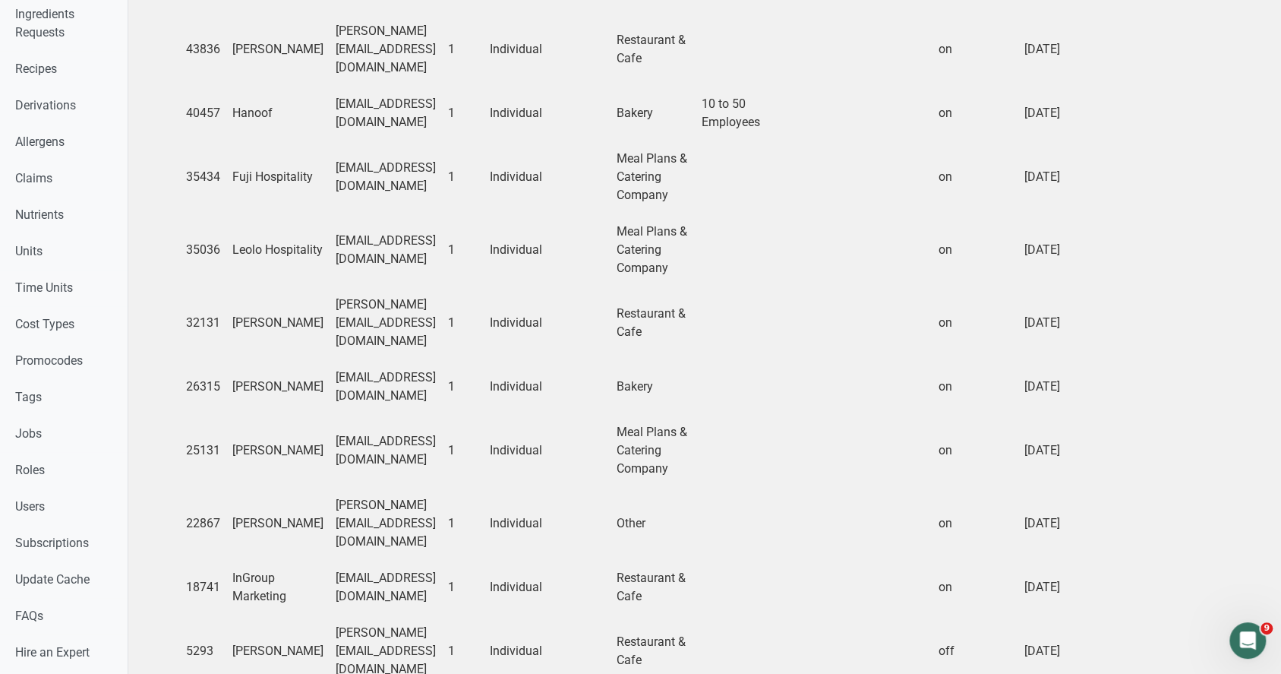
drag, startPoint x: 482, startPoint y: 517, endPoint x: 281, endPoint y: 516, distance: 201.3
click at [281, 615] on tr "5293 Aaron Gold aaron@8hospitality.com 1 Individual Restaurant & Cafe off March…" at bounding box center [937, 651] width 1514 height 73
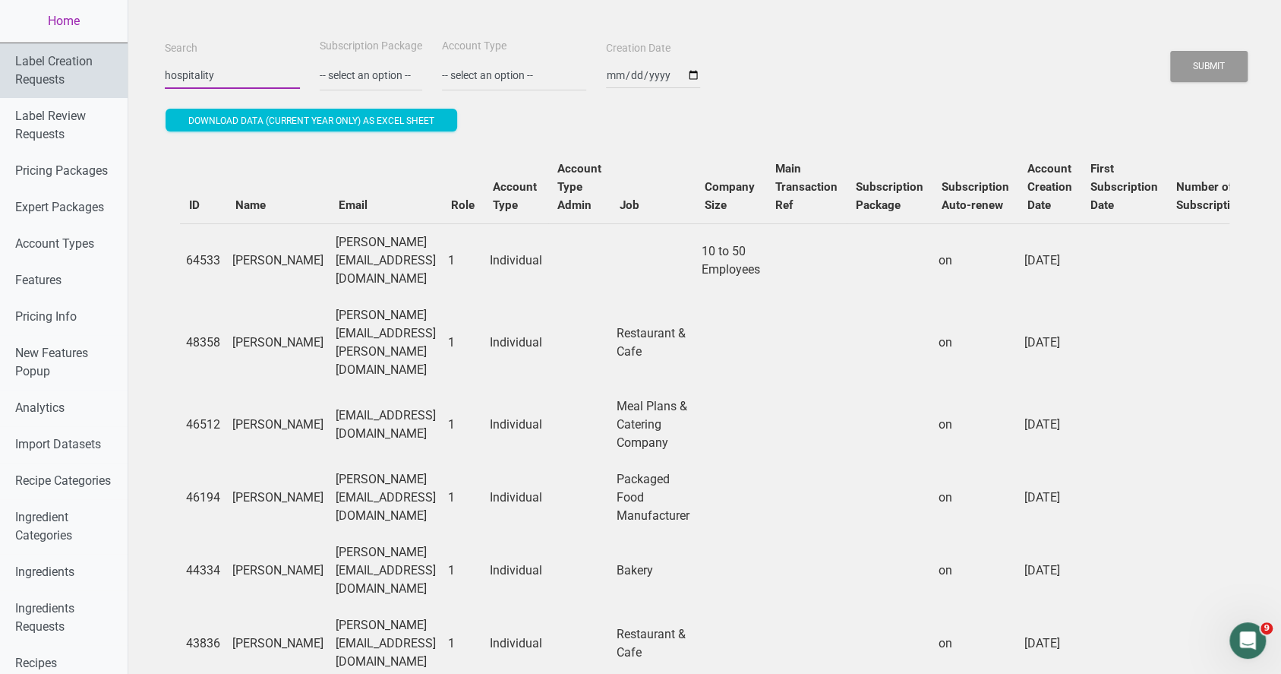
drag, startPoint x: 225, startPoint y: 71, endPoint x: 53, endPoint y: 89, distance: 172.6
click at [1171, 51] on button "Submit" at bounding box center [1209, 66] width 77 height 31
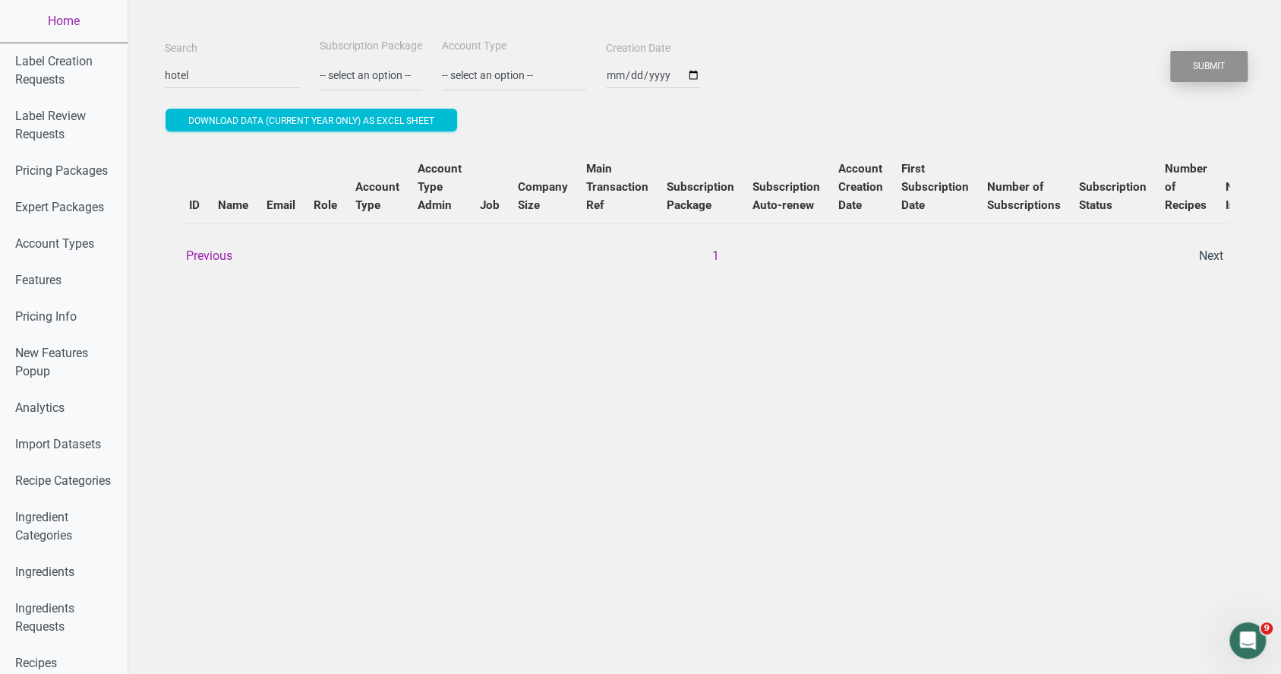
click at [1207, 62] on button "Submit" at bounding box center [1209, 66] width 77 height 31
click at [228, 71] on input "hotel" at bounding box center [232, 75] width 135 height 27
click at [1171, 51] on button "Submit" at bounding box center [1209, 66] width 77 height 31
click at [705, 248] on button "1" at bounding box center [715, 255] width 25 height 27
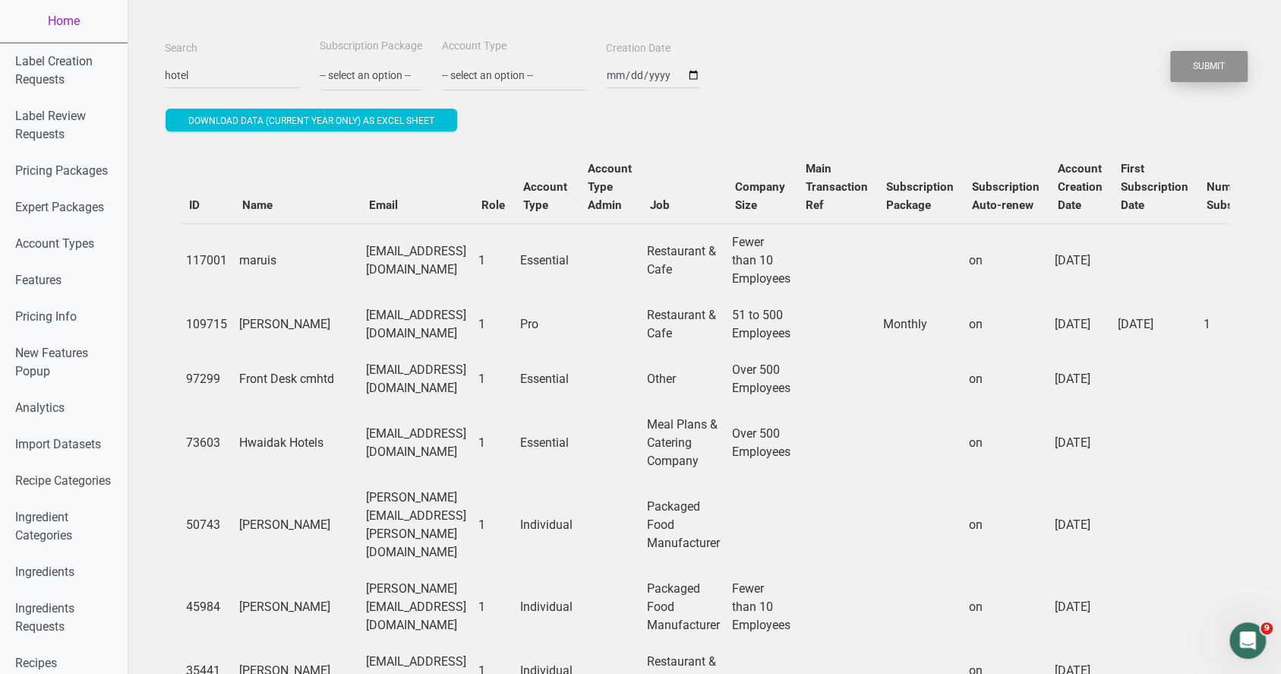
click at [1203, 70] on button "Submit" at bounding box center [1209, 66] width 77 height 31
drag, startPoint x: 216, startPoint y: 76, endPoint x: 41, endPoint y: 85, distance: 174.9
type input "grand"
click at [1199, 72] on button "Submit" at bounding box center [1209, 66] width 77 height 31
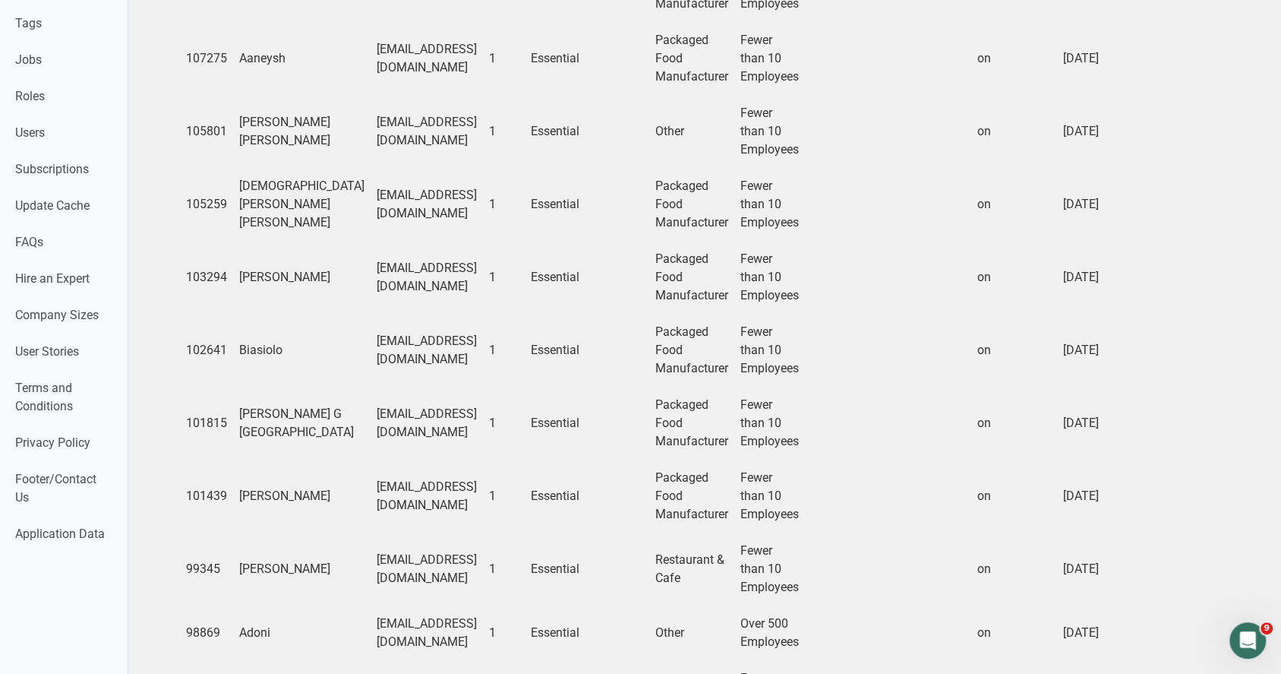
scroll to position [1139, 0]
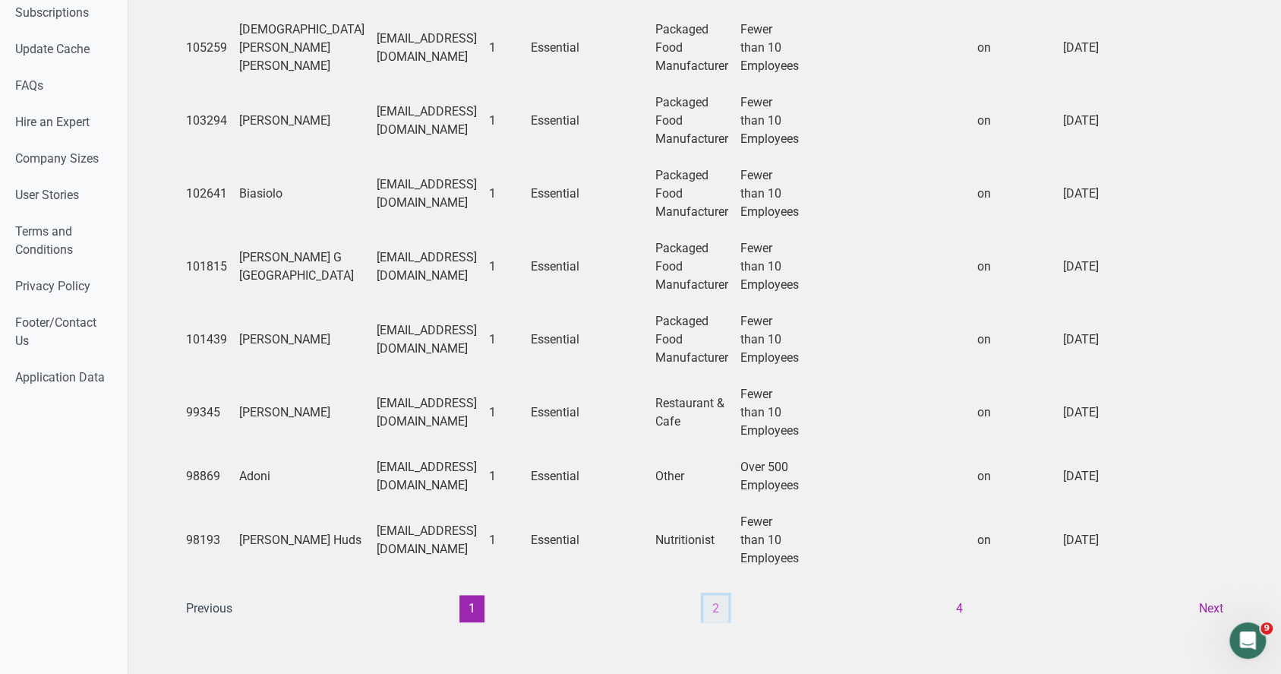
click at [706, 601] on button "2" at bounding box center [715, 608] width 25 height 27
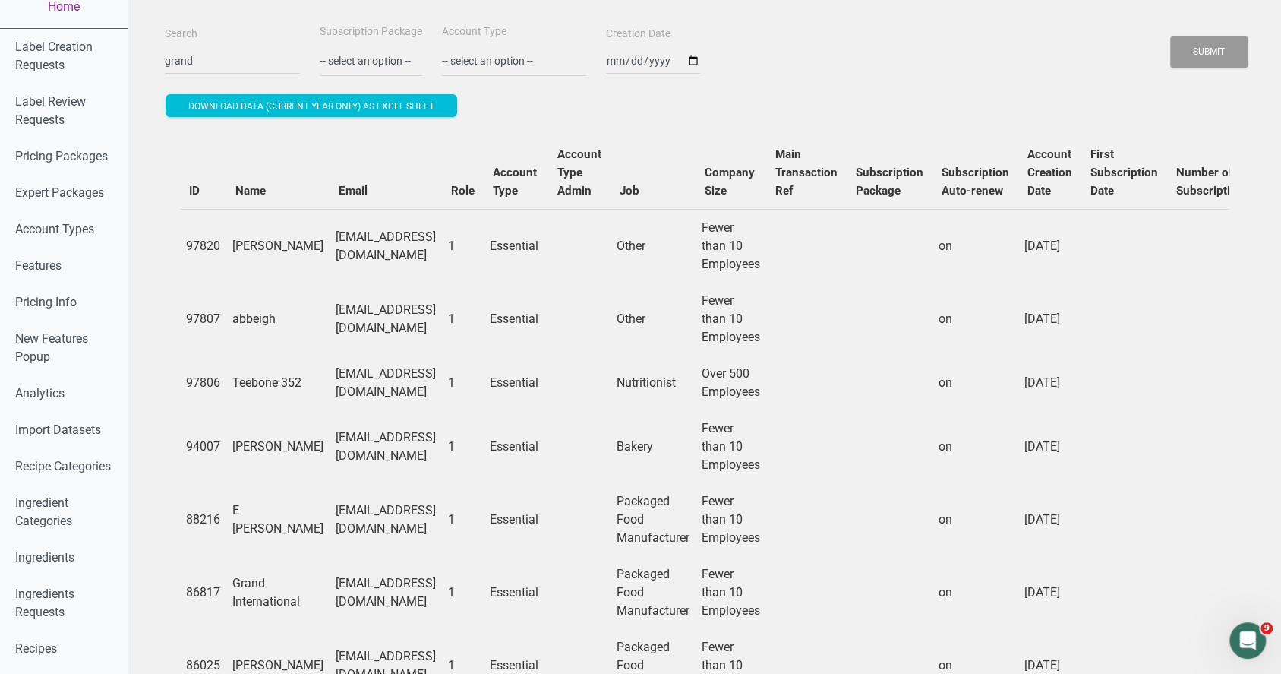
scroll to position [0, 0]
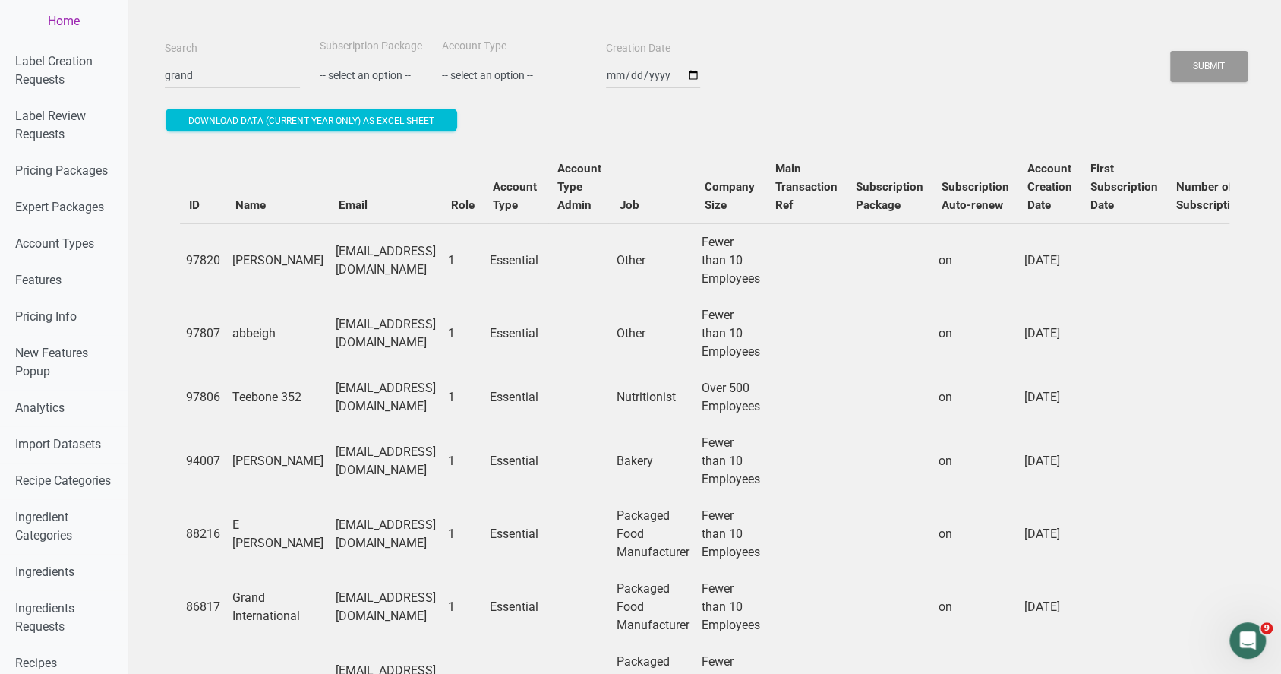
drag, startPoint x: 452, startPoint y: 261, endPoint x: 365, endPoint y: 257, distance: 87.4
click at [365, 257] on td "sarahayd337@granderie.ca" at bounding box center [386, 260] width 112 height 74
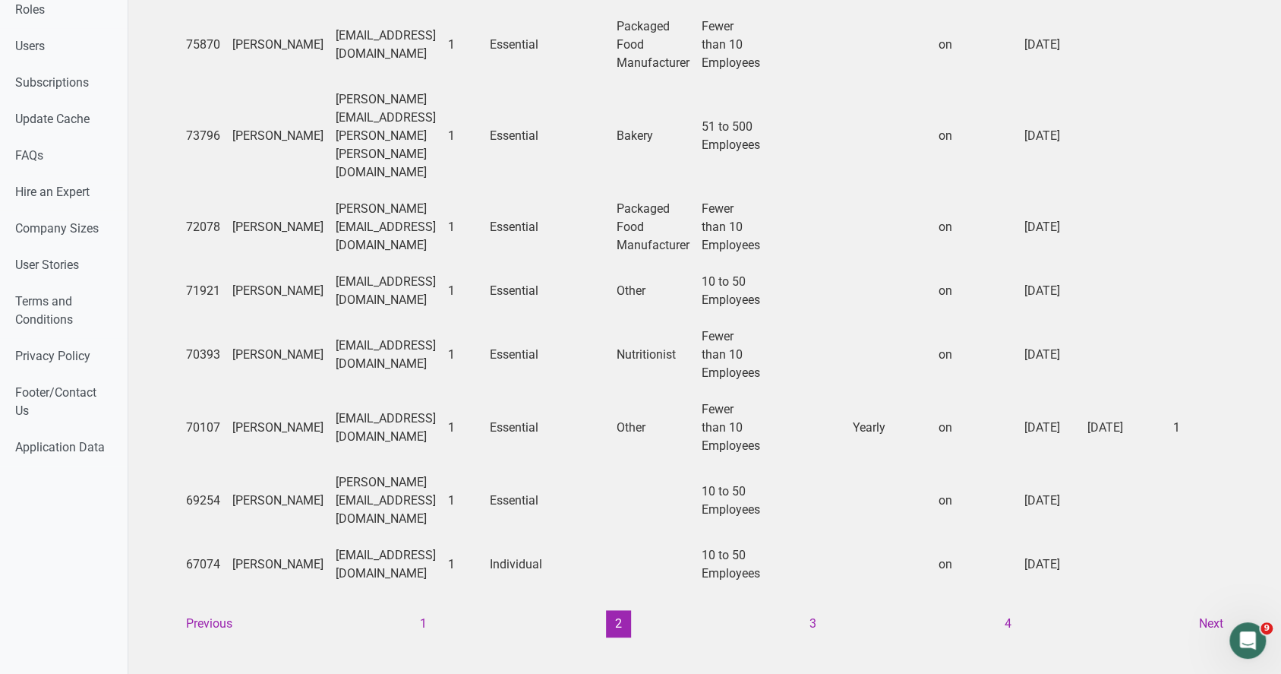
scroll to position [1058, 0]
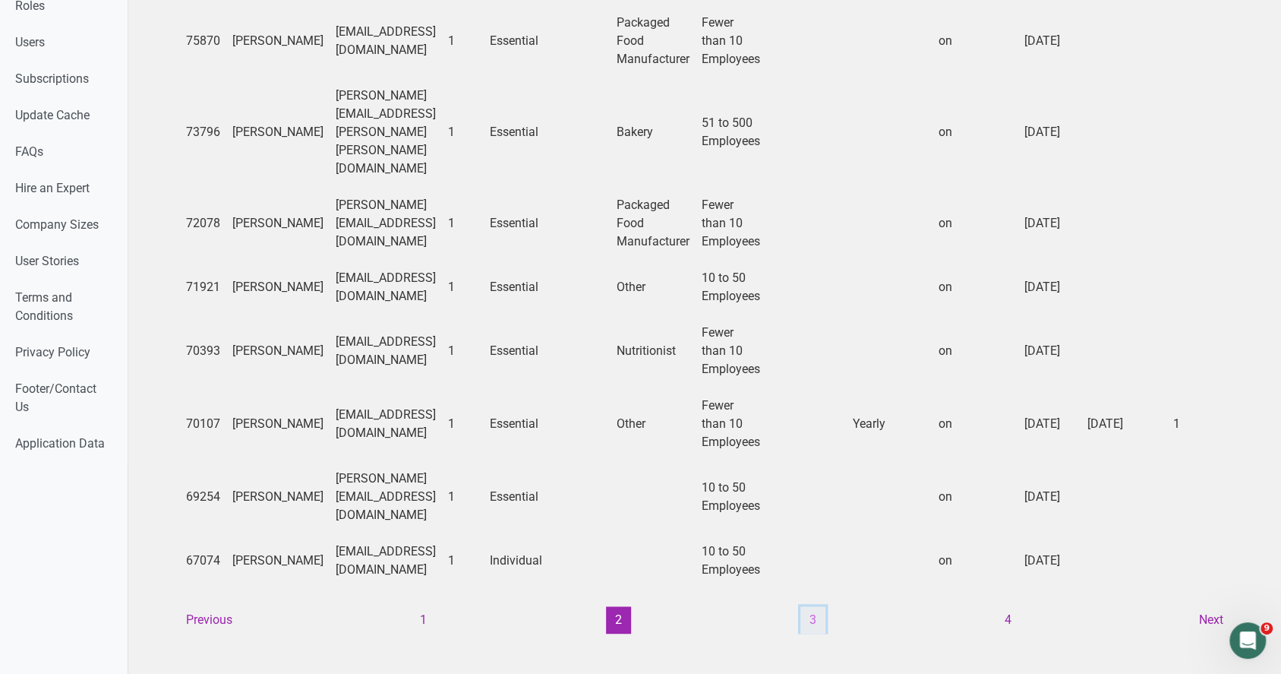
click at [809, 606] on button "3" at bounding box center [813, 619] width 25 height 27
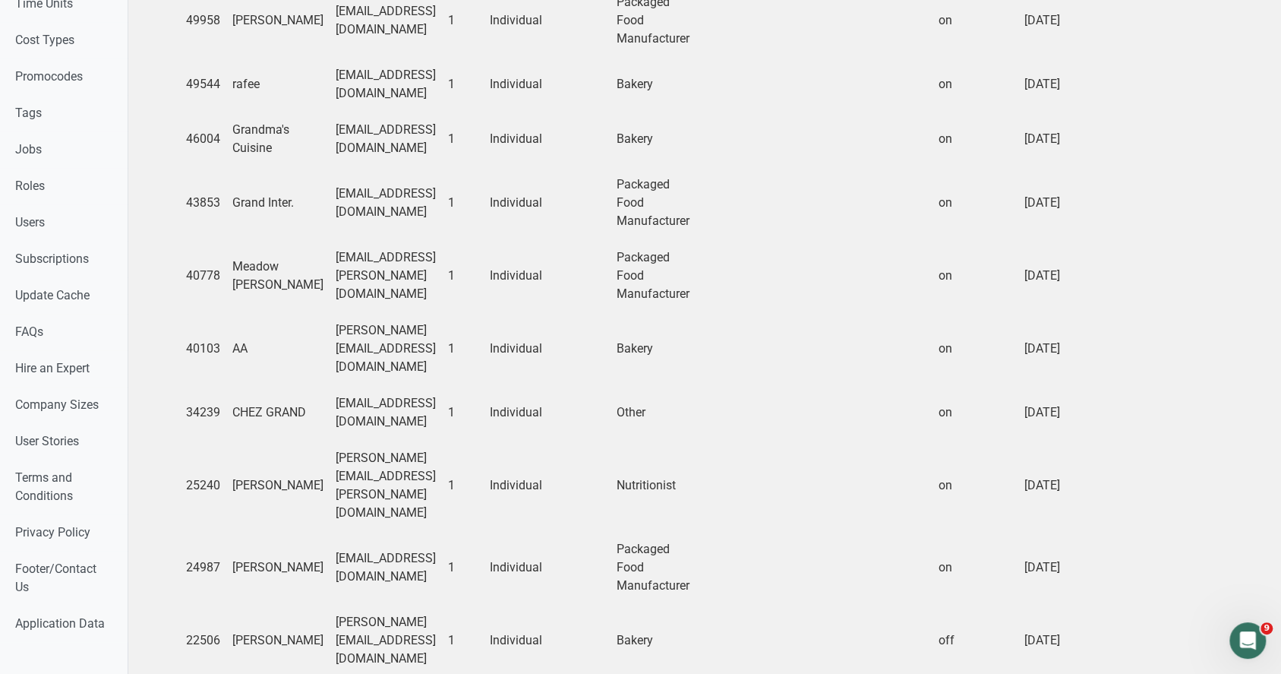
scroll to position [938, 0]
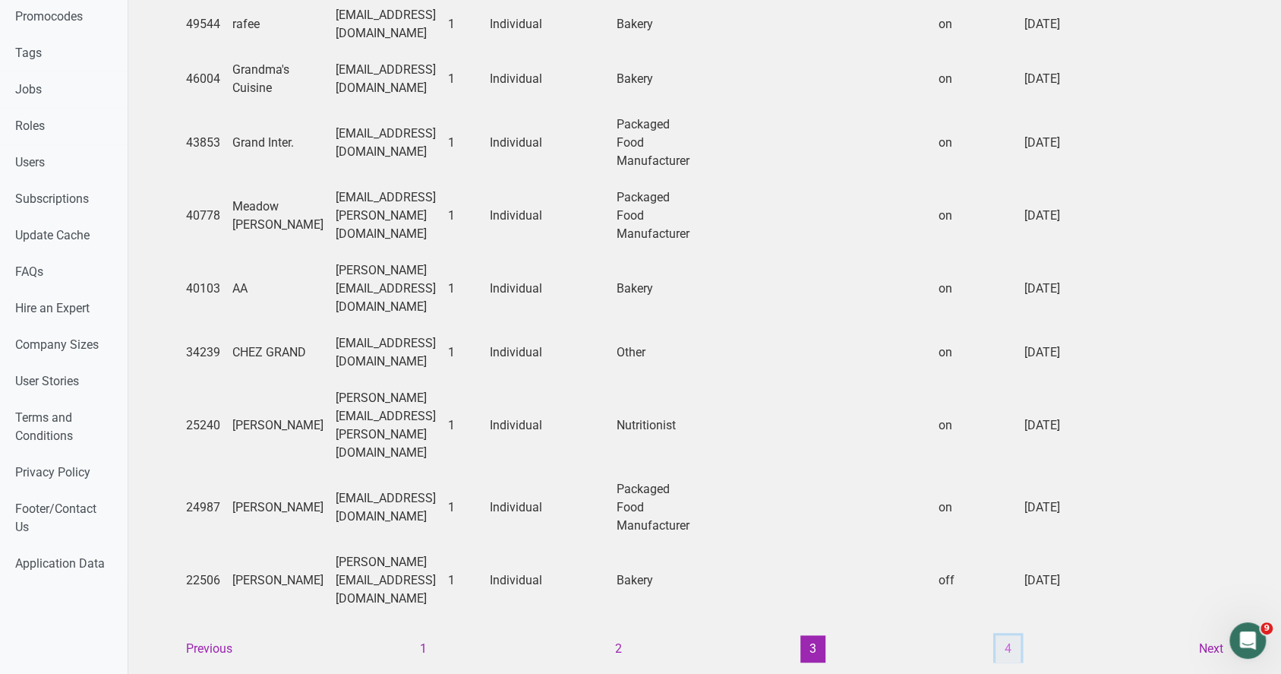
click at [1009, 635] on button "4" at bounding box center [1008, 648] width 25 height 27
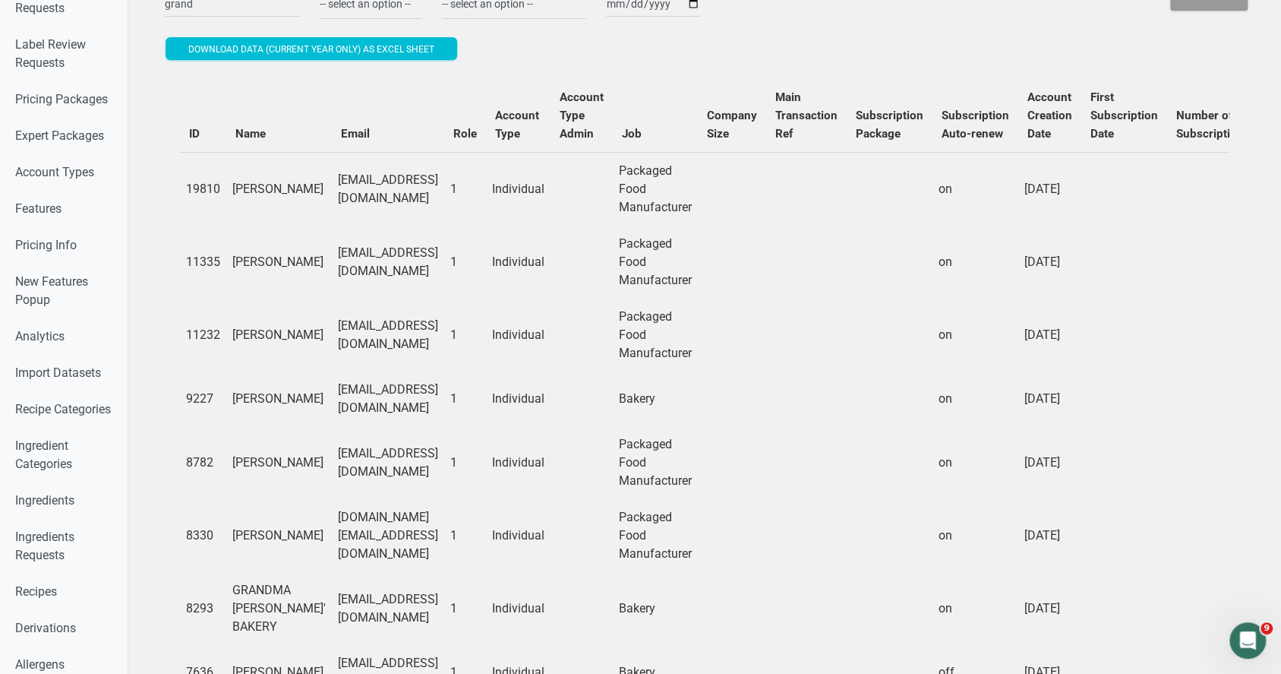
scroll to position [73, 0]
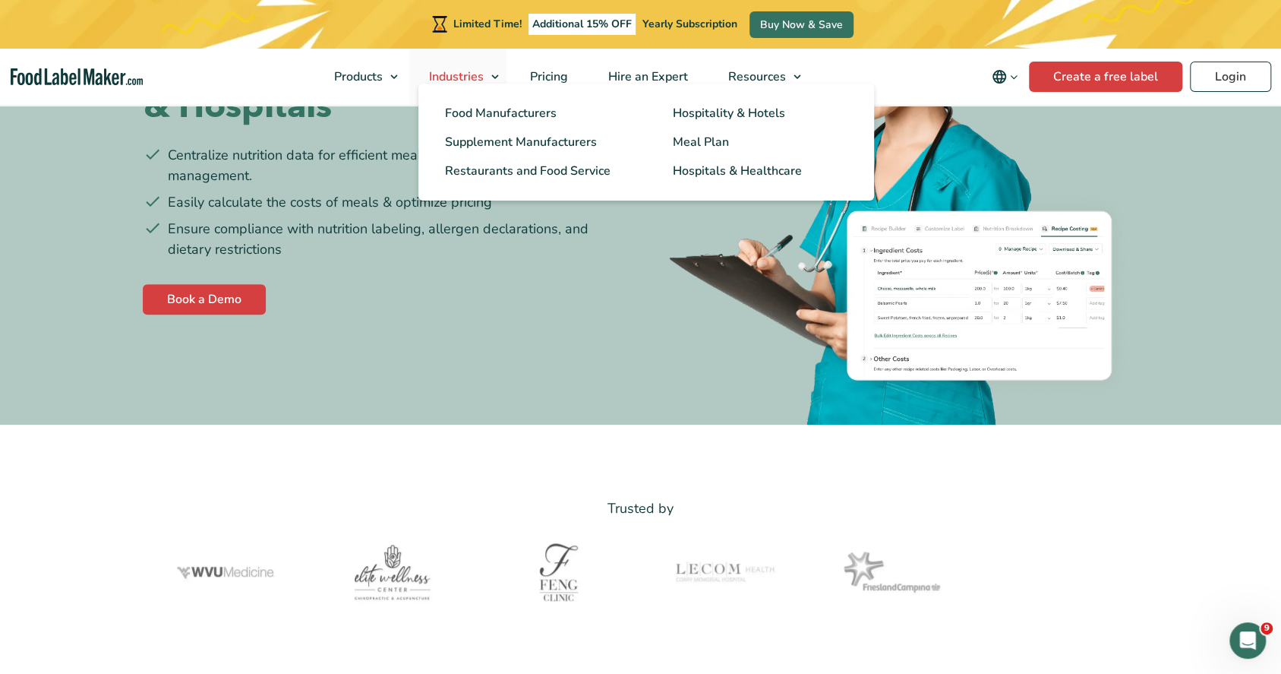
click at [491, 78] on link "Industries" at bounding box center [457, 77] width 97 height 56
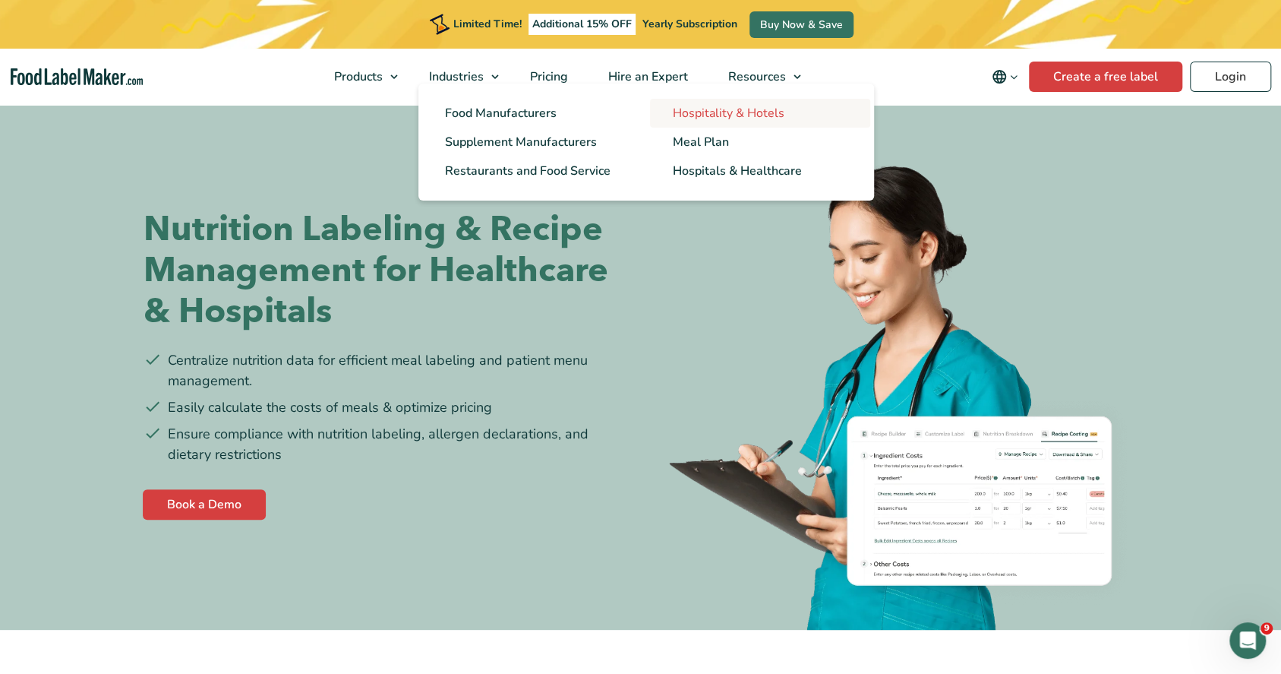
click at [728, 110] on span "Hospitality & Hotels" at bounding box center [729, 113] width 112 height 17
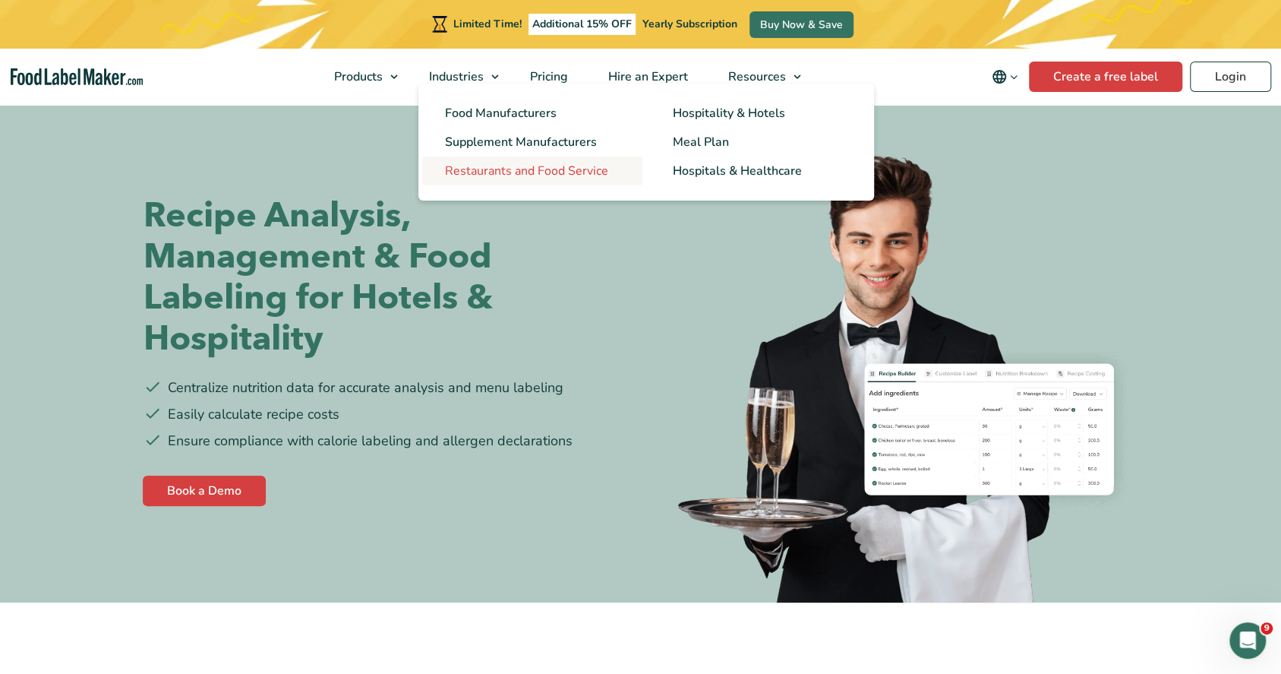
click at [545, 172] on span "Restaurants and Food Service" at bounding box center [526, 171] width 163 height 17
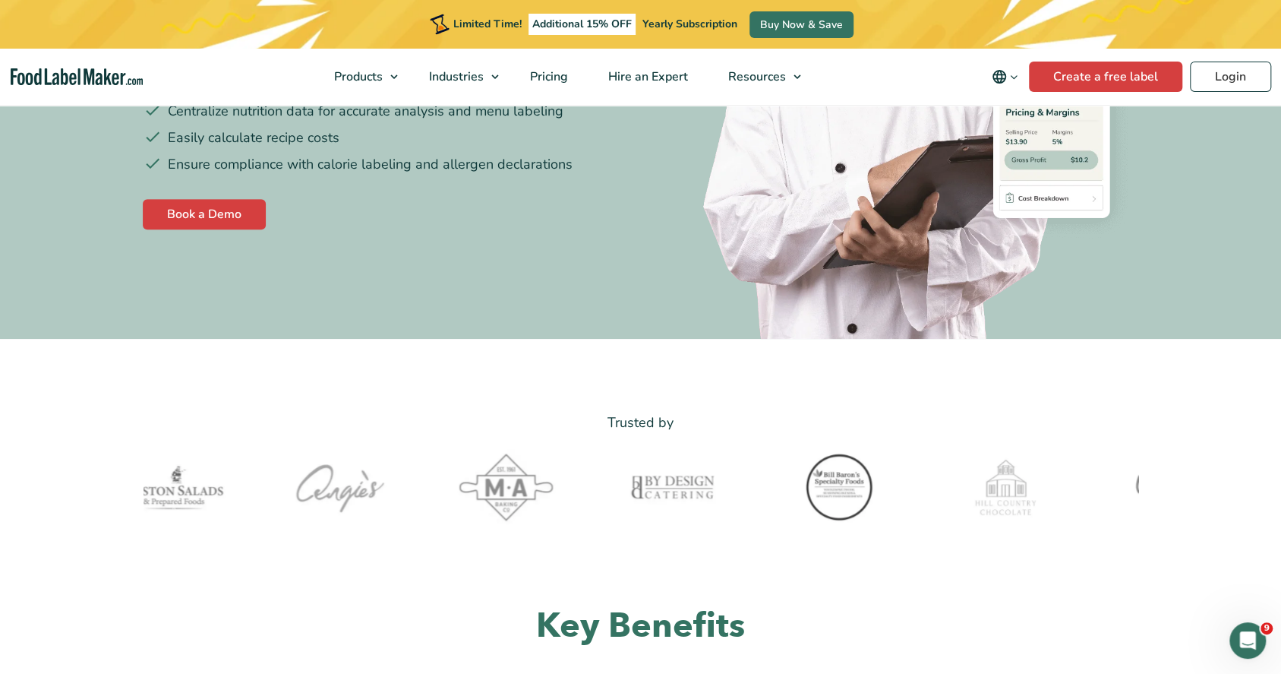
drag, startPoint x: 925, startPoint y: 8, endPoint x: 324, endPoint y: 595, distance: 840.7
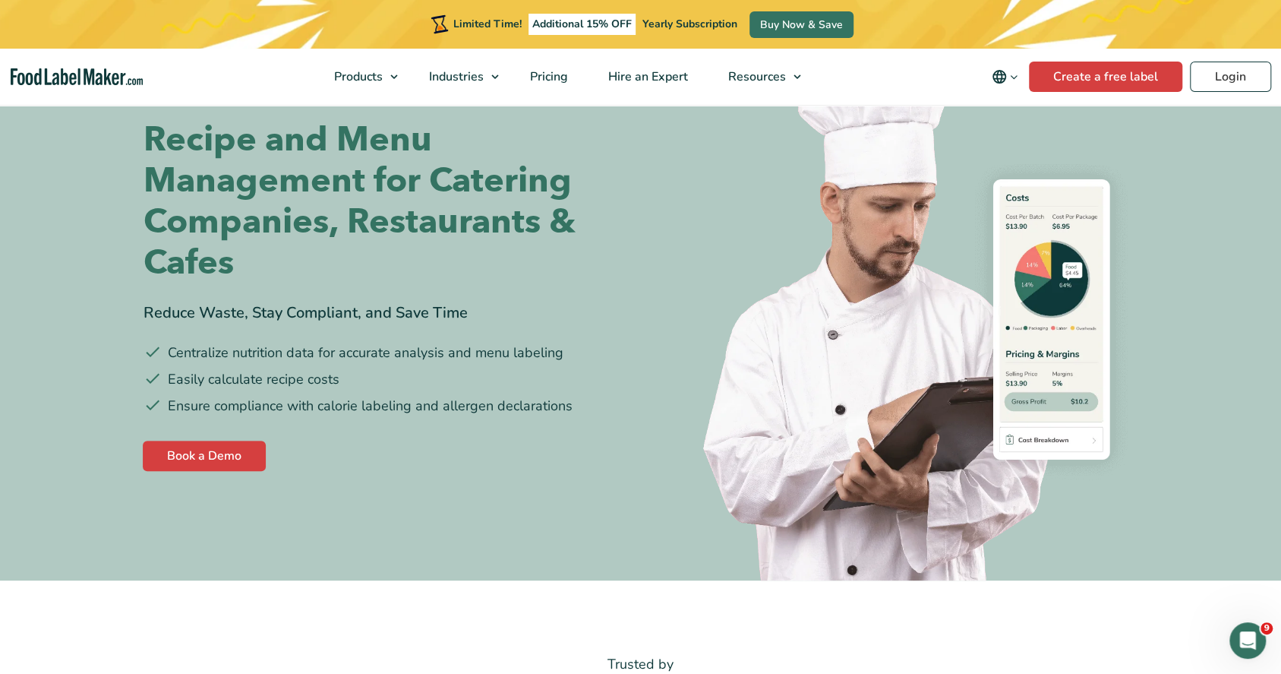
scroll to position [80, 0]
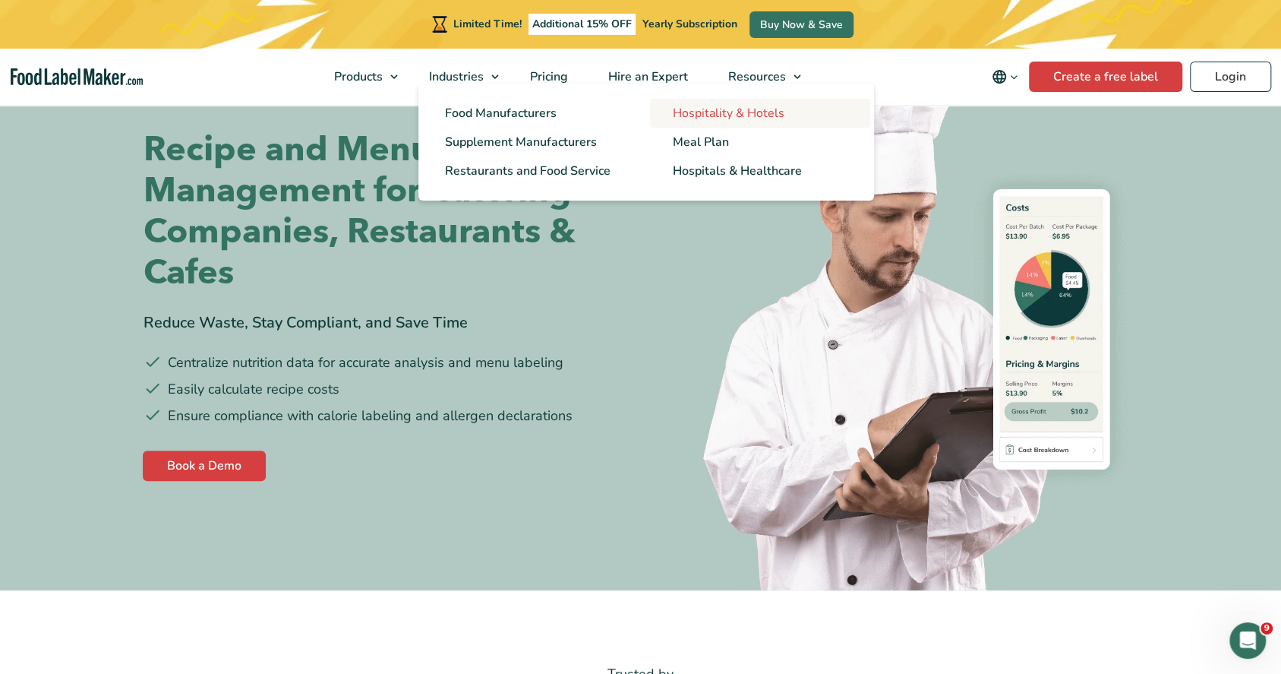
click at [745, 117] on span "Hospitality & Hotels" at bounding box center [729, 113] width 112 height 17
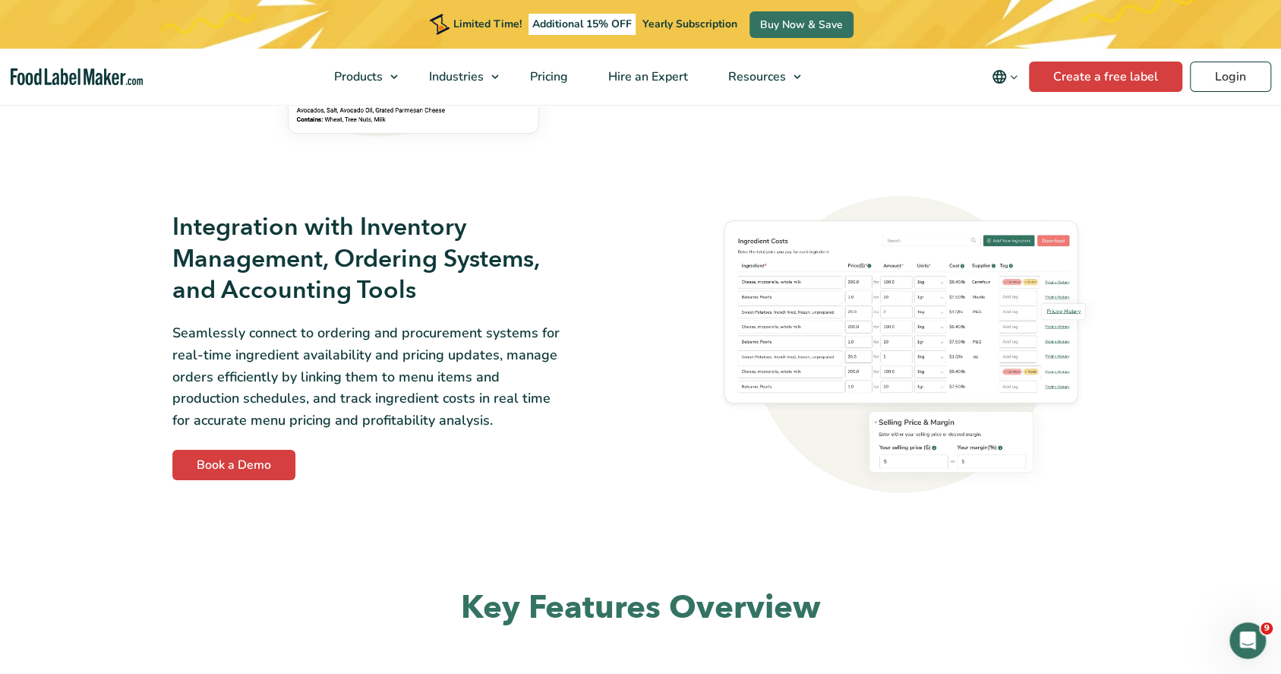
scroll to position [3049, 0]
